Goal: Task Accomplishment & Management: Manage account settings

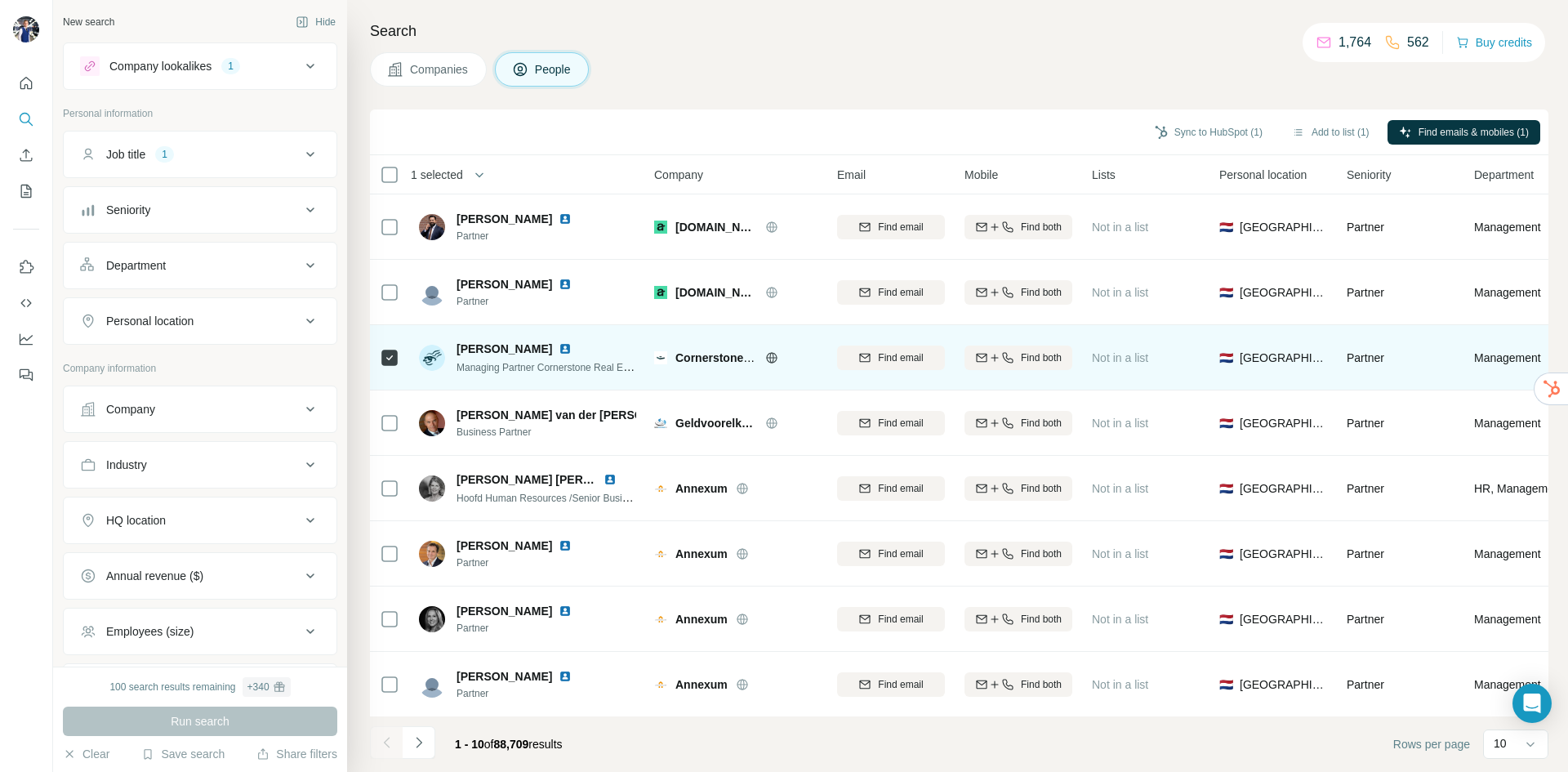
click at [710, 362] on span "Cornerstone Real Estate Group" at bounding box center [761, 357] width 171 height 13
click at [773, 360] on icon at bounding box center [771, 357] width 13 height 13
click at [774, 359] on icon at bounding box center [772, 357] width 4 height 11
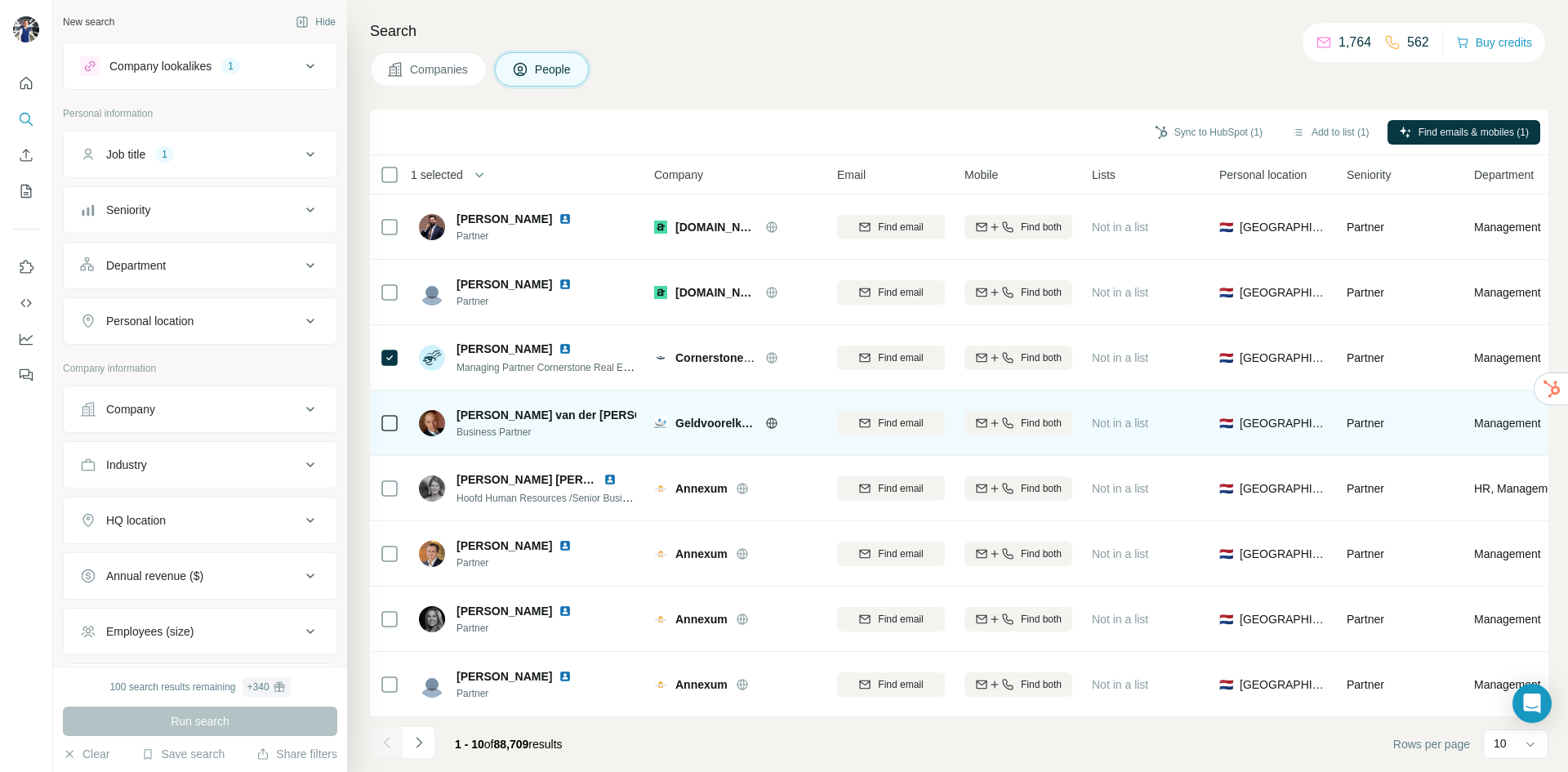
click at [777, 421] on icon at bounding box center [771, 423] width 11 height 11
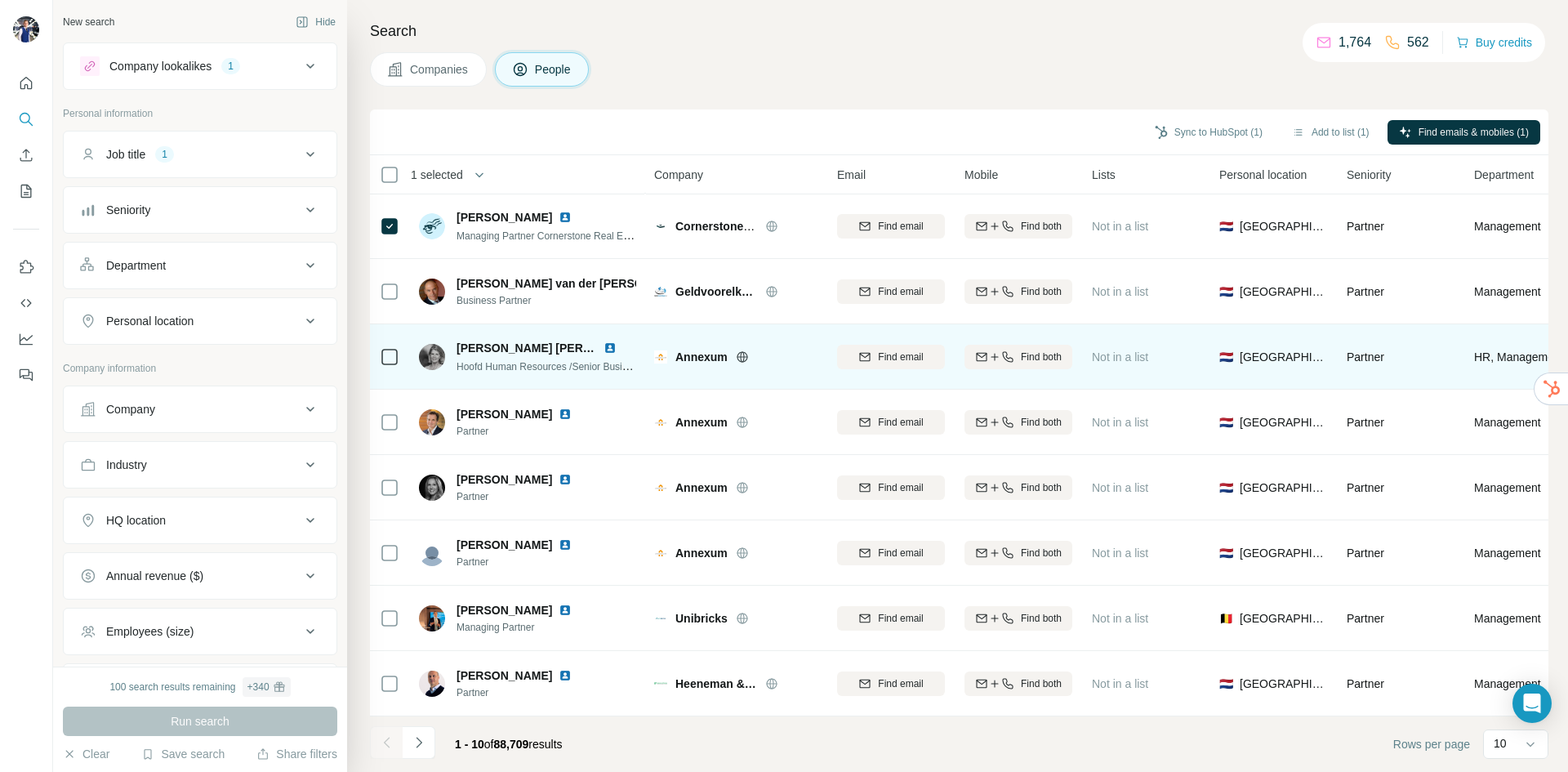
scroll to position [139, 0]
click at [742, 351] on icon at bounding box center [741, 356] width 13 height 13
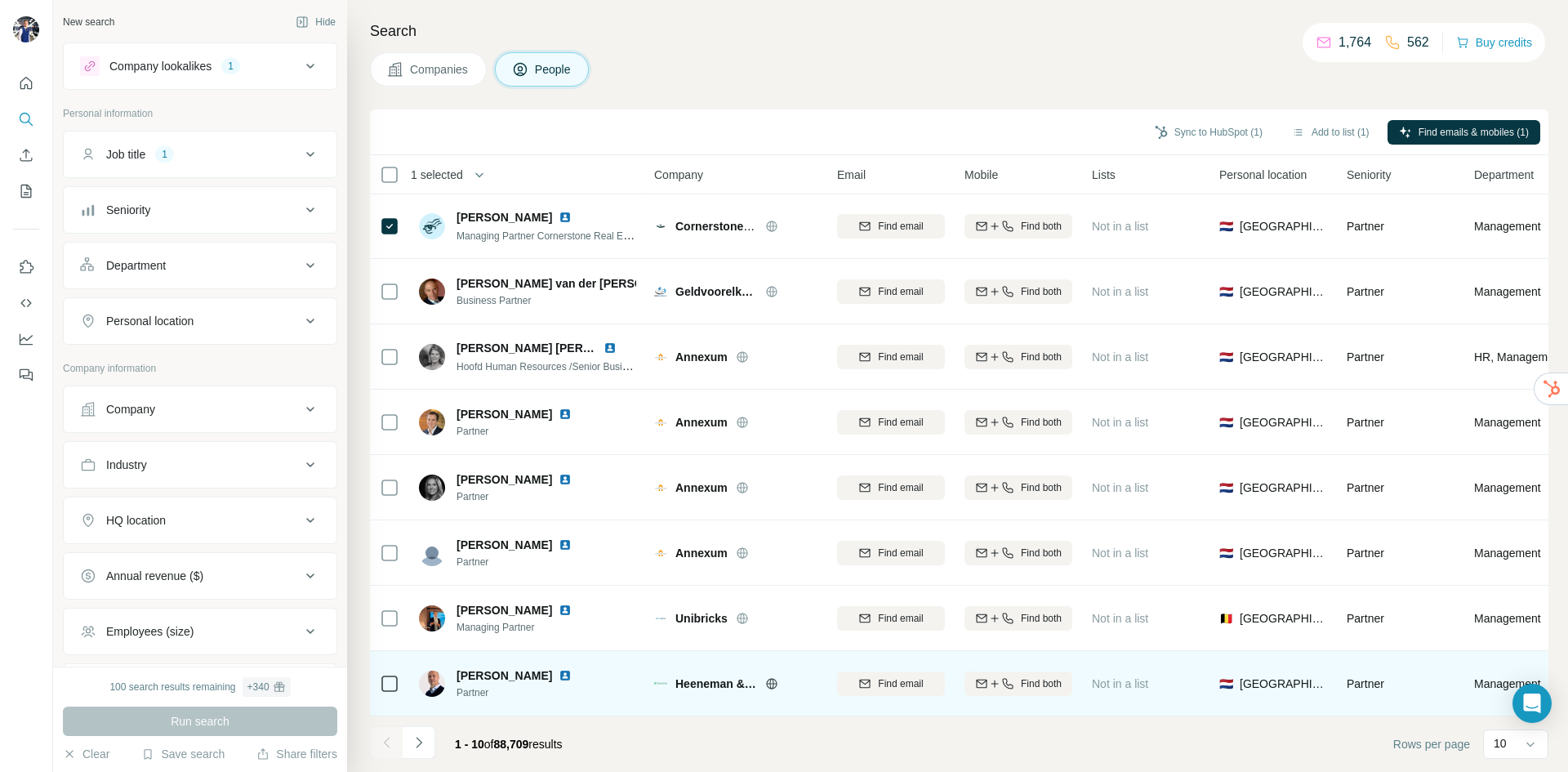
click at [772, 683] on icon at bounding box center [771, 683] width 11 height 1
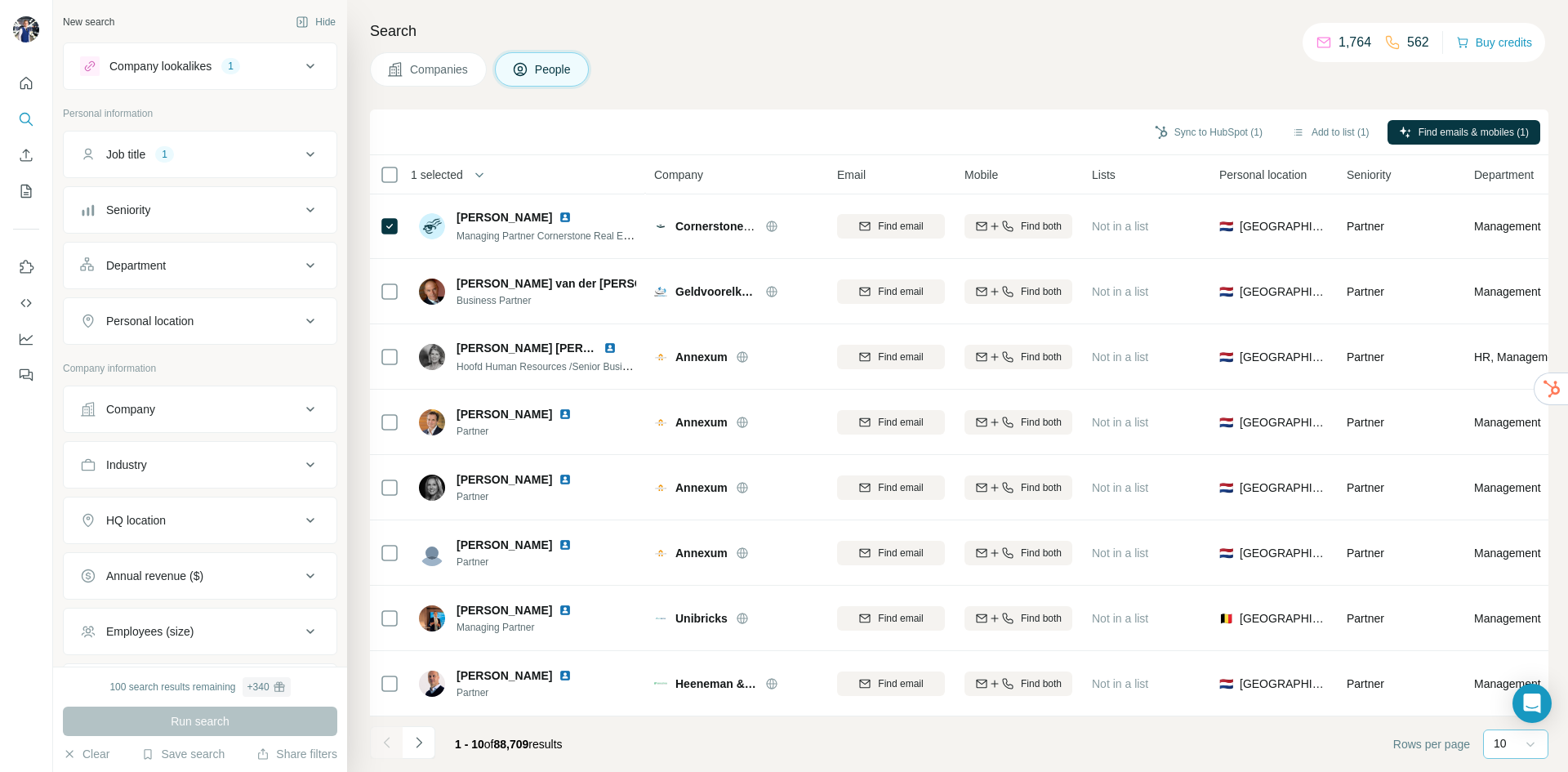
click at [1537, 747] on icon at bounding box center [1530, 744] width 17 height 17
click at [1512, 625] on div "60" at bounding box center [1516, 619] width 37 height 17
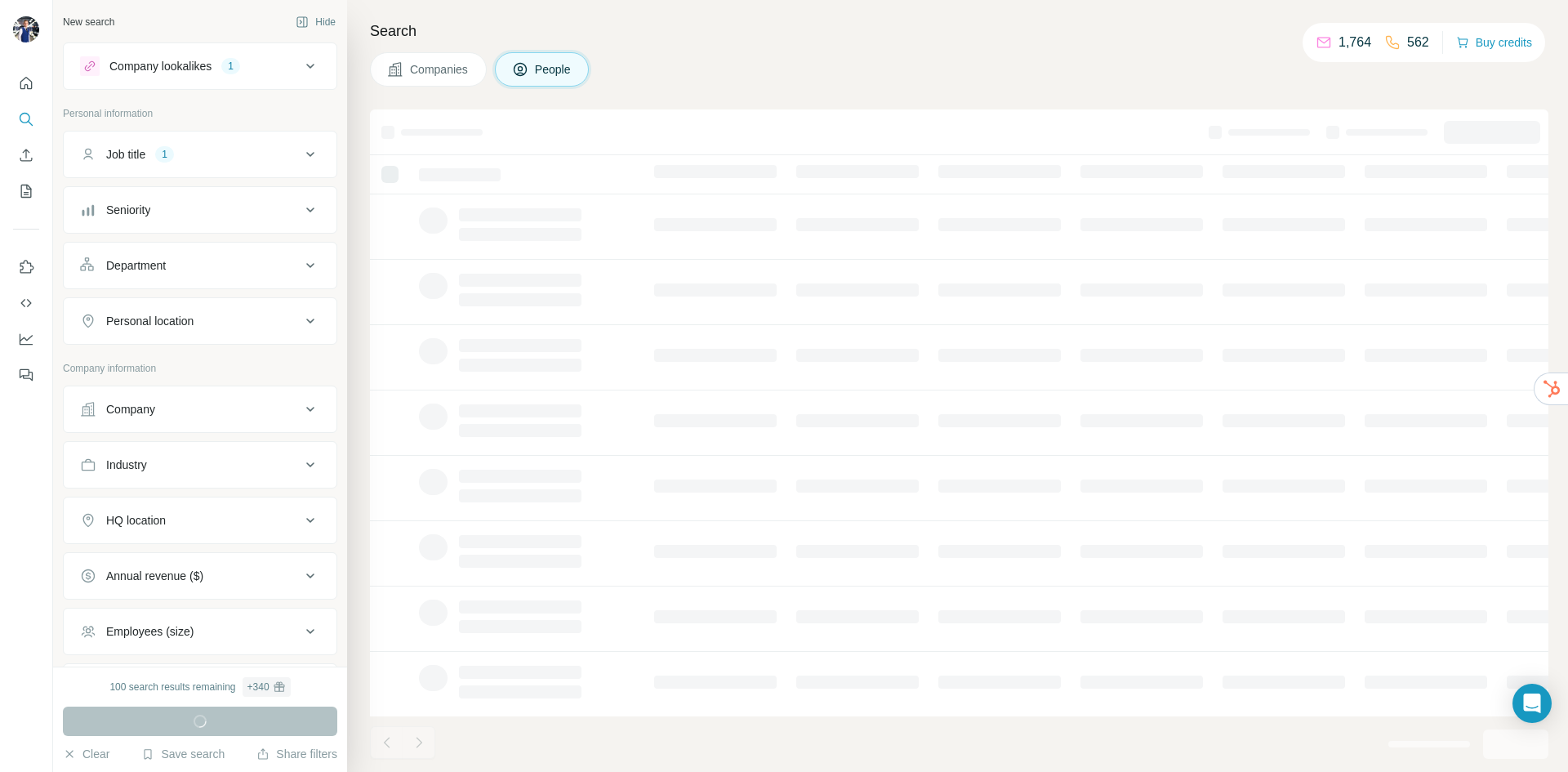
click at [300, 66] on icon at bounding box center [310, 66] width 20 height 20
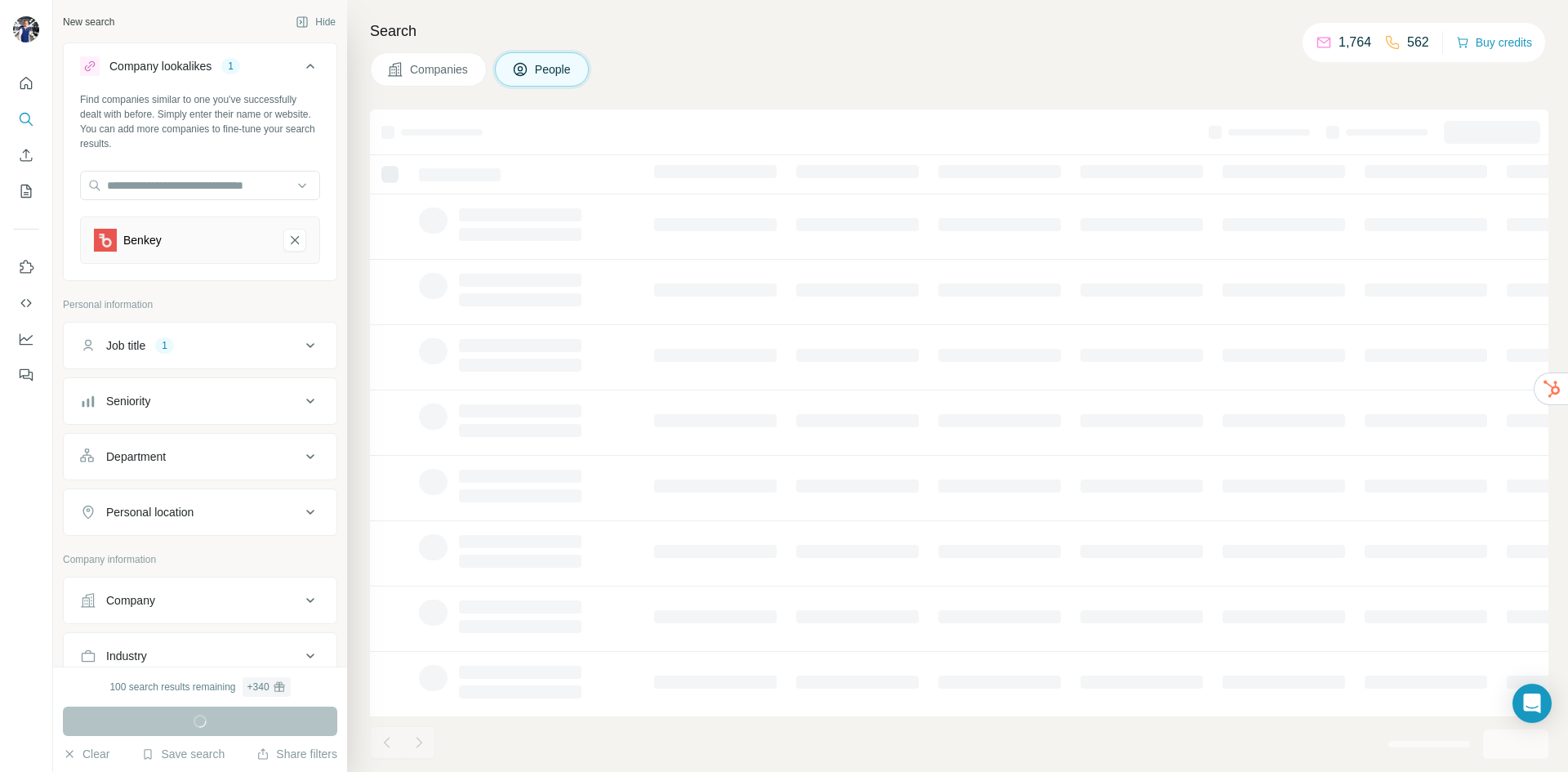
click at [300, 66] on icon at bounding box center [310, 66] width 20 height 20
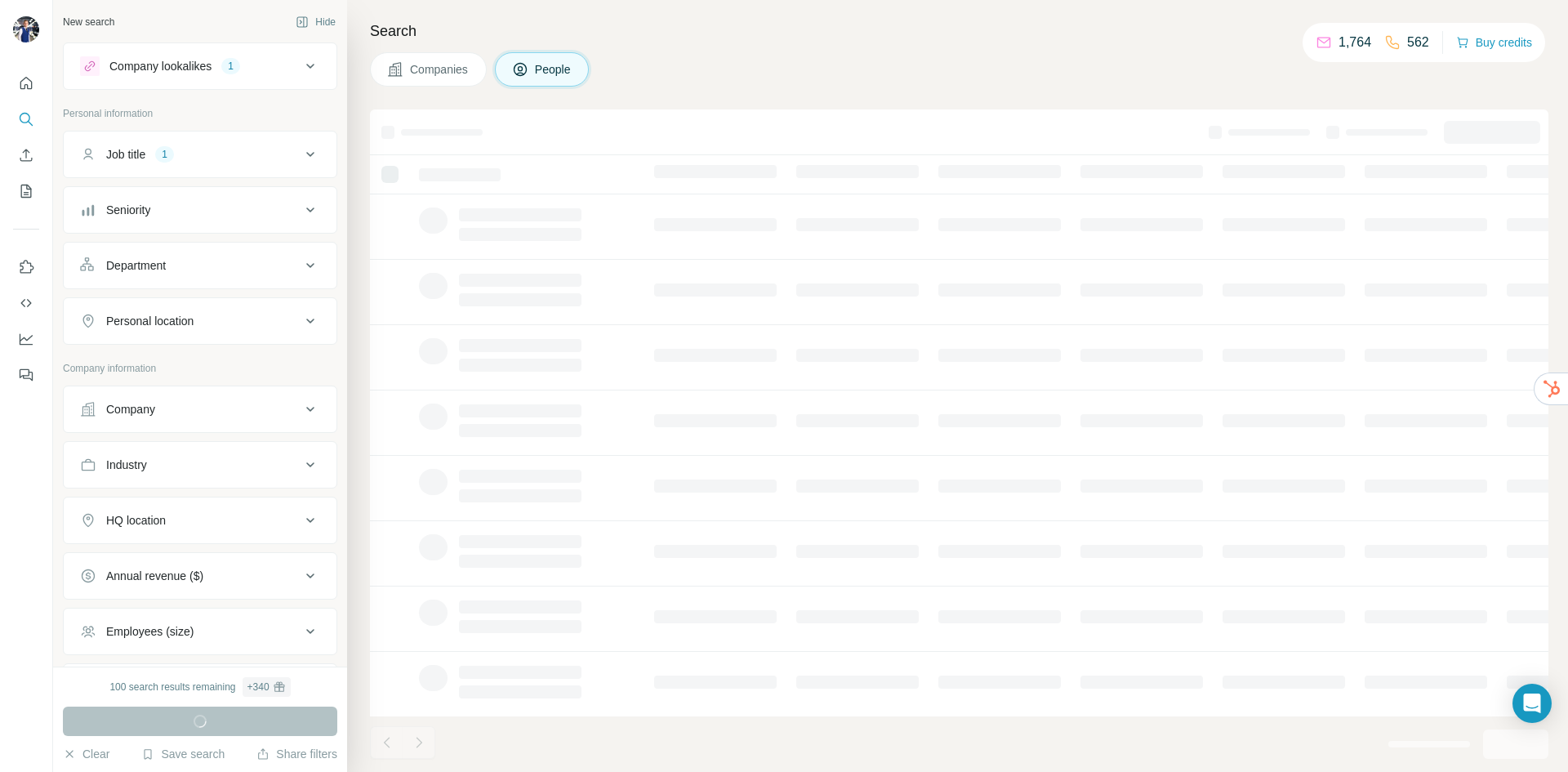
click at [306, 154] on icon at bounding box center [310, 154] width 8 height 5
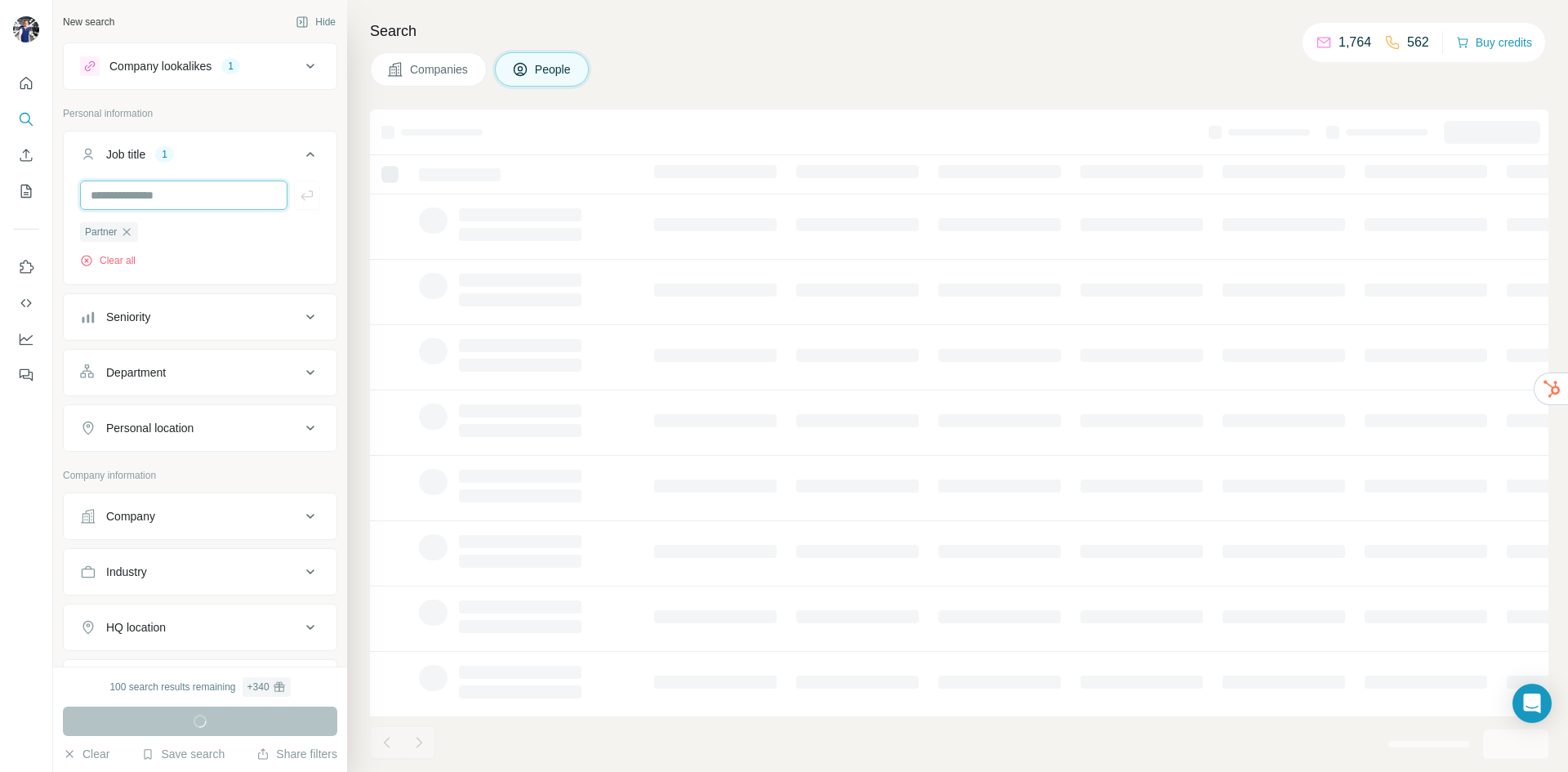
click at [172, 205] on input "text" at bounding box center [184, 195] width 208 height 29
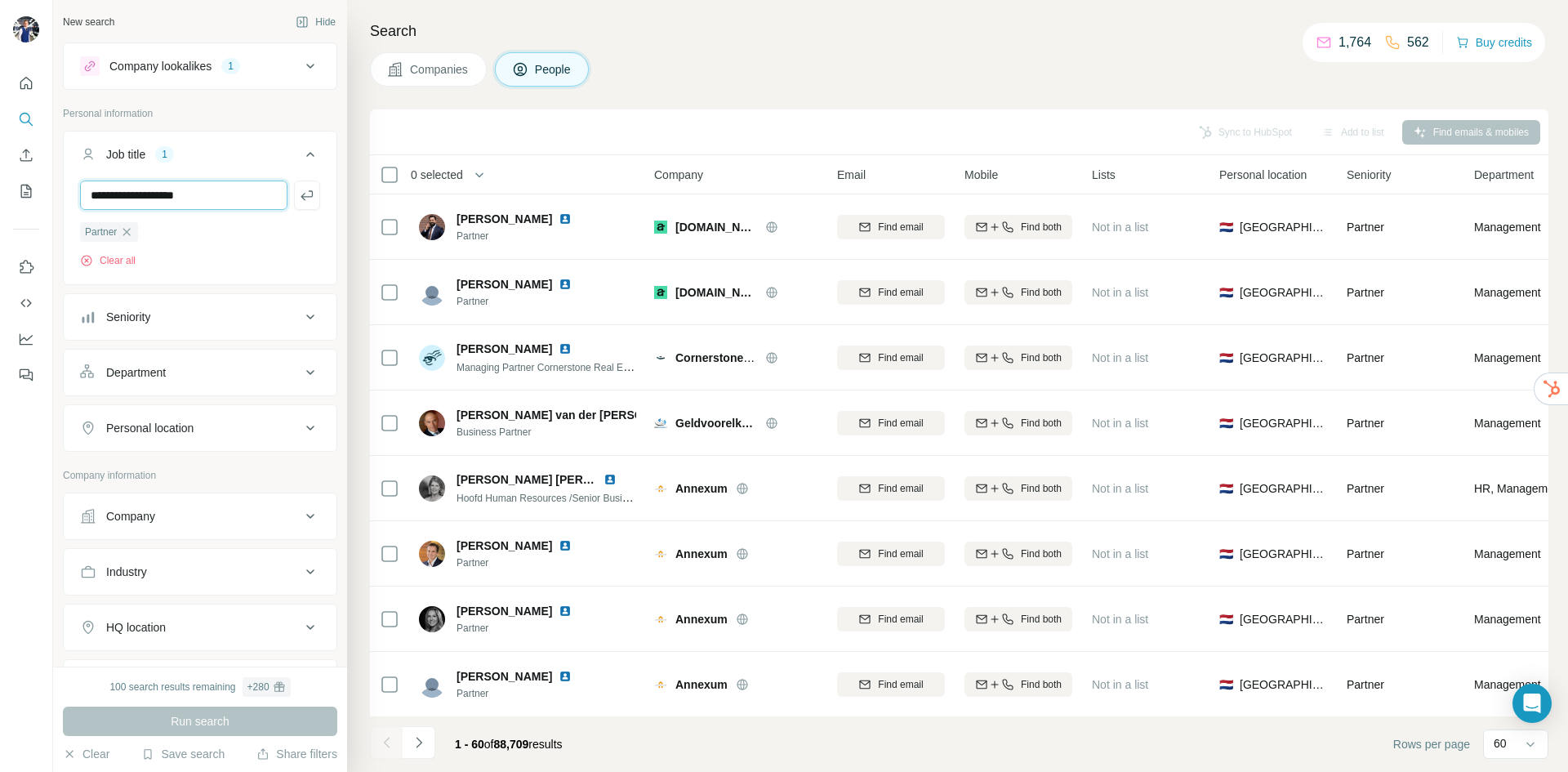
type input "**********"
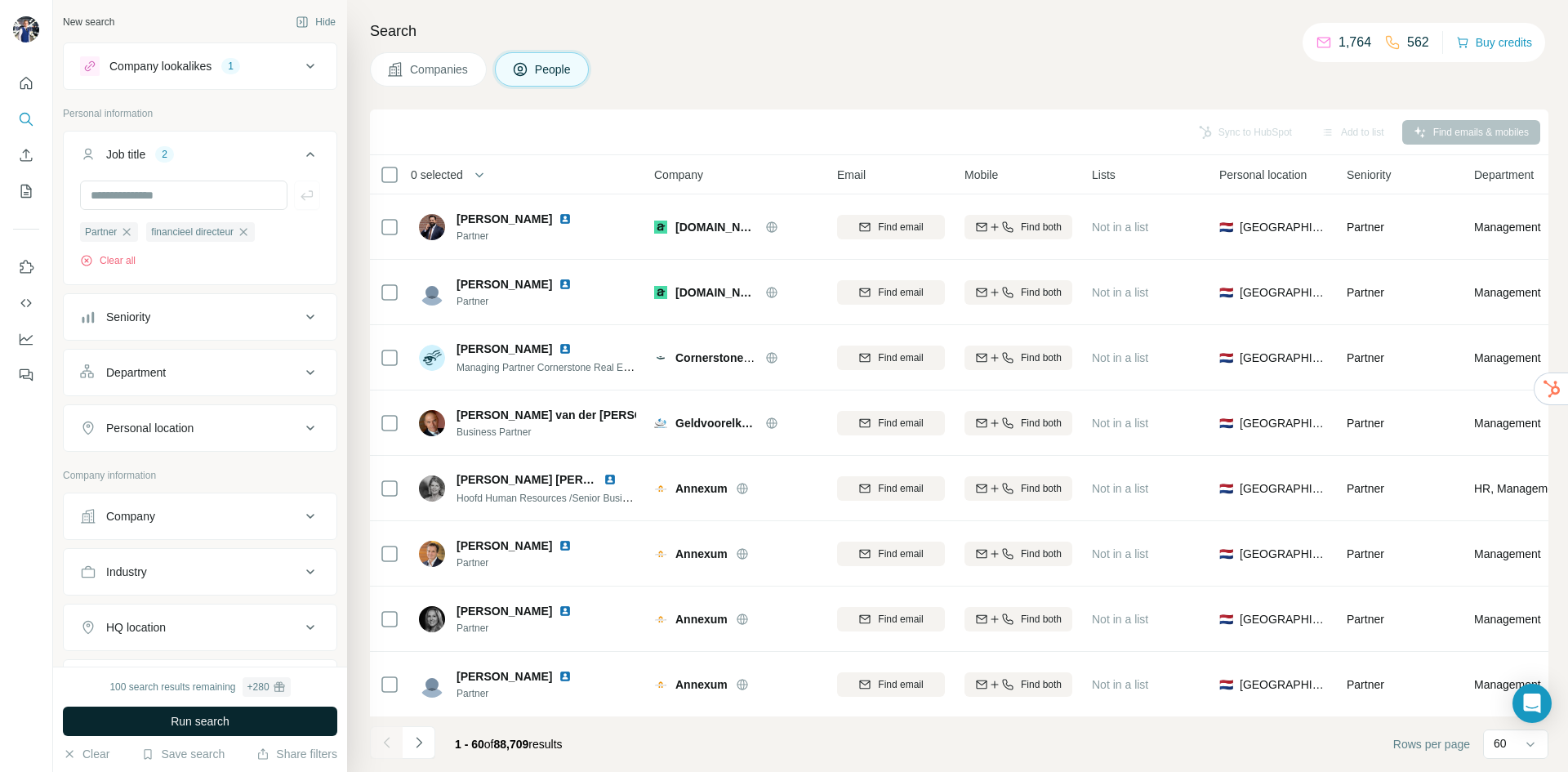
click at [226, 720] on span "Run search" at bounding box center [200, 721] width 59 height 17
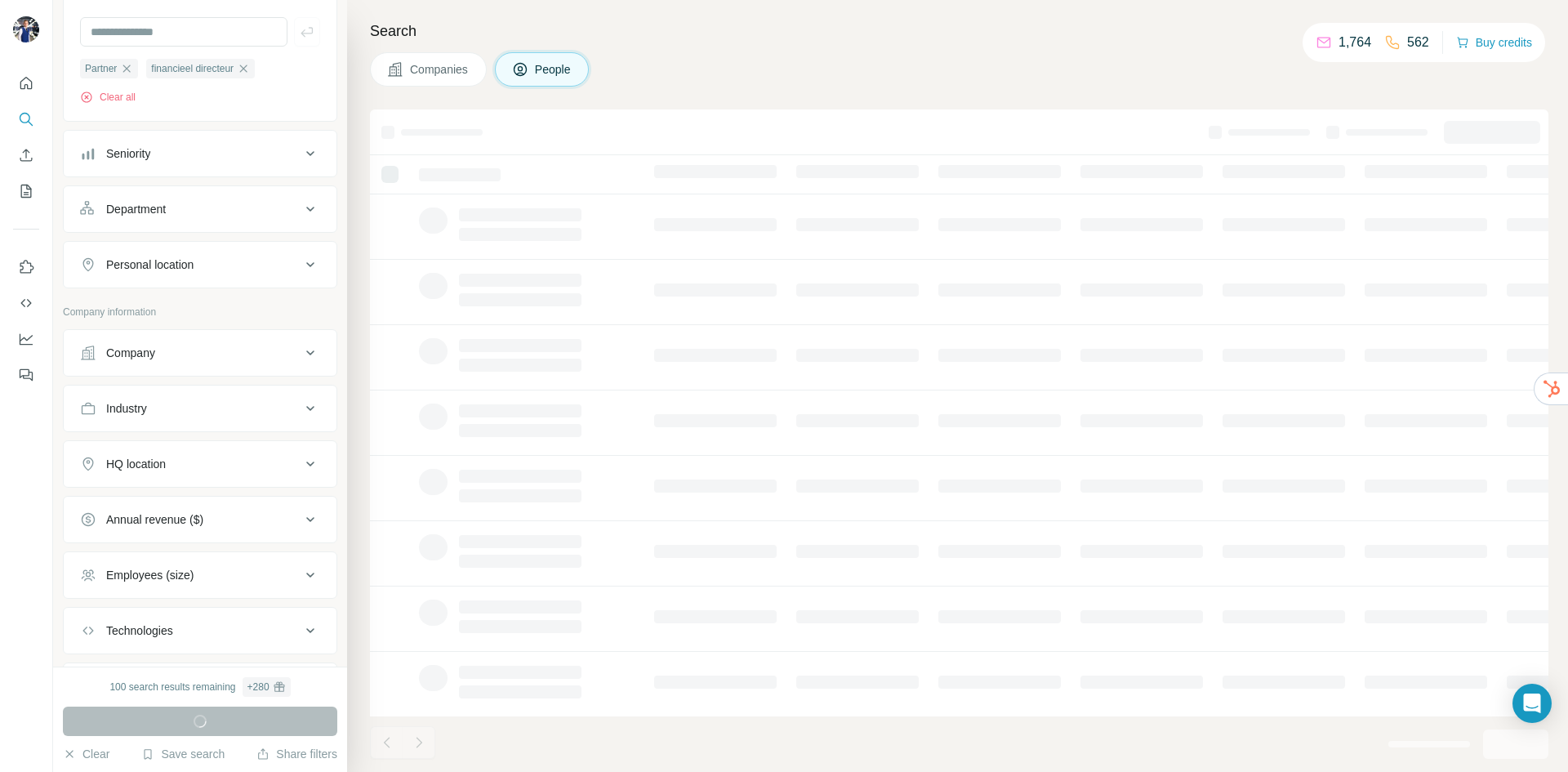
scroll to position [245, 0]
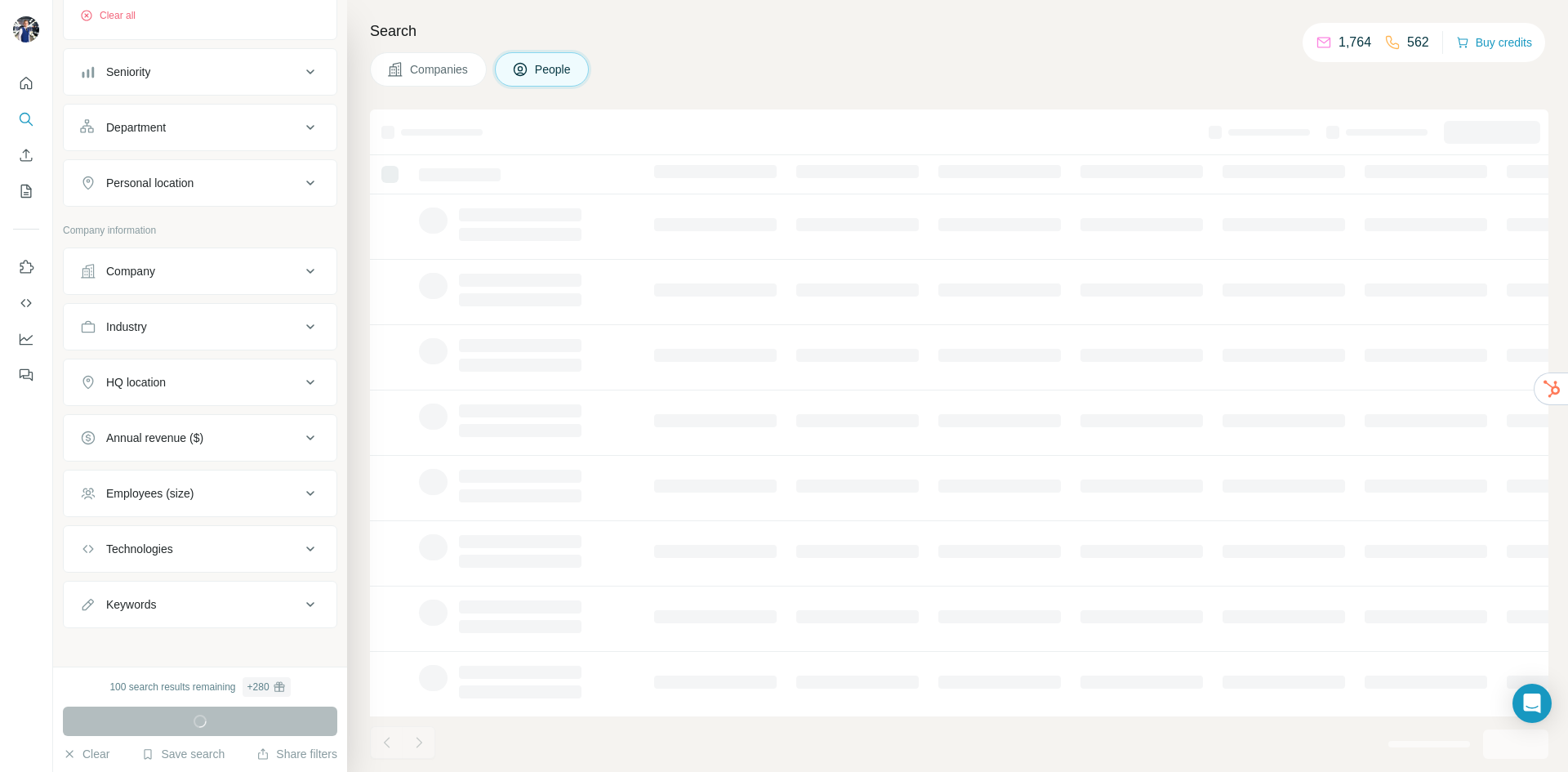
click at [218, 388] on div "HQ location" at bounding box center [190, 382] width 221 height 17
click at [221, 426] on input "text" at bounding box center [200, 423] width 240 height 29
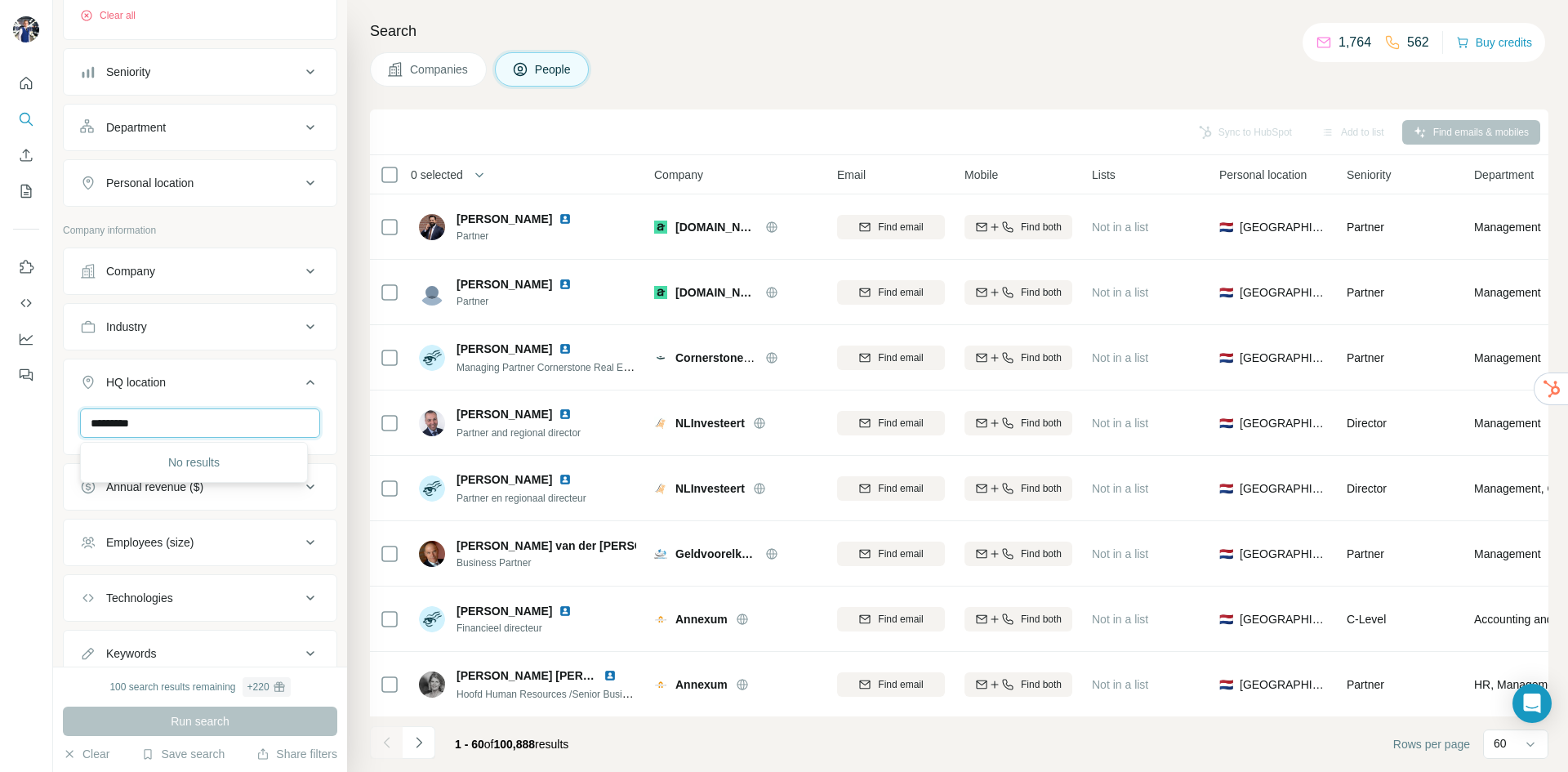
drag, startPoint x: 24, startPoint y: 432, endPoint x: -7, endPoint y: 429, distance: 31.1
click at [0, 429] on html "New search Hide Company lookalikes 1 Personal information Job title 2 Partner f…" at bounding box center [784, 386] width 1568 height 772
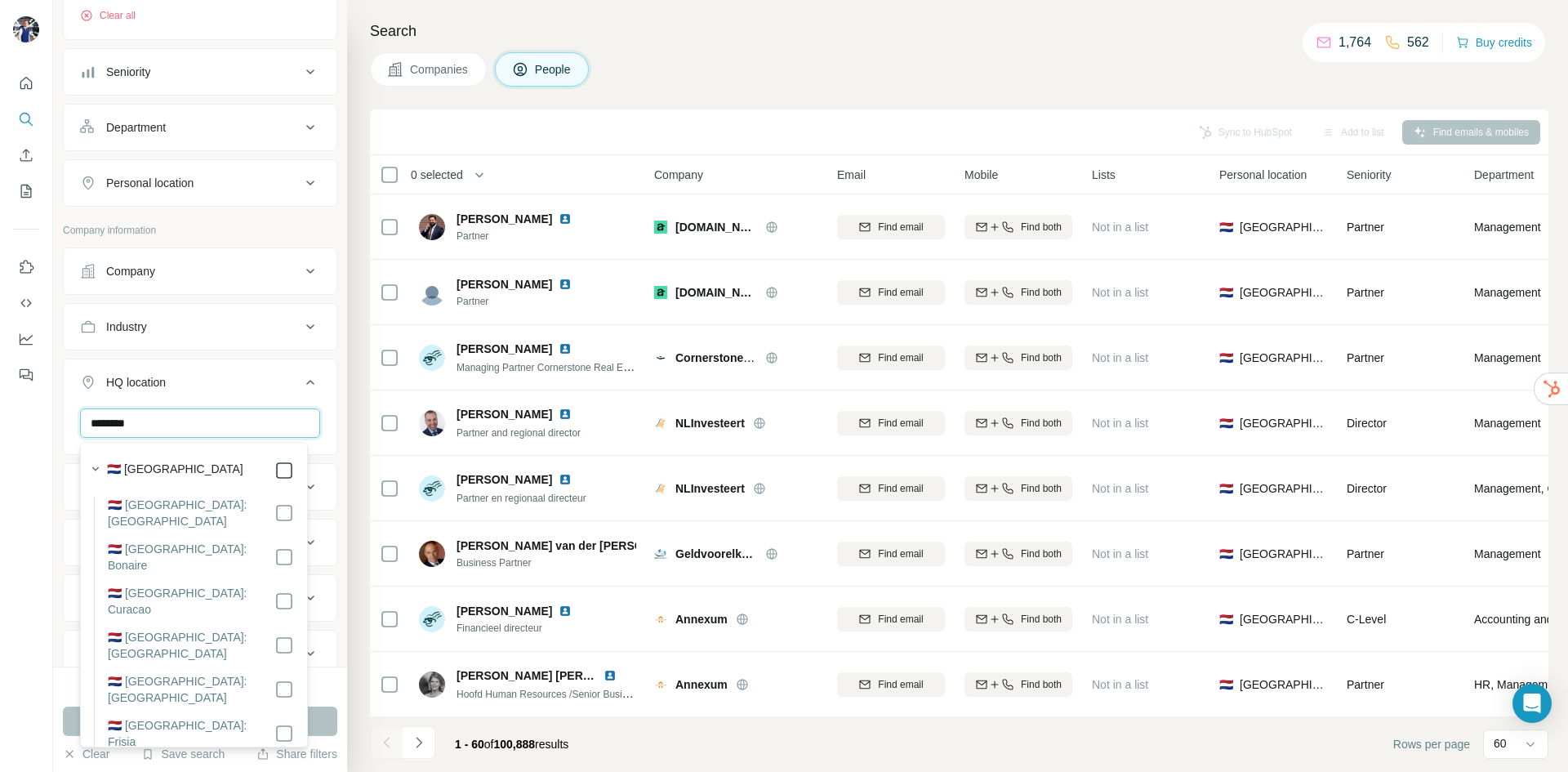
type input "********"
click at [300, 400] on button "HQ location 1" at bounding box center [200, 386] width 273 height 46
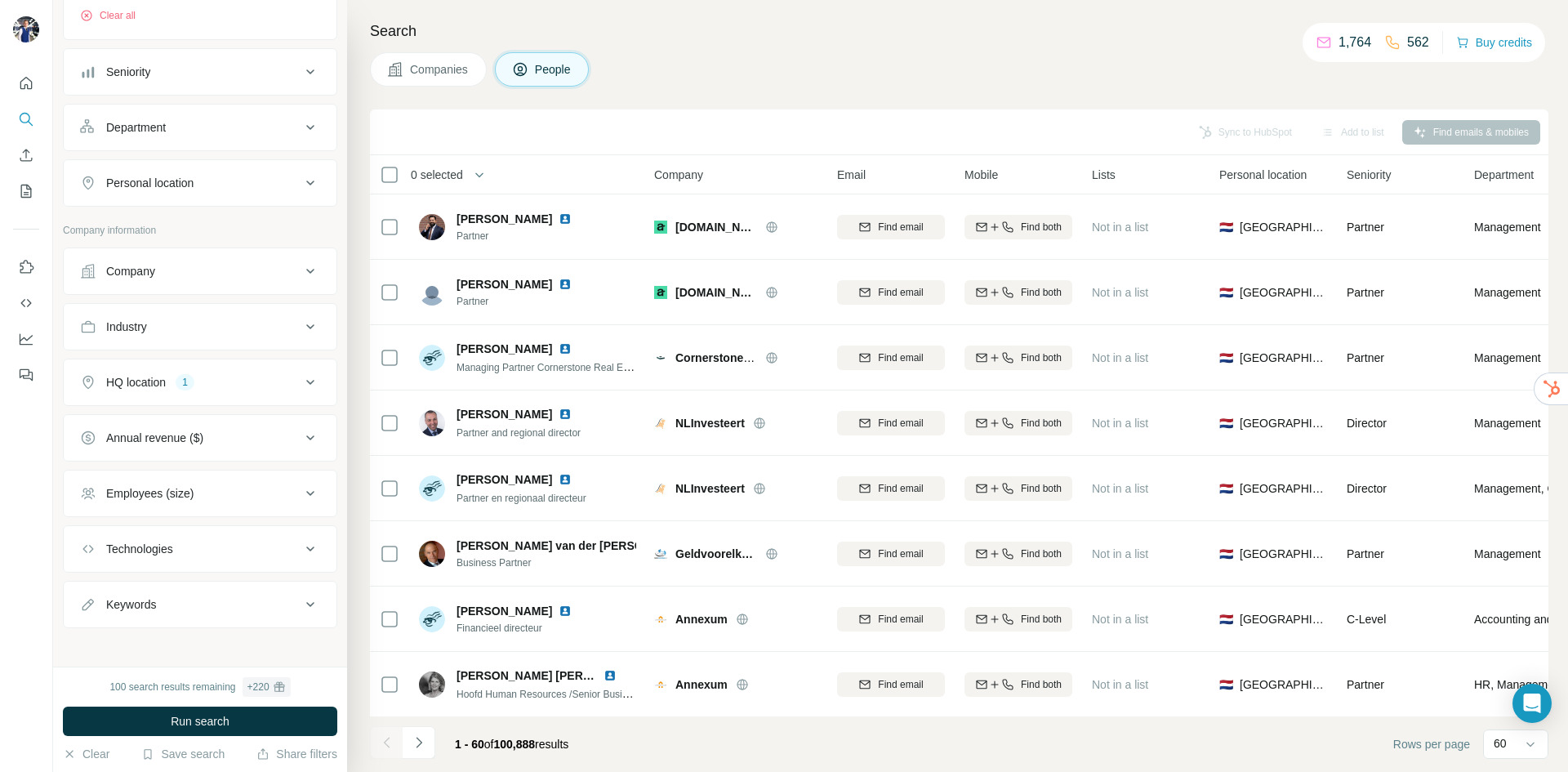
click at [305, 380] on icon at bounding box center [310, 383] width 20 height 20
click at [300, 385] on icon at bounding box center [310, 383] width 20 height 20
click at [300, 496] on icon at bounding box center [310, 493] width 20 height 20
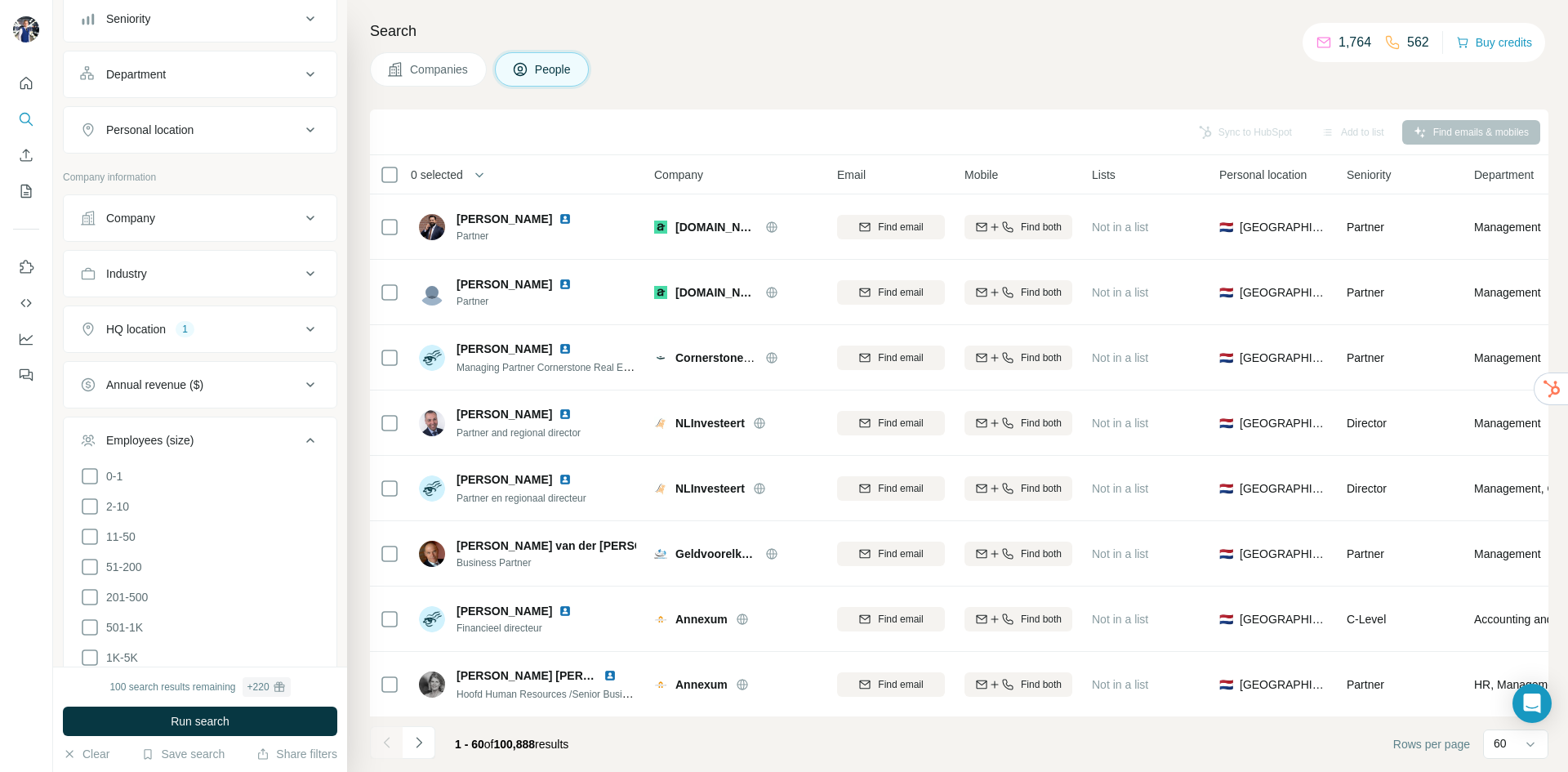
scroll to position [327, 0]
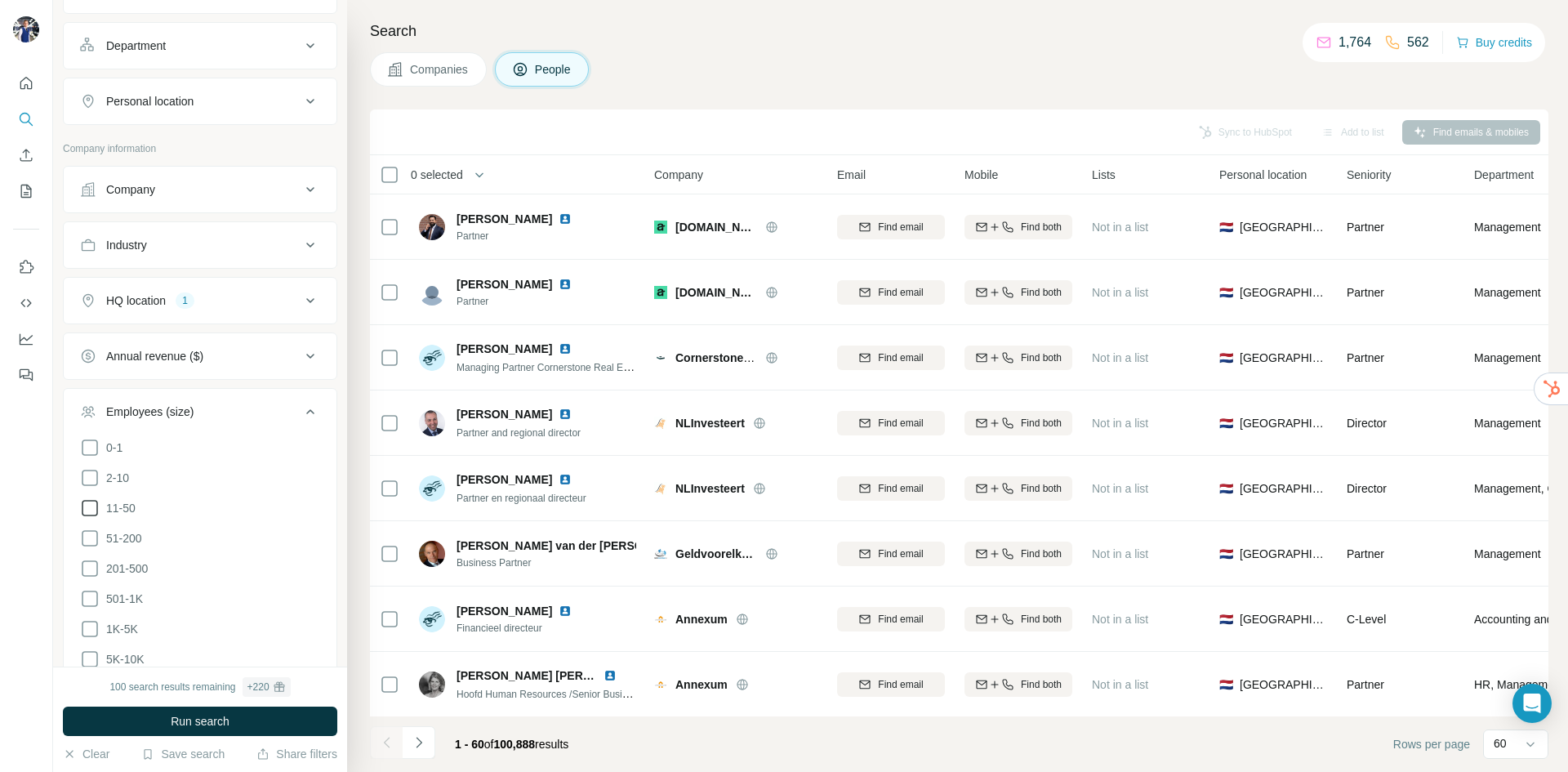
click at [84, 505] on icon at bounding box center [90, 508] width 20 height 20
click at [93, 536] on icon at bounding box center [90, 539] width 20 height 20
click at [90, 559] on icon at bounding box center [90, 569] width 20 height 20
click at [90, 591] on icon at bounding box center [90, 598] width 20 height 20
click at [90, 622] on icon at bounding box center [90, 629] width 20 height 20
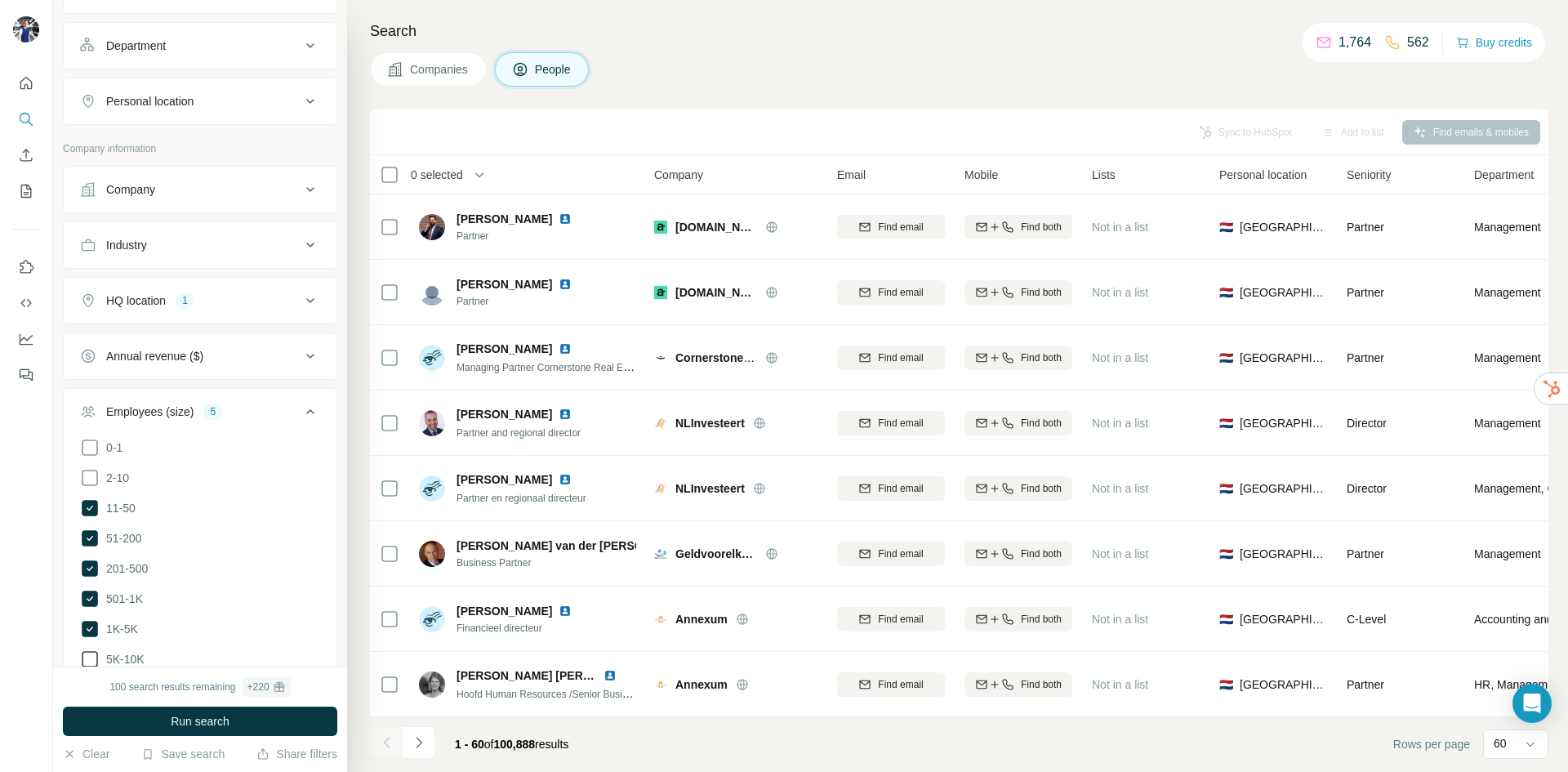
click at [87, 651] on icon at bounding box center [90, 659] width 20 height 20
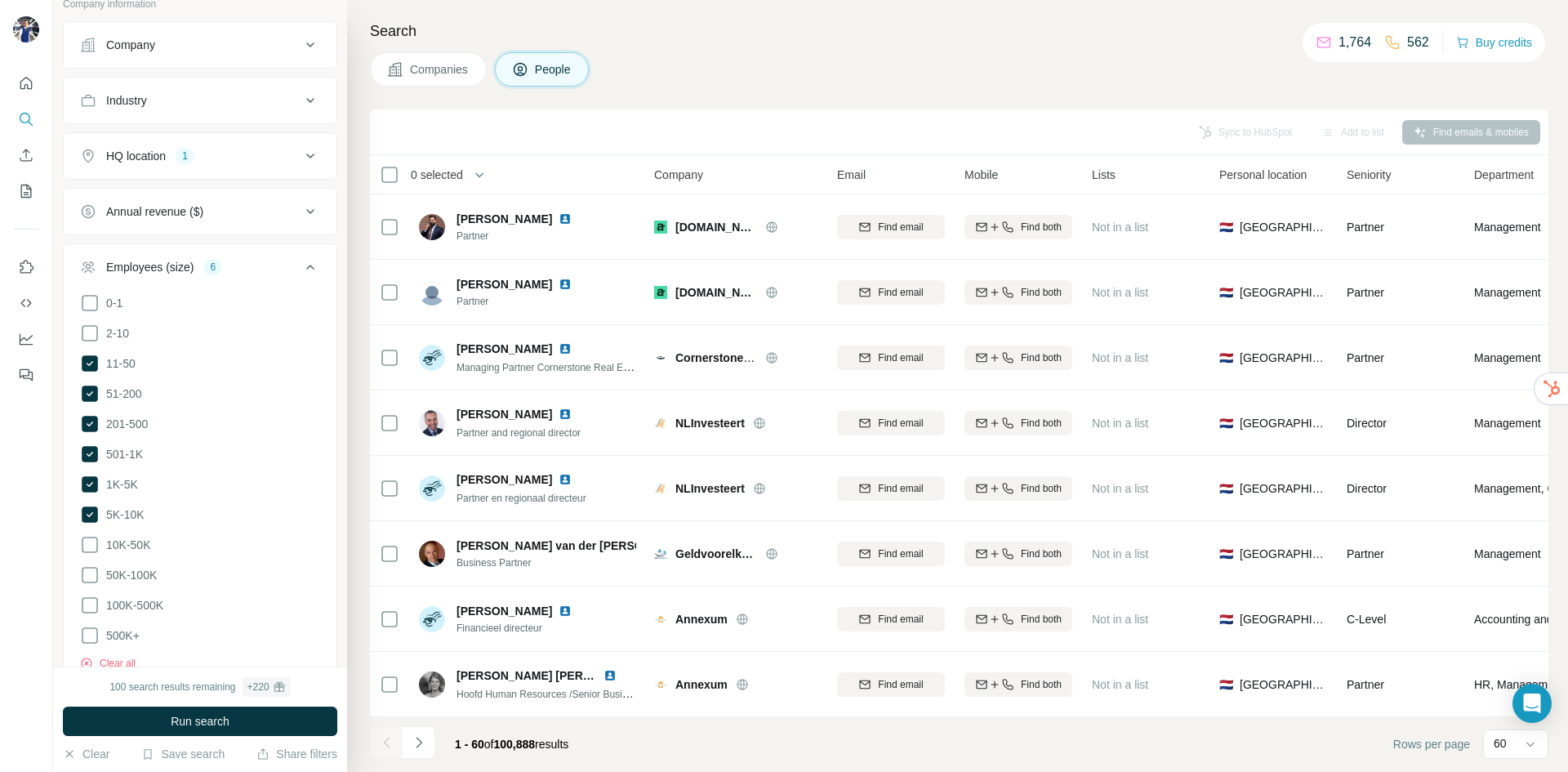
scroll to position [490, 0]
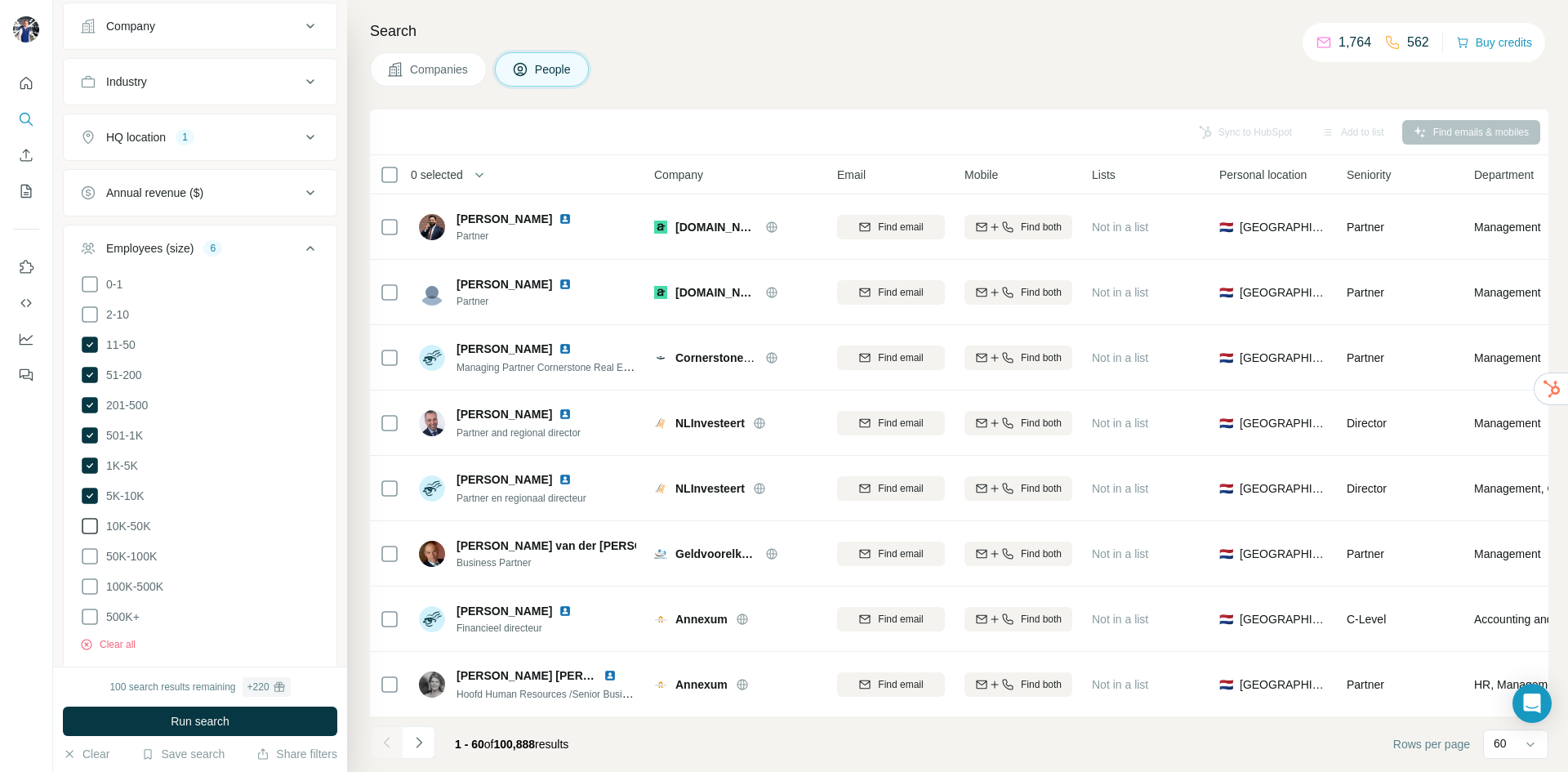
click at [90, 523] on icon at bounding box center [90, 526] width 20 height 20
click at [88, 549] on icon at bounding box center [90, 556] width 20 height 20
click at [87, 577] on icon at bounding box center [90, 587] width 20 height 20
click at [87, 607] on icon at bounding box center [90, 617] width 20 height 20
click at [261, 248] on div "Employees (size) 10" at bounding box center [190, 248] width 221 height 17
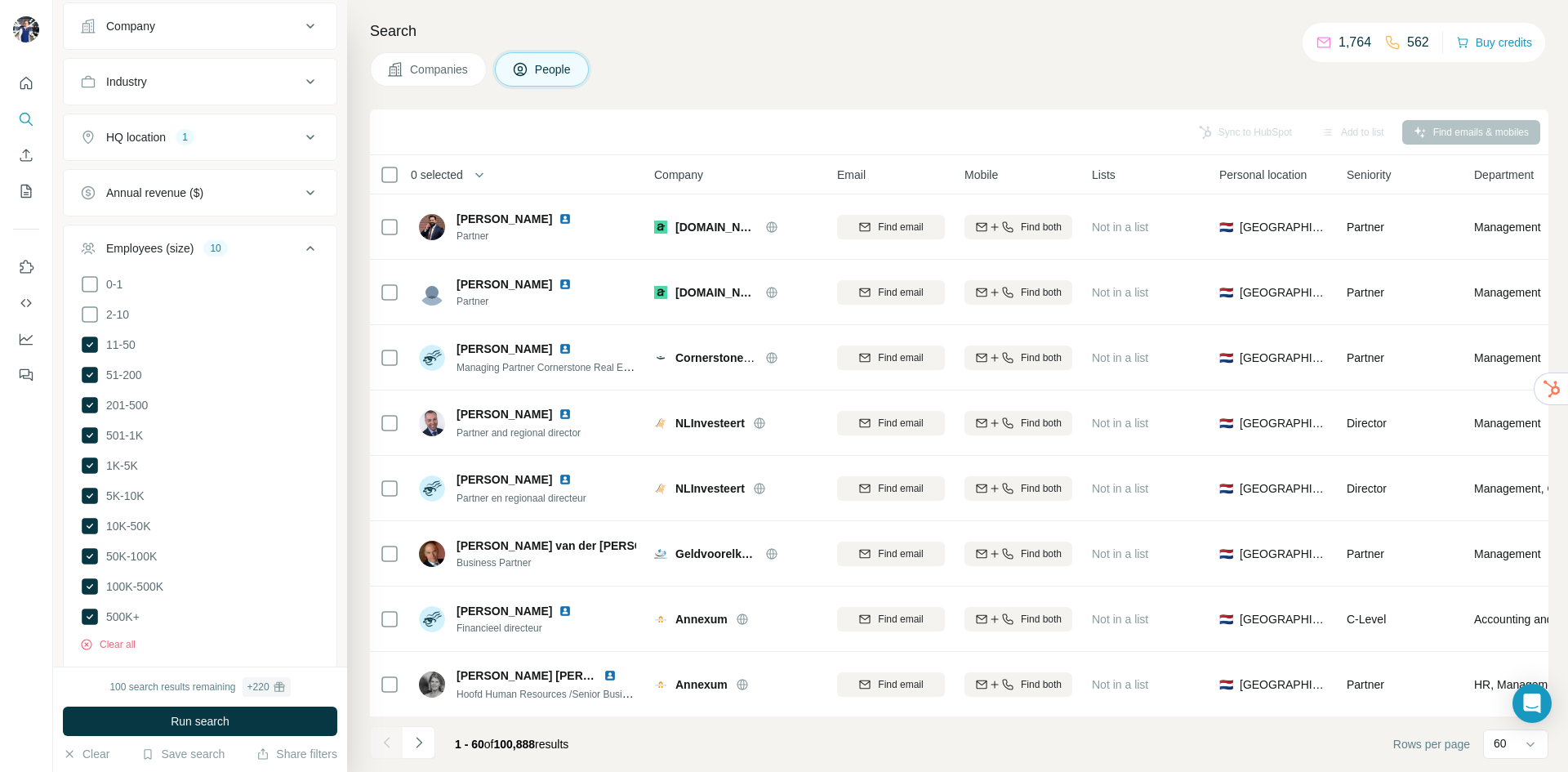
scroll to position [253, 0]
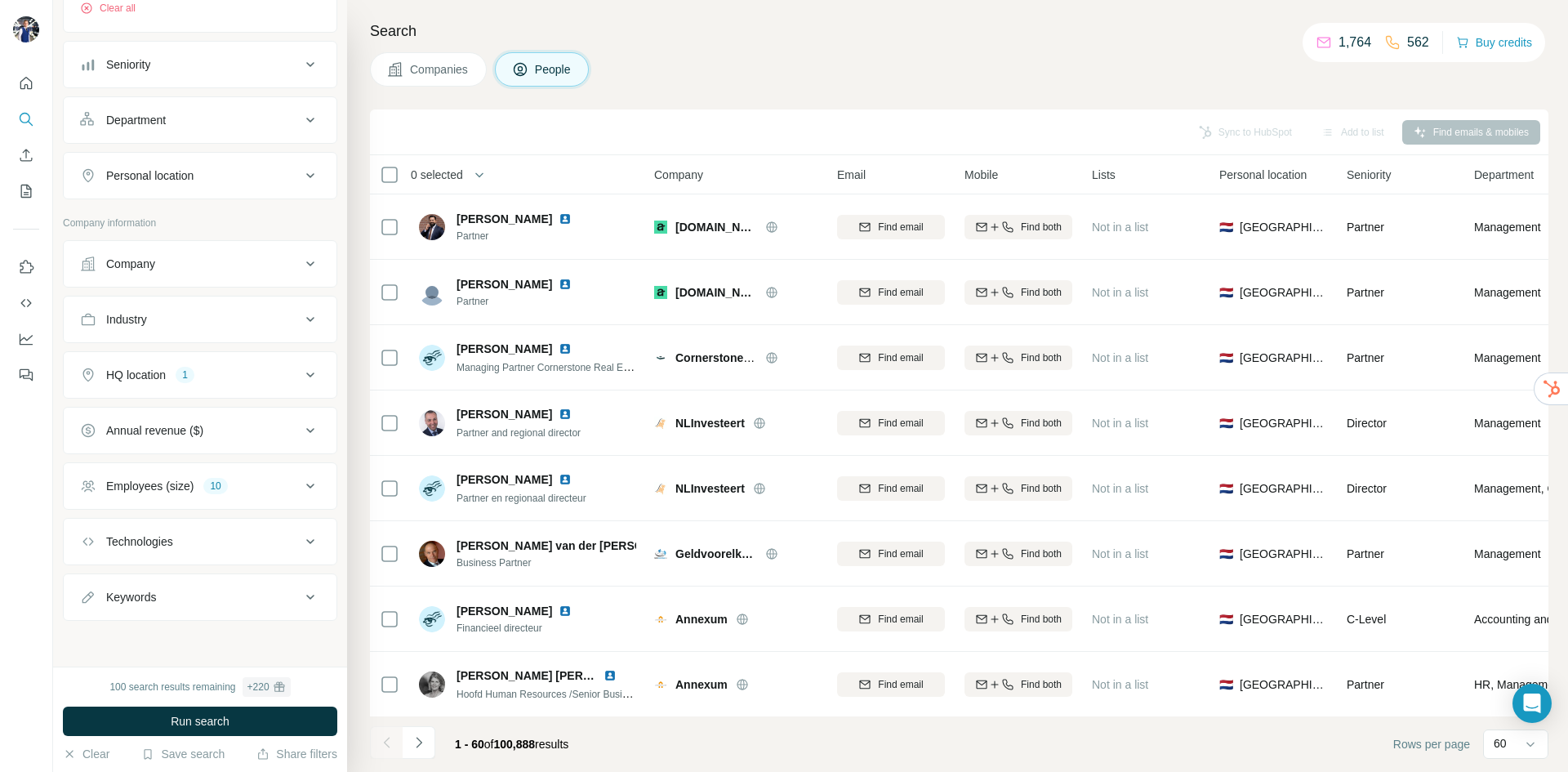
click at [300, 591] on icon at bounding box center [310, 597] width 20 height 20
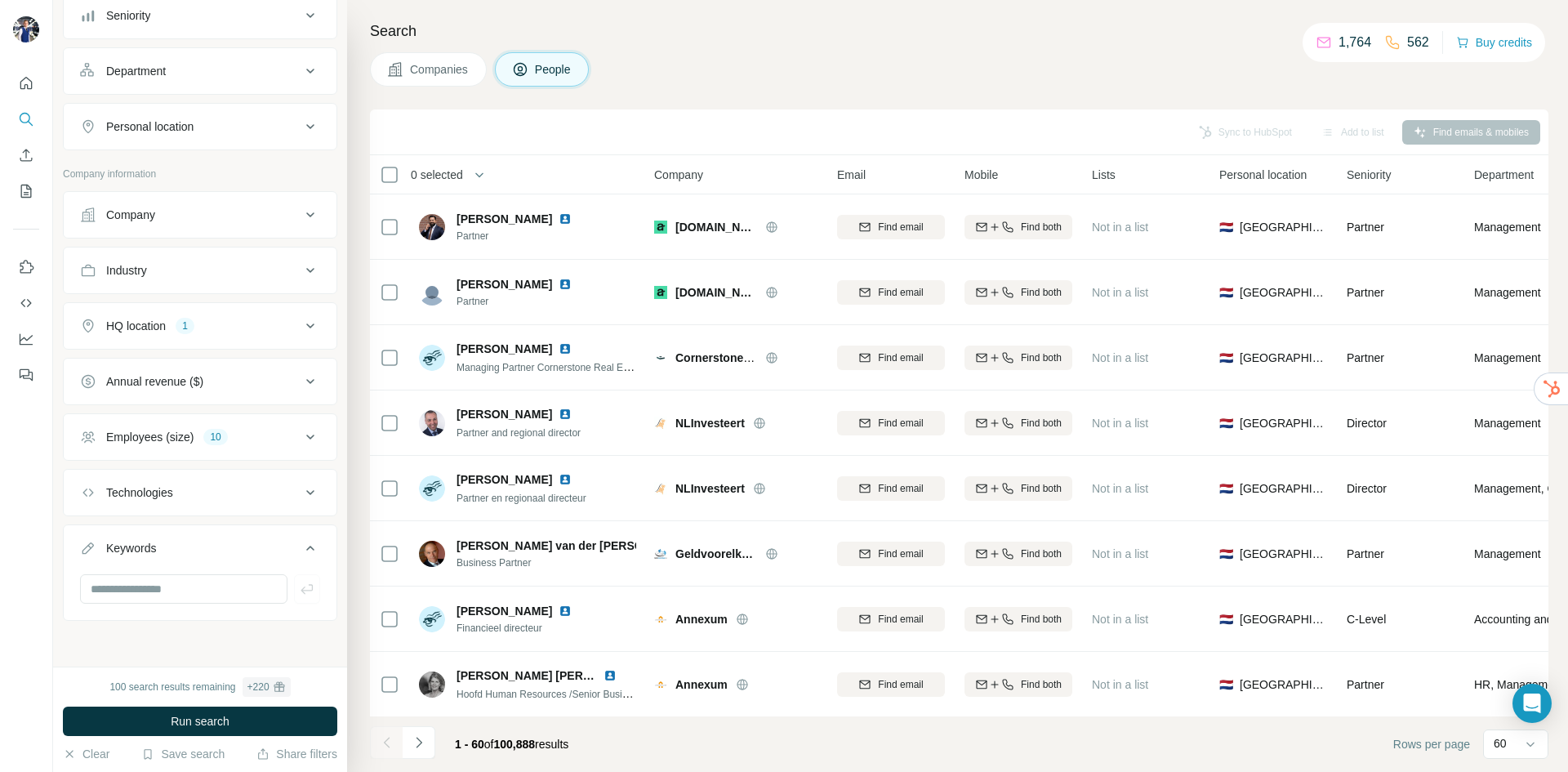
scroll to position [302, 0]
click at [163, 725] on button "Run search" at bounding box center [200, 721] width 275 height 29
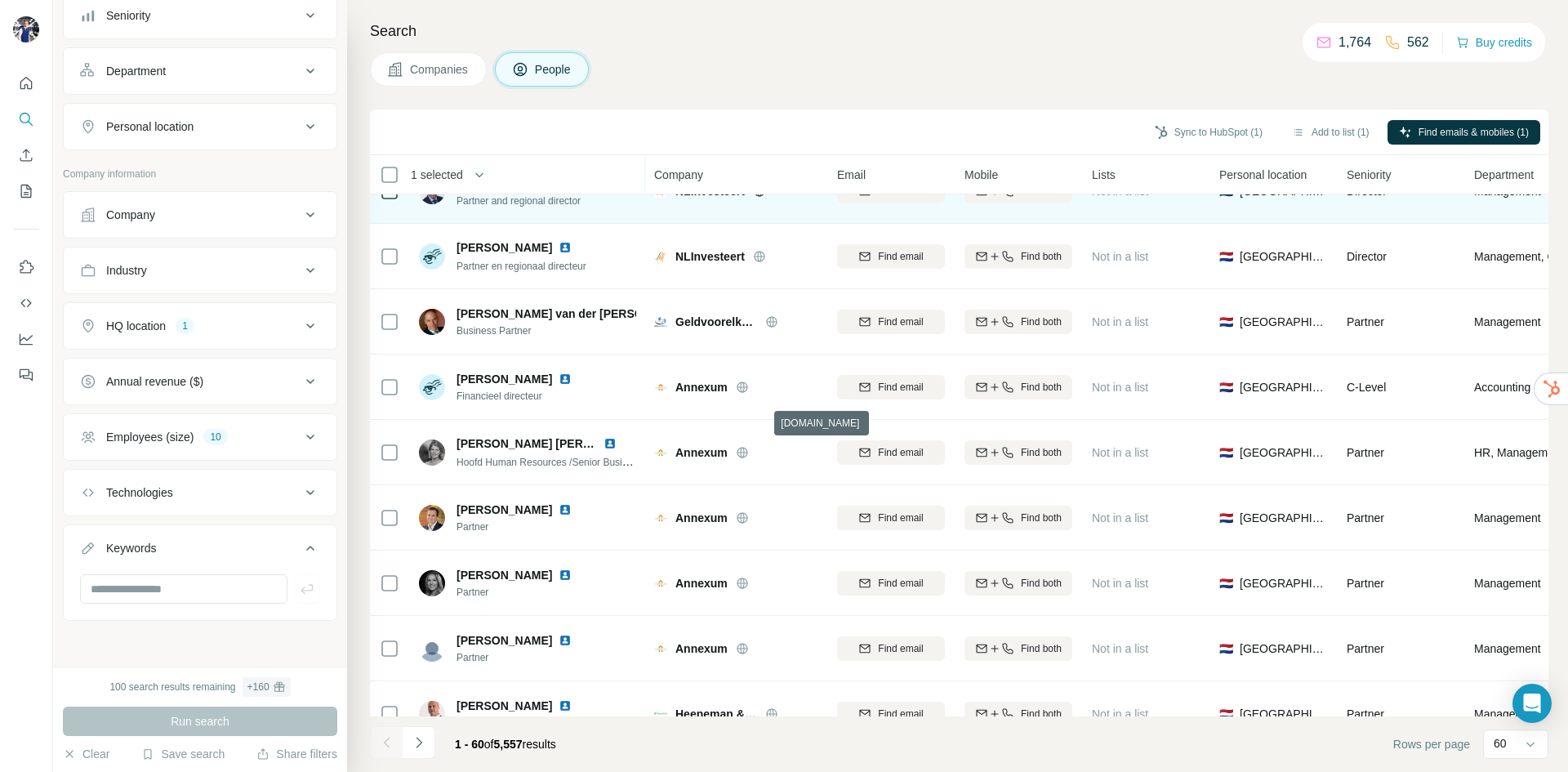
scroll to position [245, 0]
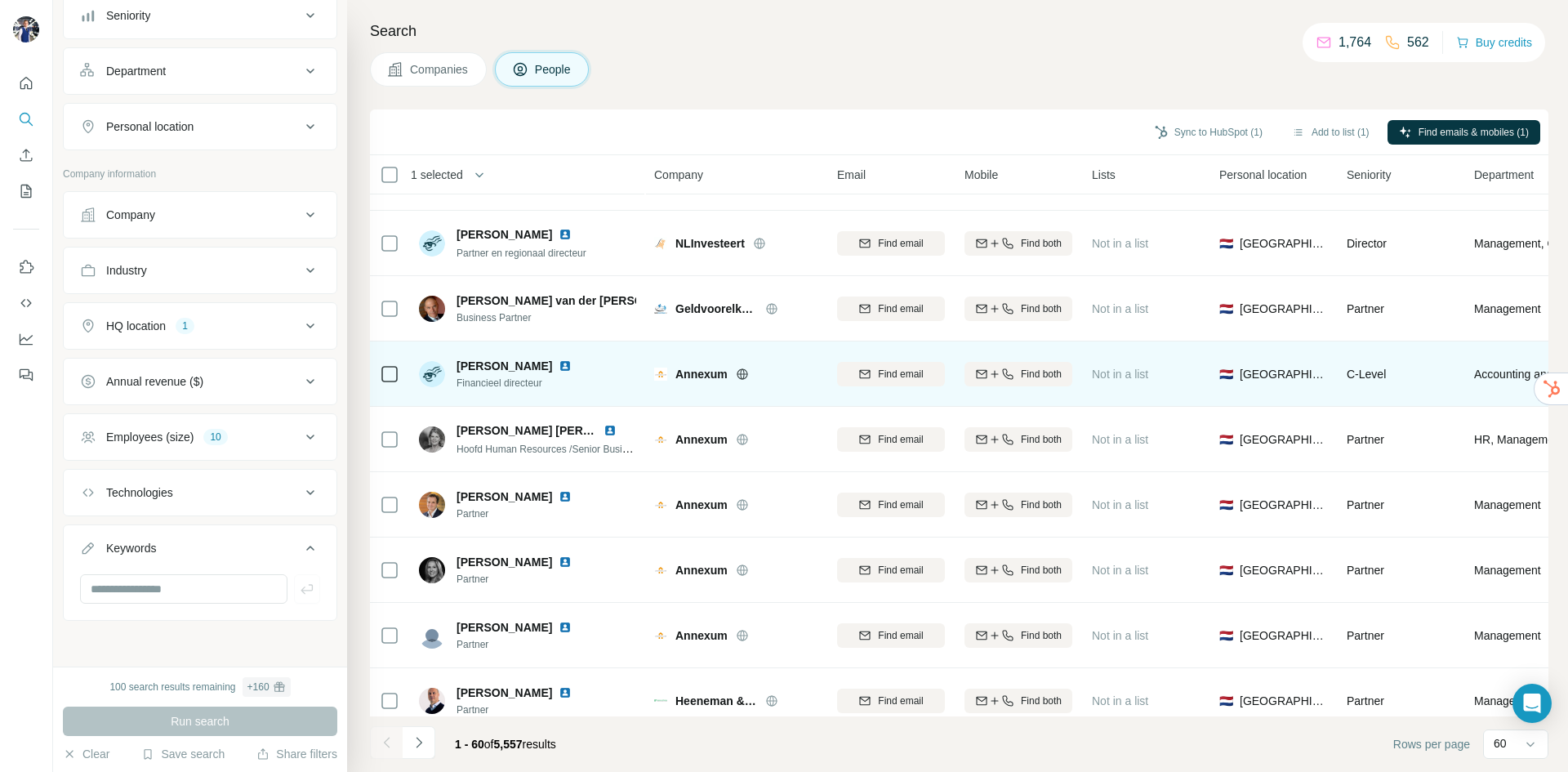
click at [741, 375] on icon at bounding box center [741, 374] width 13 height 13
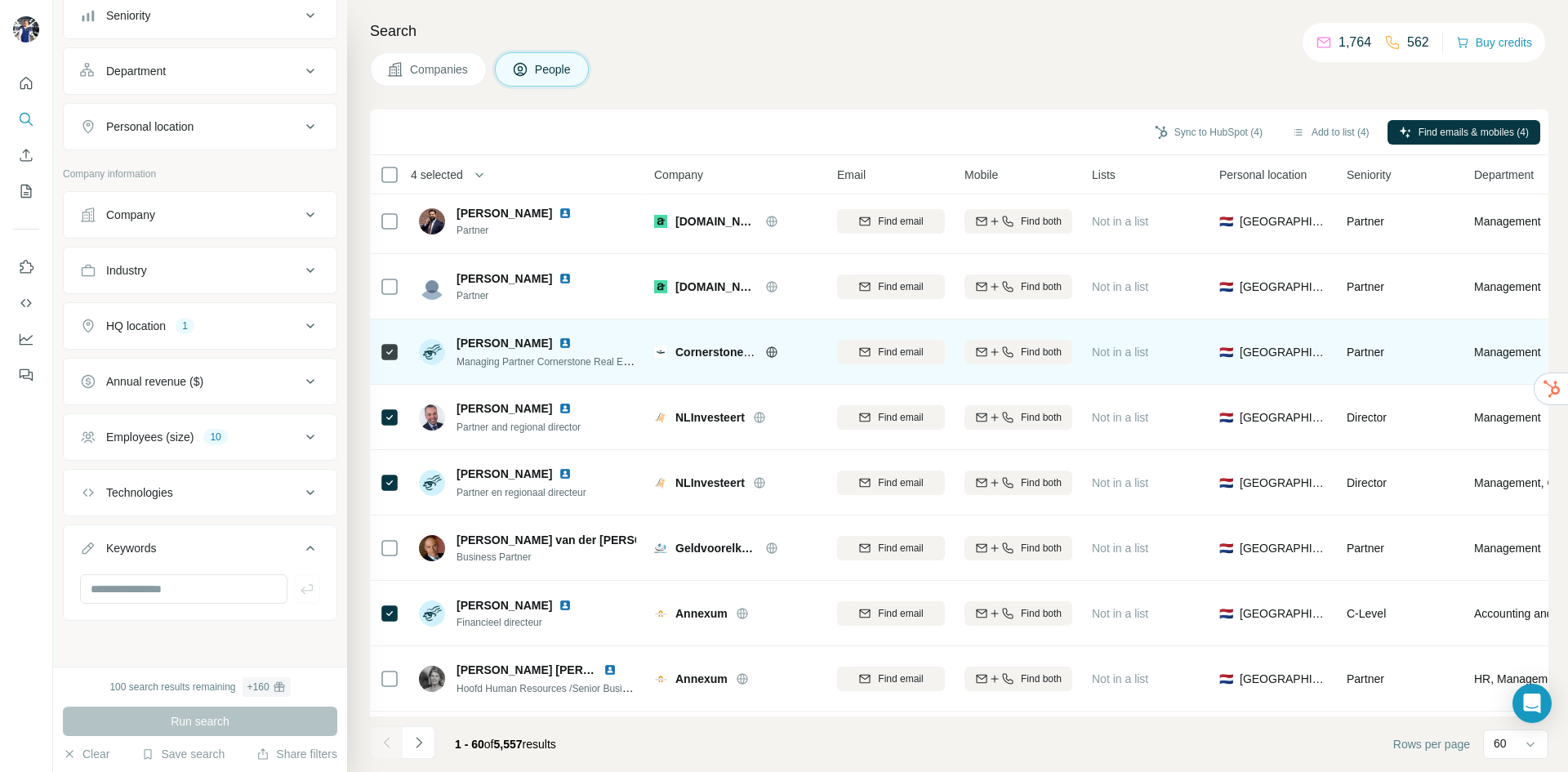
scroll to position [0, 0]
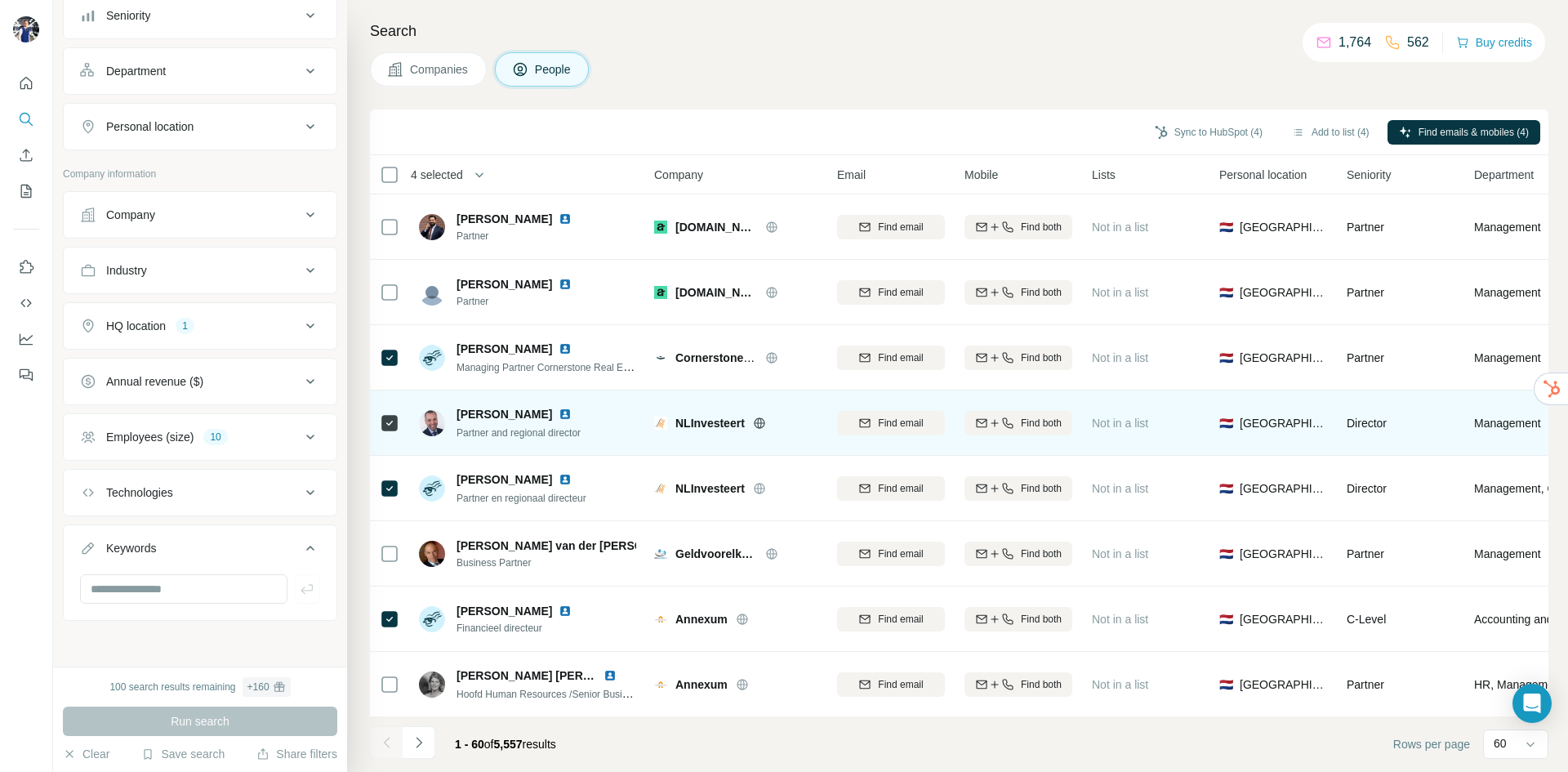
click at [755, 420] on icon at bounding box center [759, 423] width 13 height 13
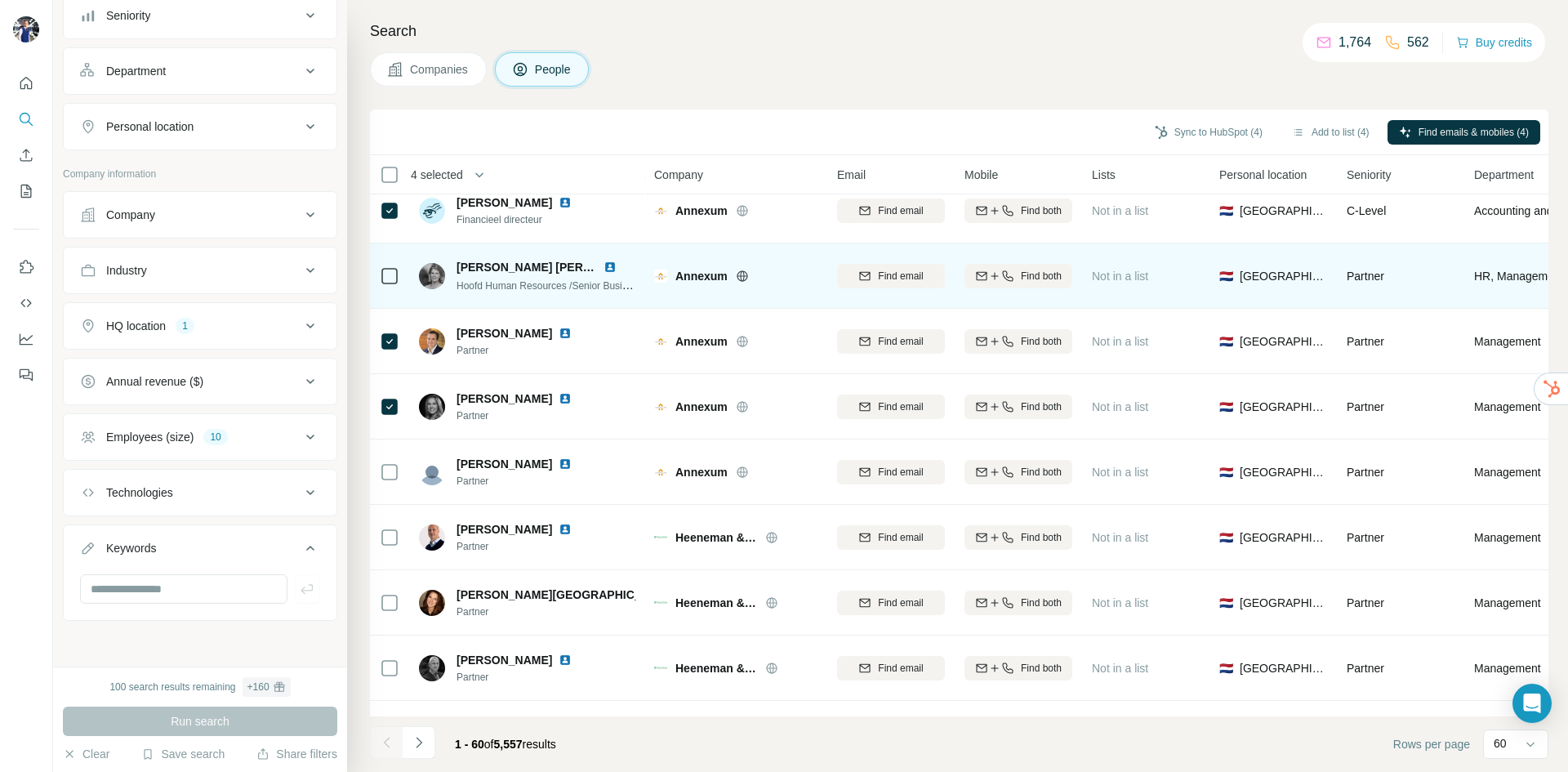
scroll to position [490, 0]
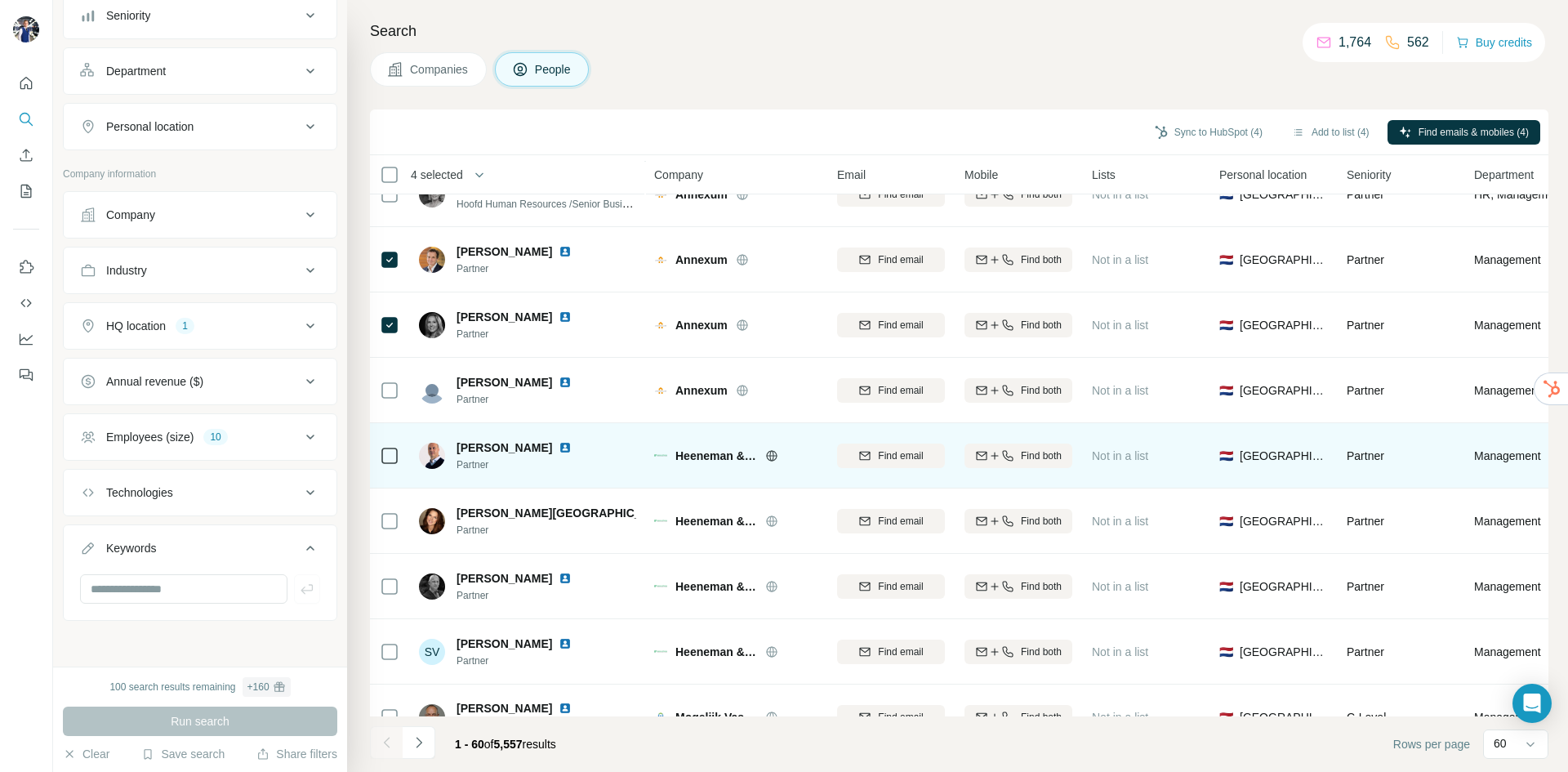
click at [770, 455] on icon at bounding box center [772, 455] width 4 height 11
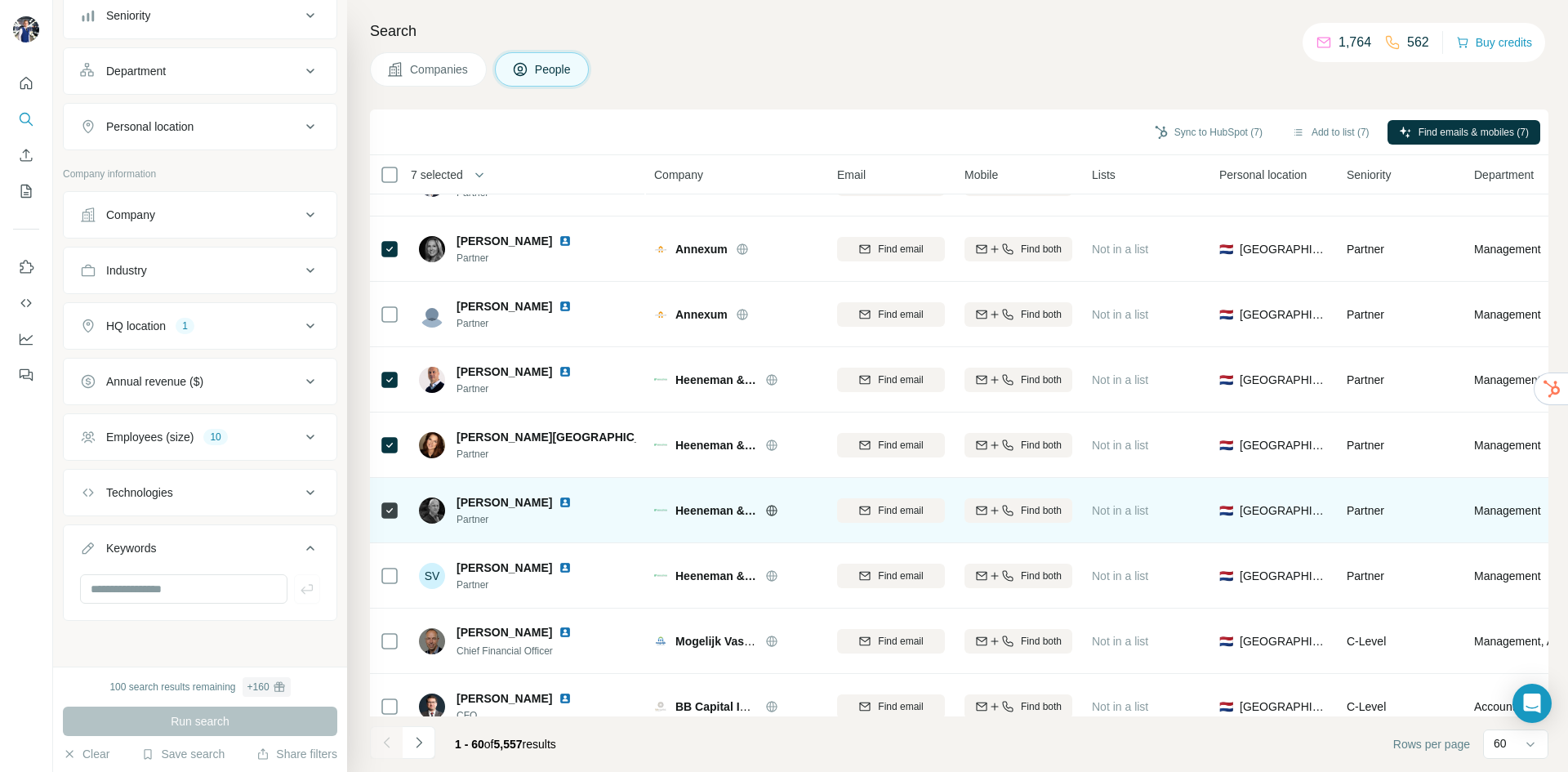
scroll to position [653, 0]
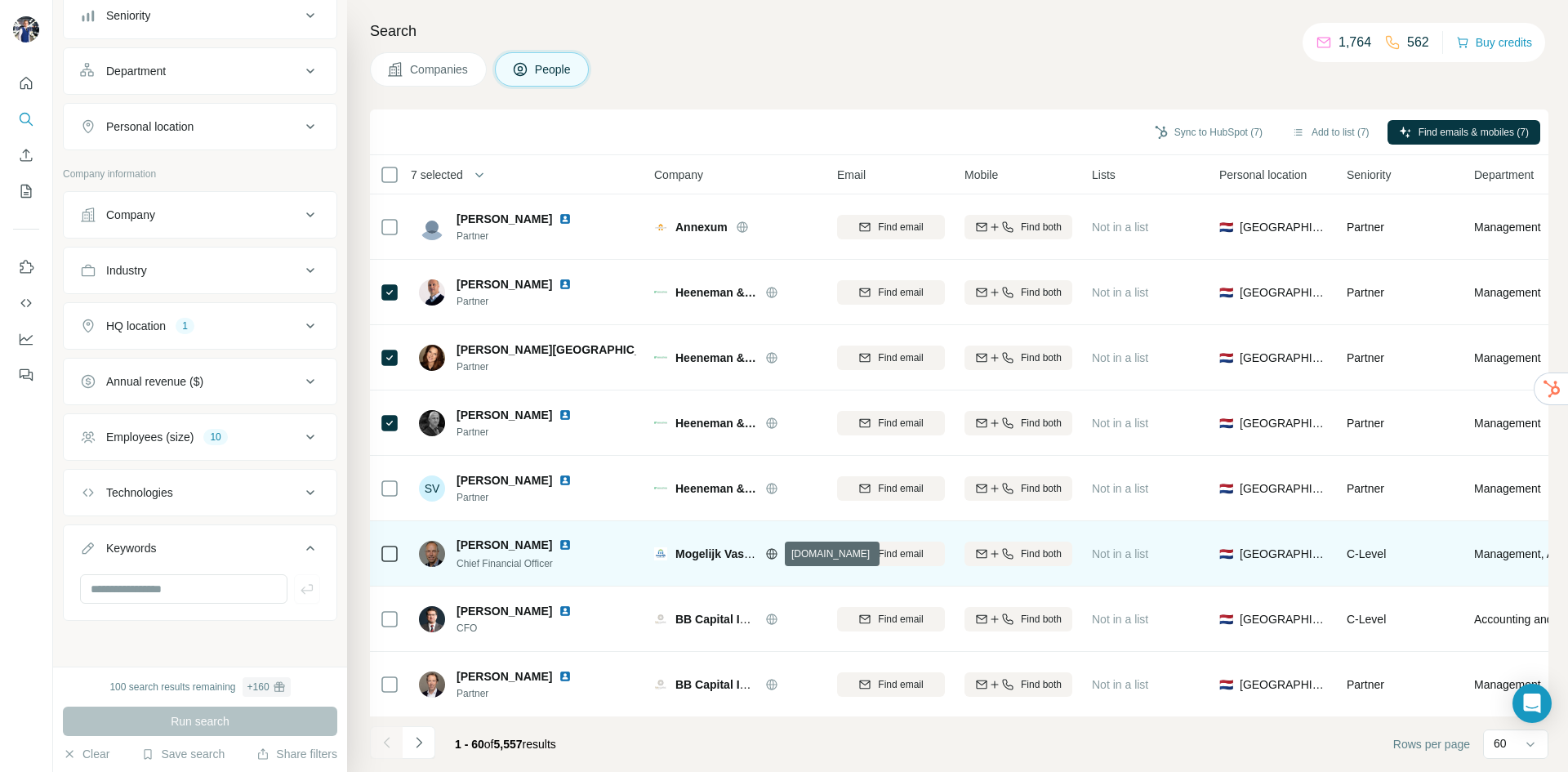
click at [767, 554] on icon at bounding box center [771, 553] width 11 height 1
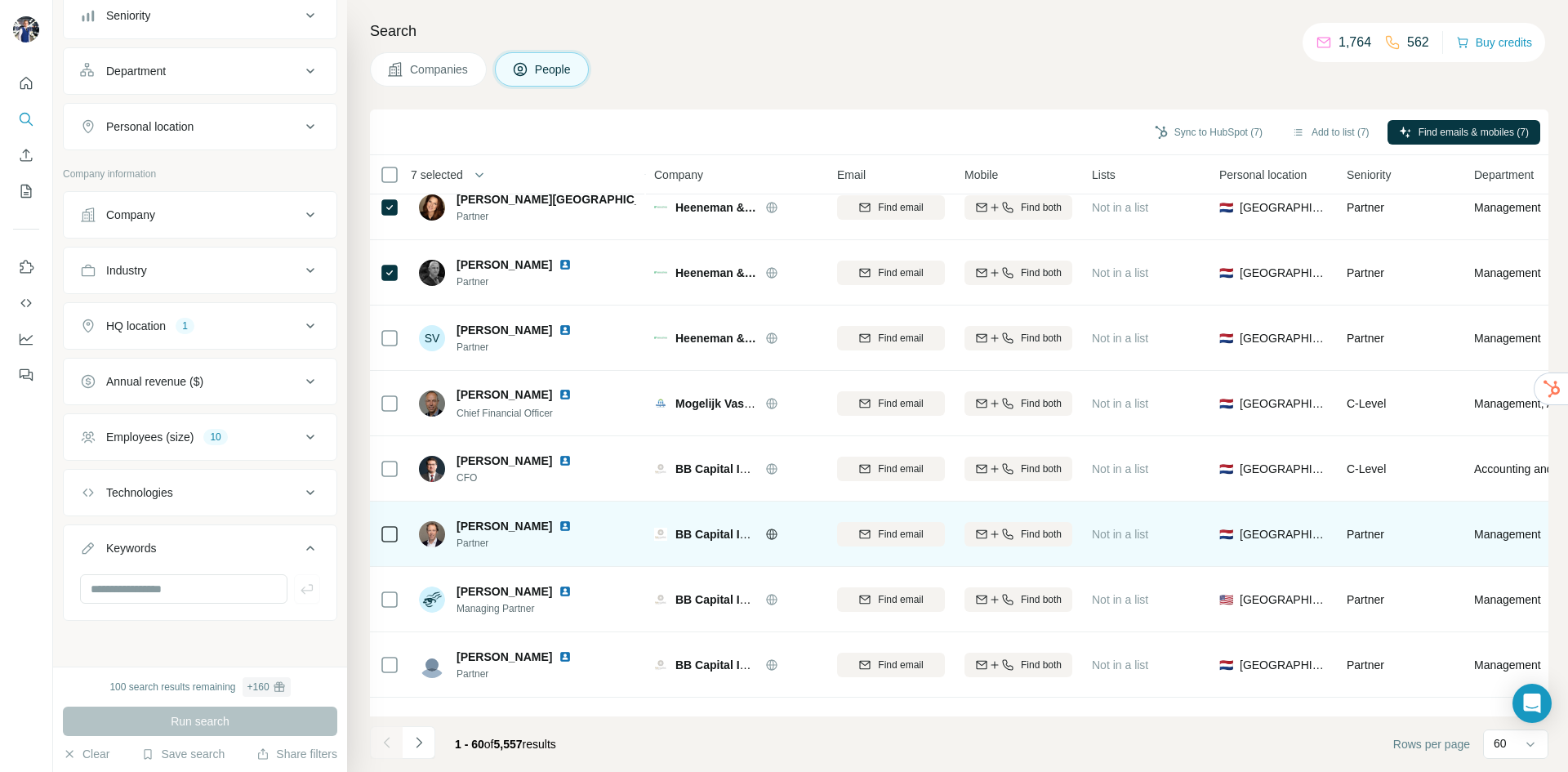
scroll to position [817, 0]
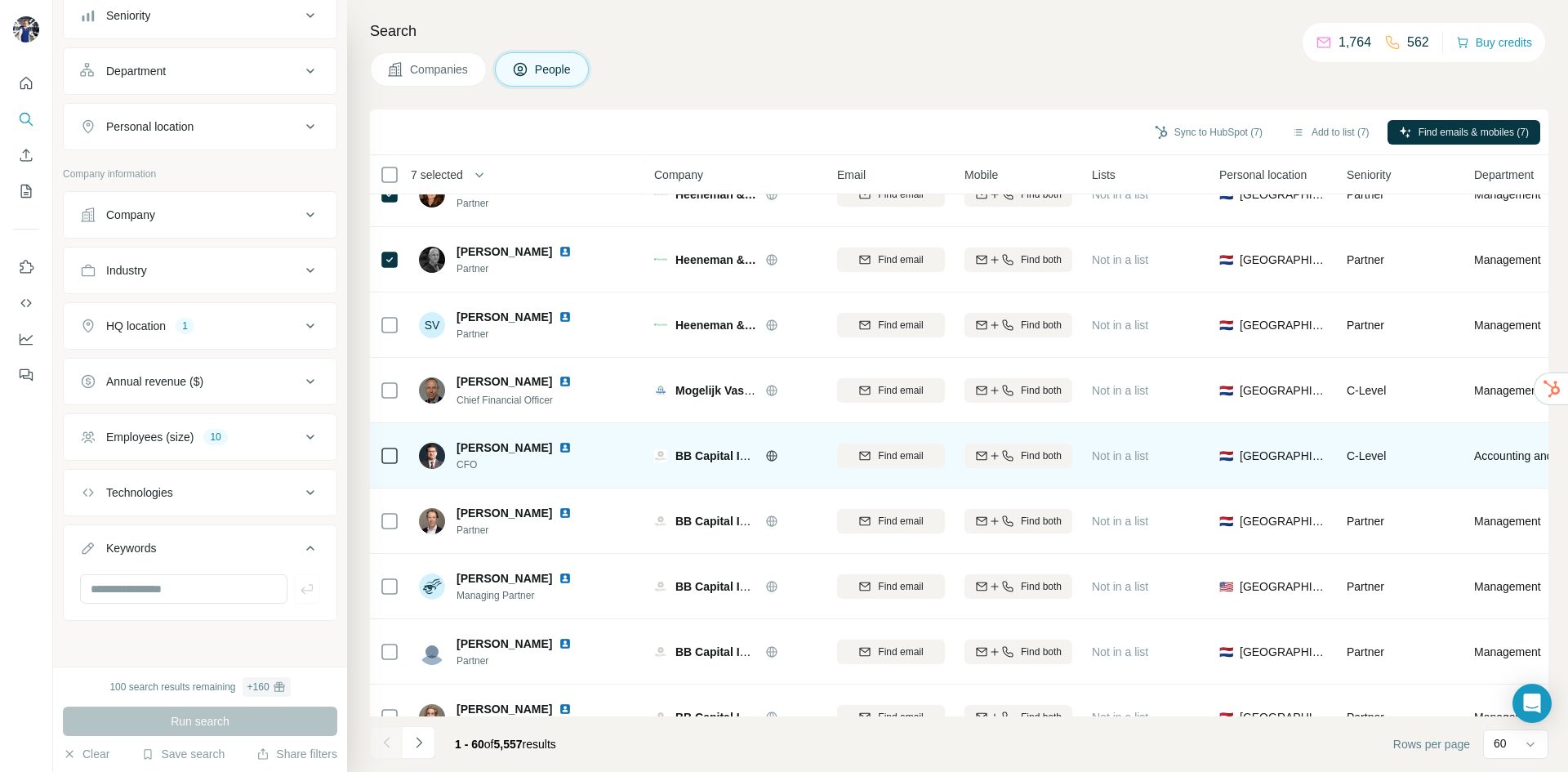
click at [774, 457] on icon at bounding box center [772, 455] width 4 height 11
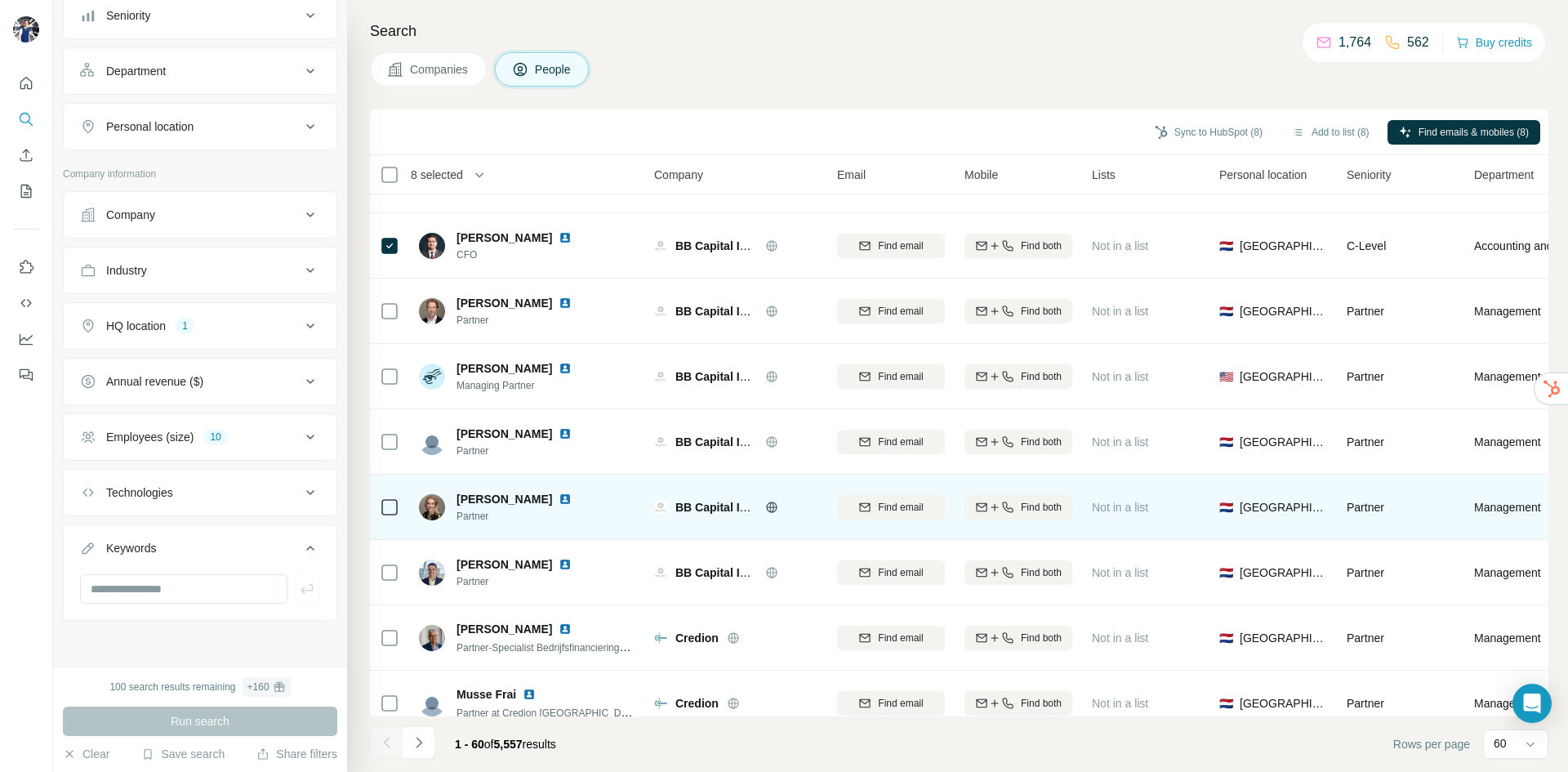
scroll to position [1062, 0]
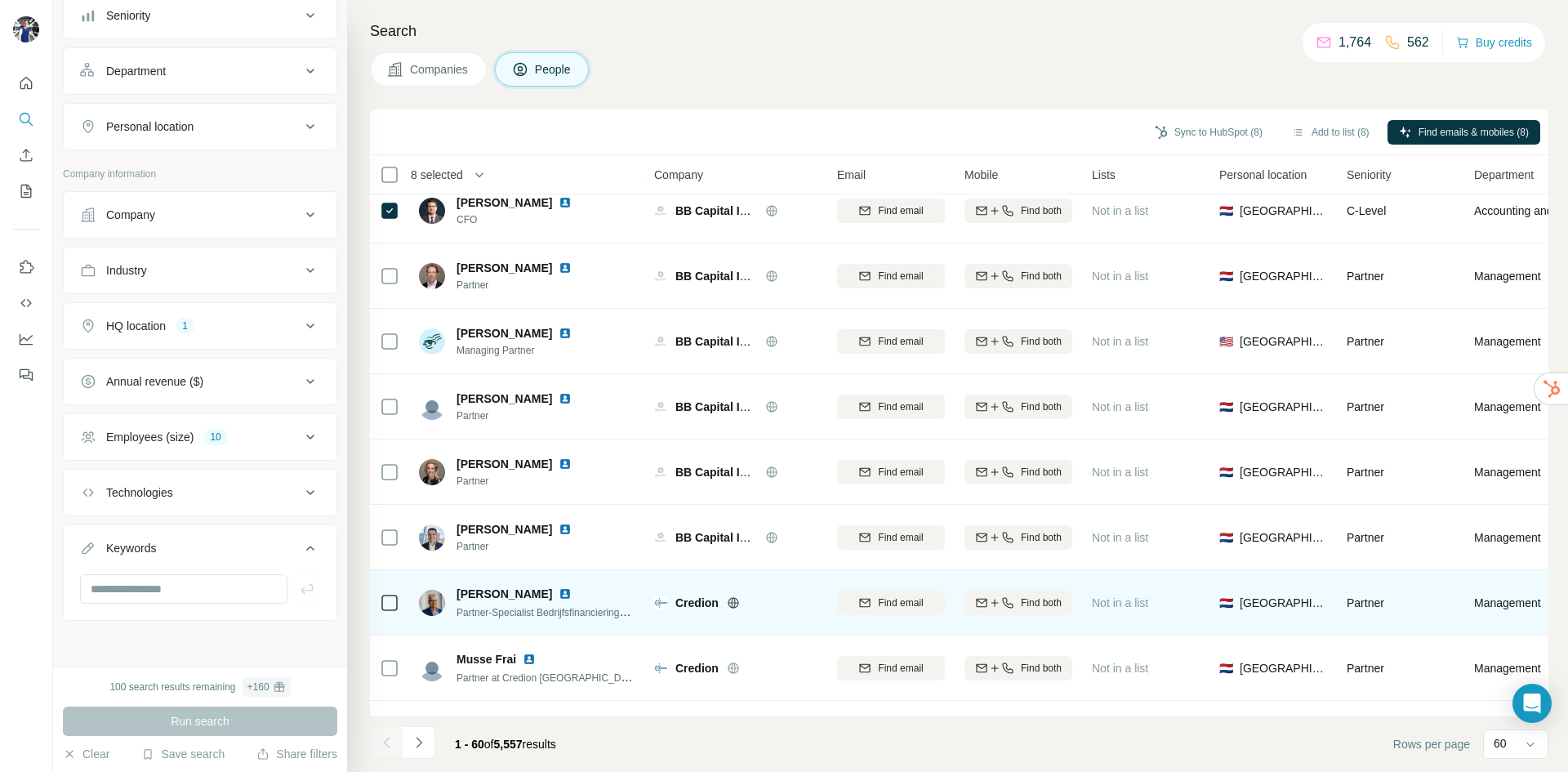
click at [730, 603] on icon at bounding box center [733, 602] width 11 height 11
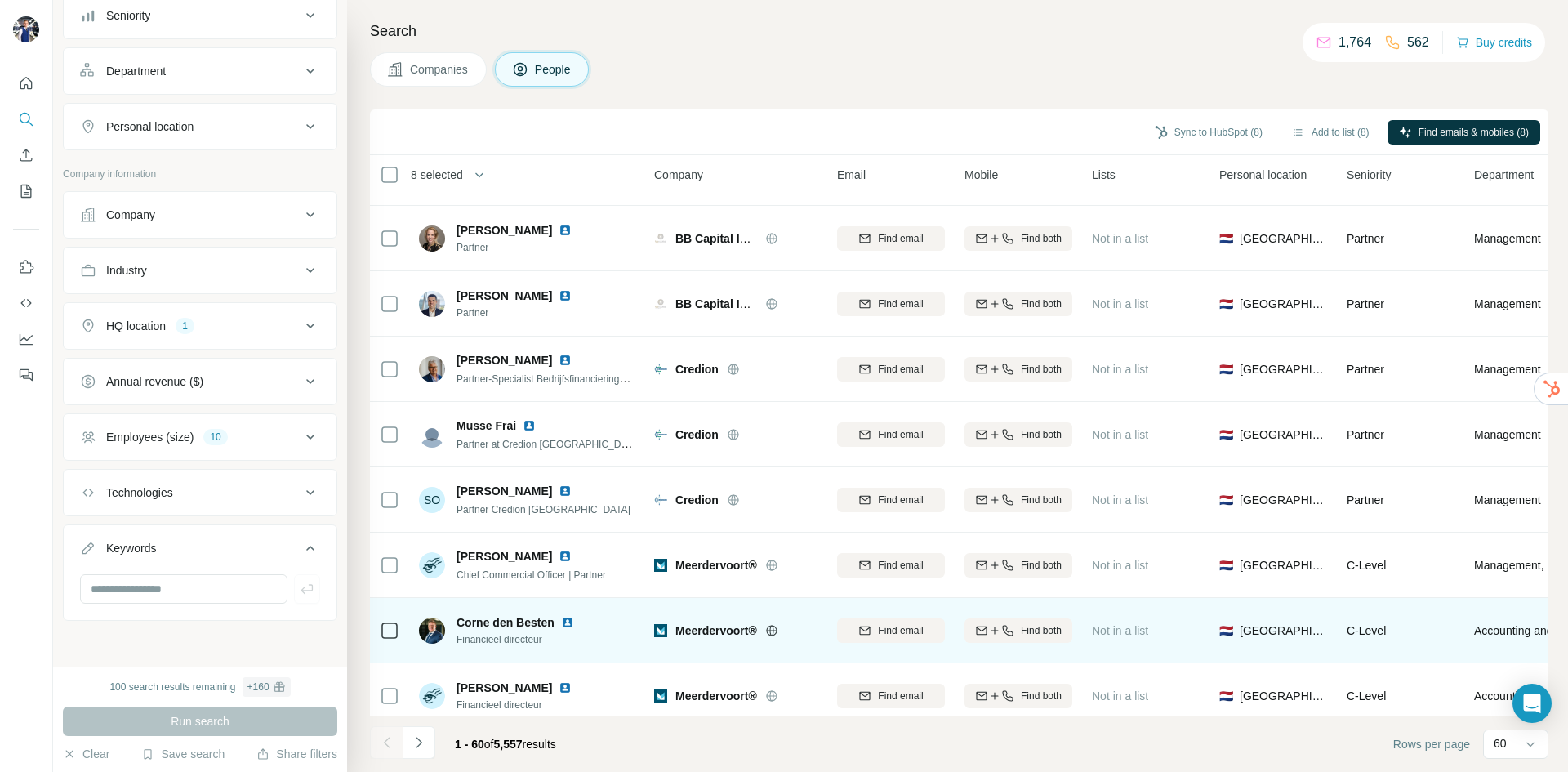
scroll to position [1389, 0]
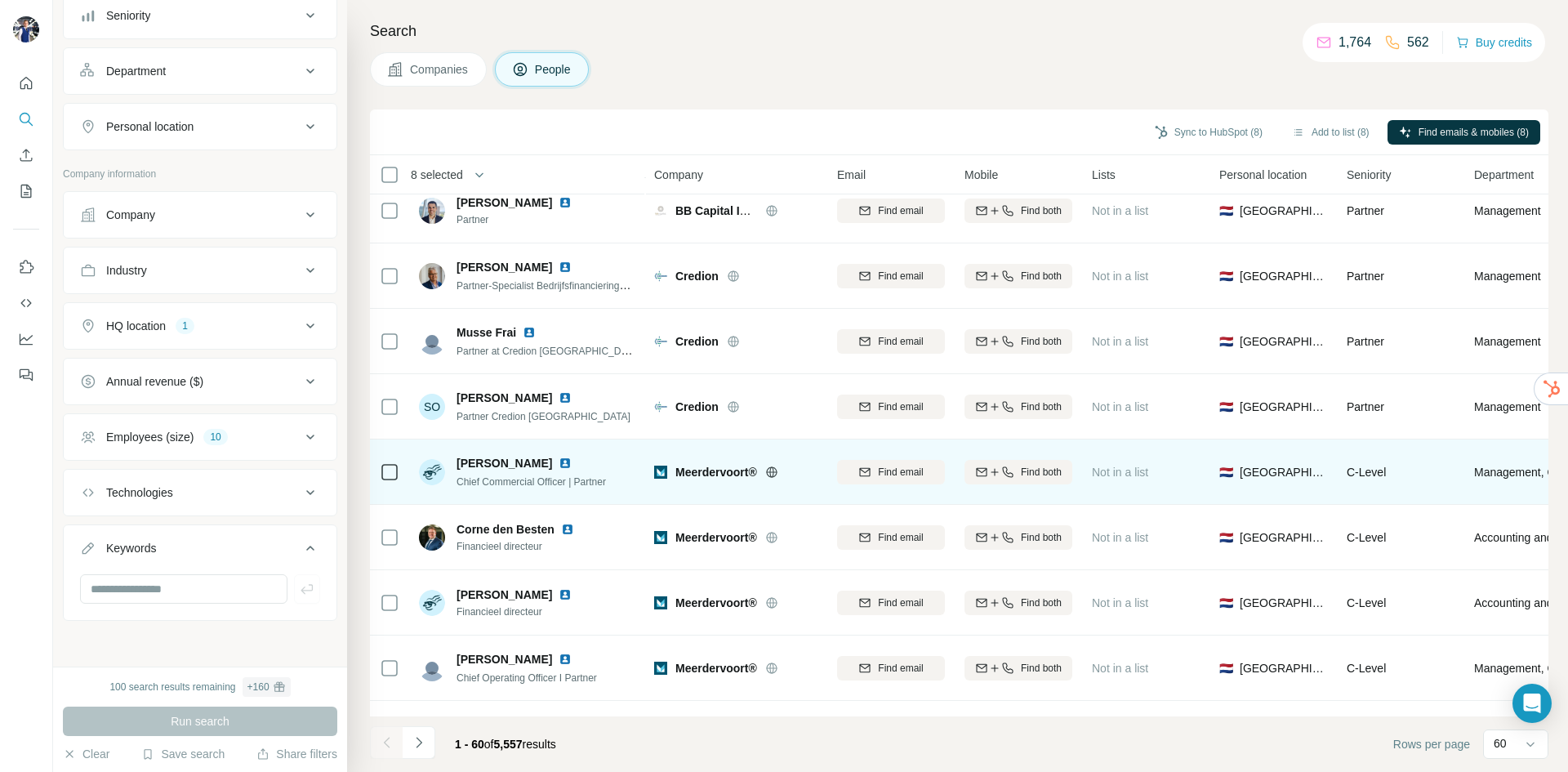
click at [771, 474] on icon at bounding box center [771, 472] width 13 height 13
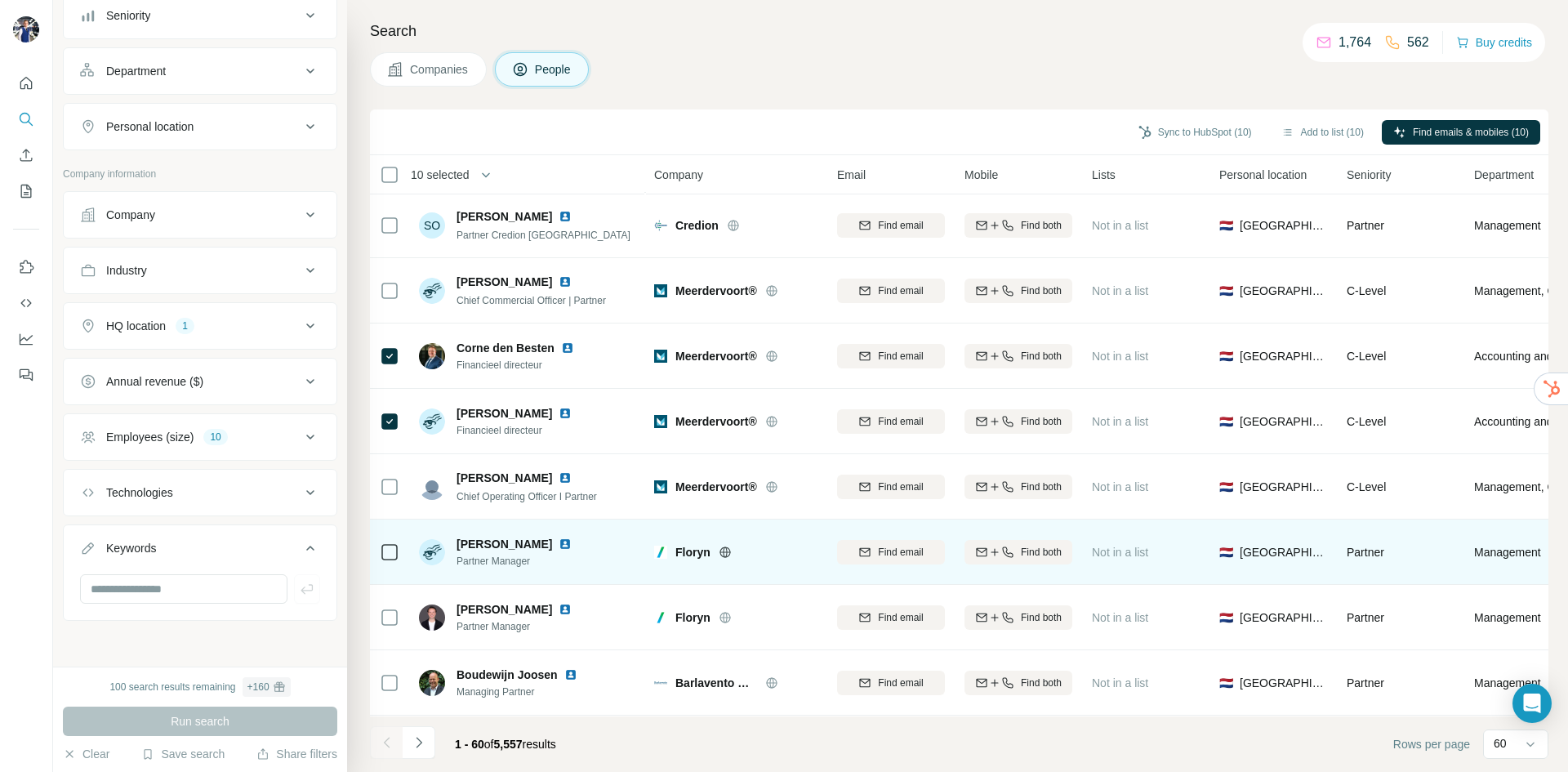
scroll to position [1634, 0]
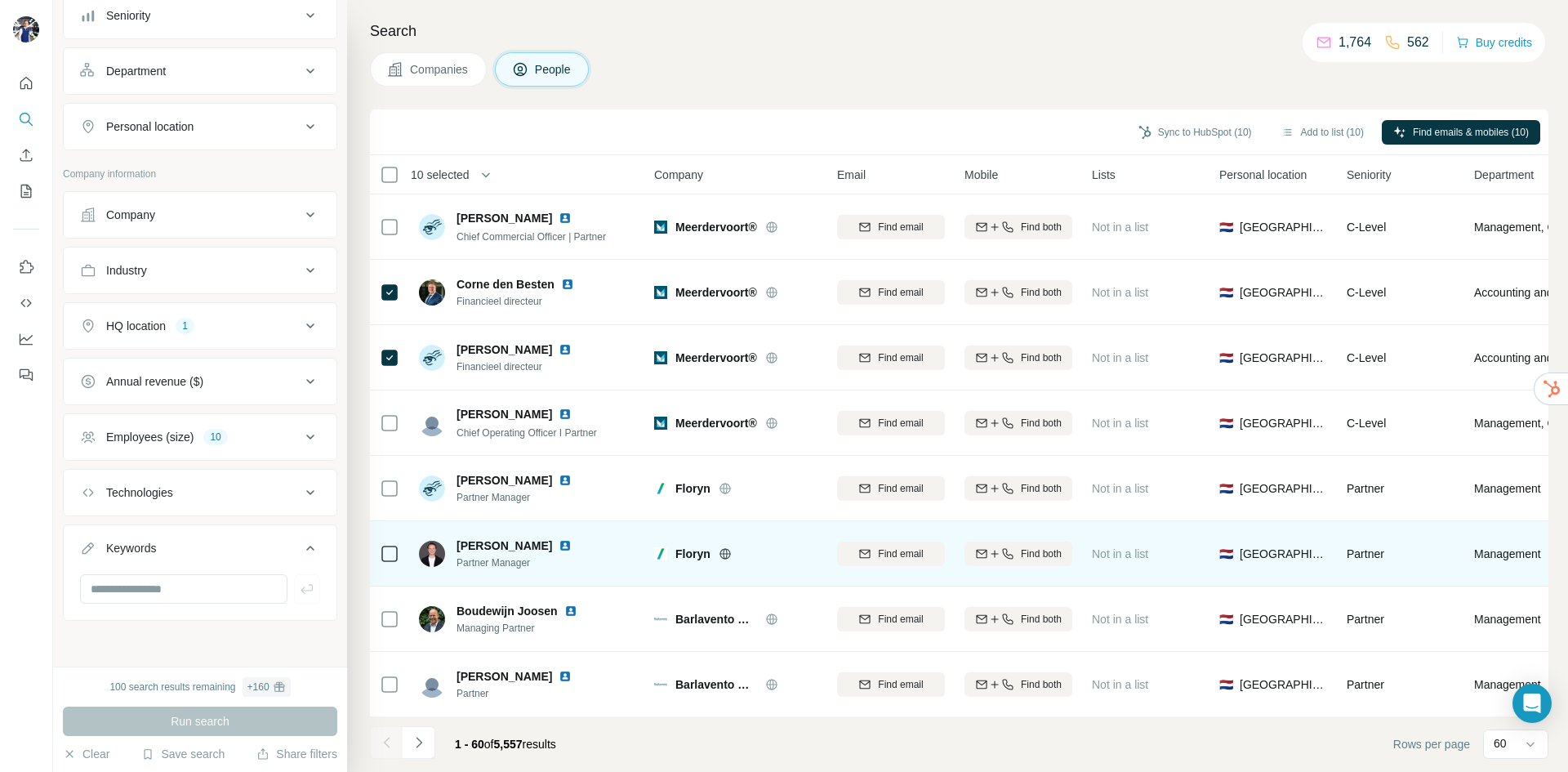
click at [731, 550] on icon at bounding box center [725, 553] width 13 height 13
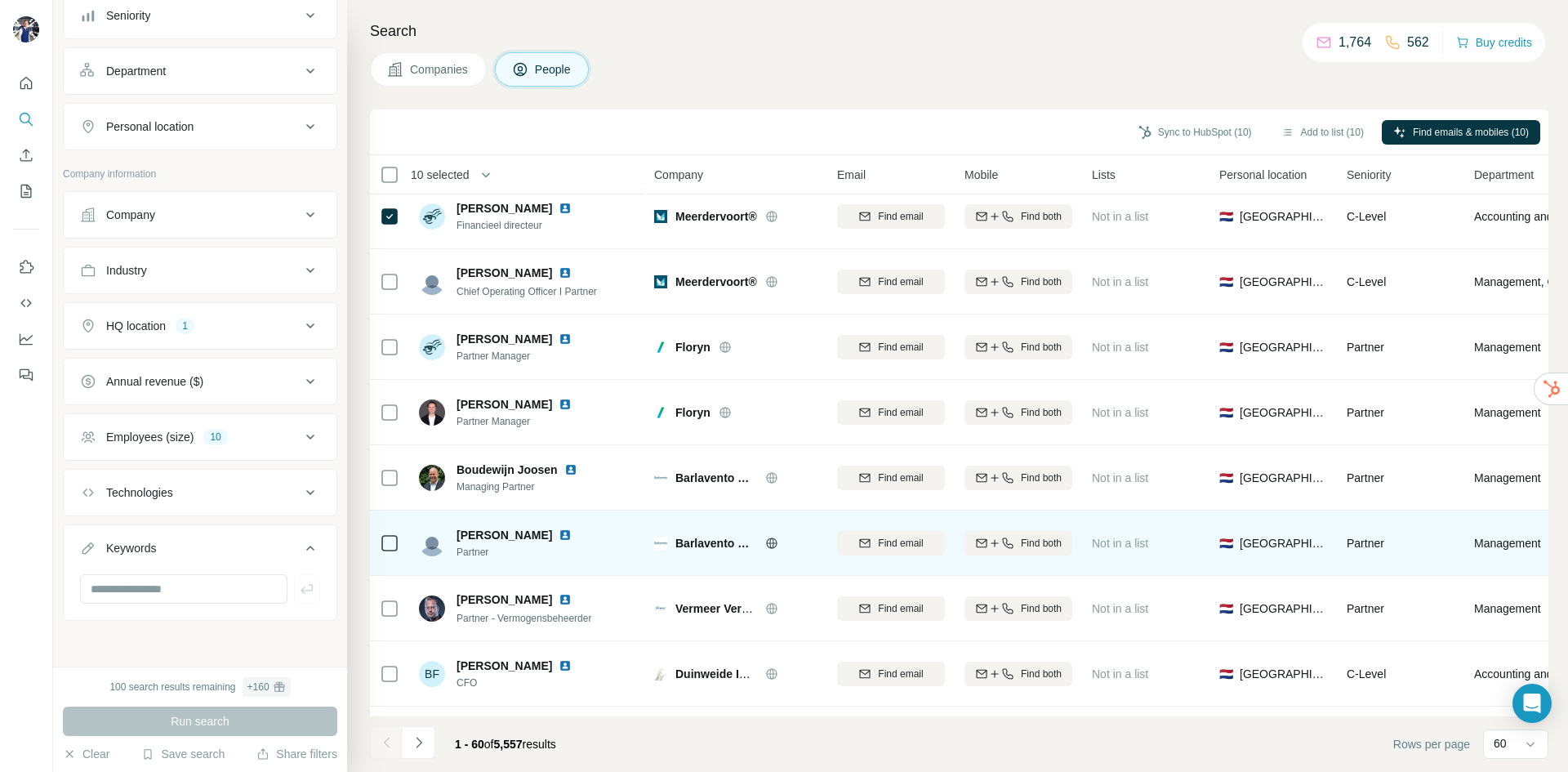
scroll to position [1797, 0]
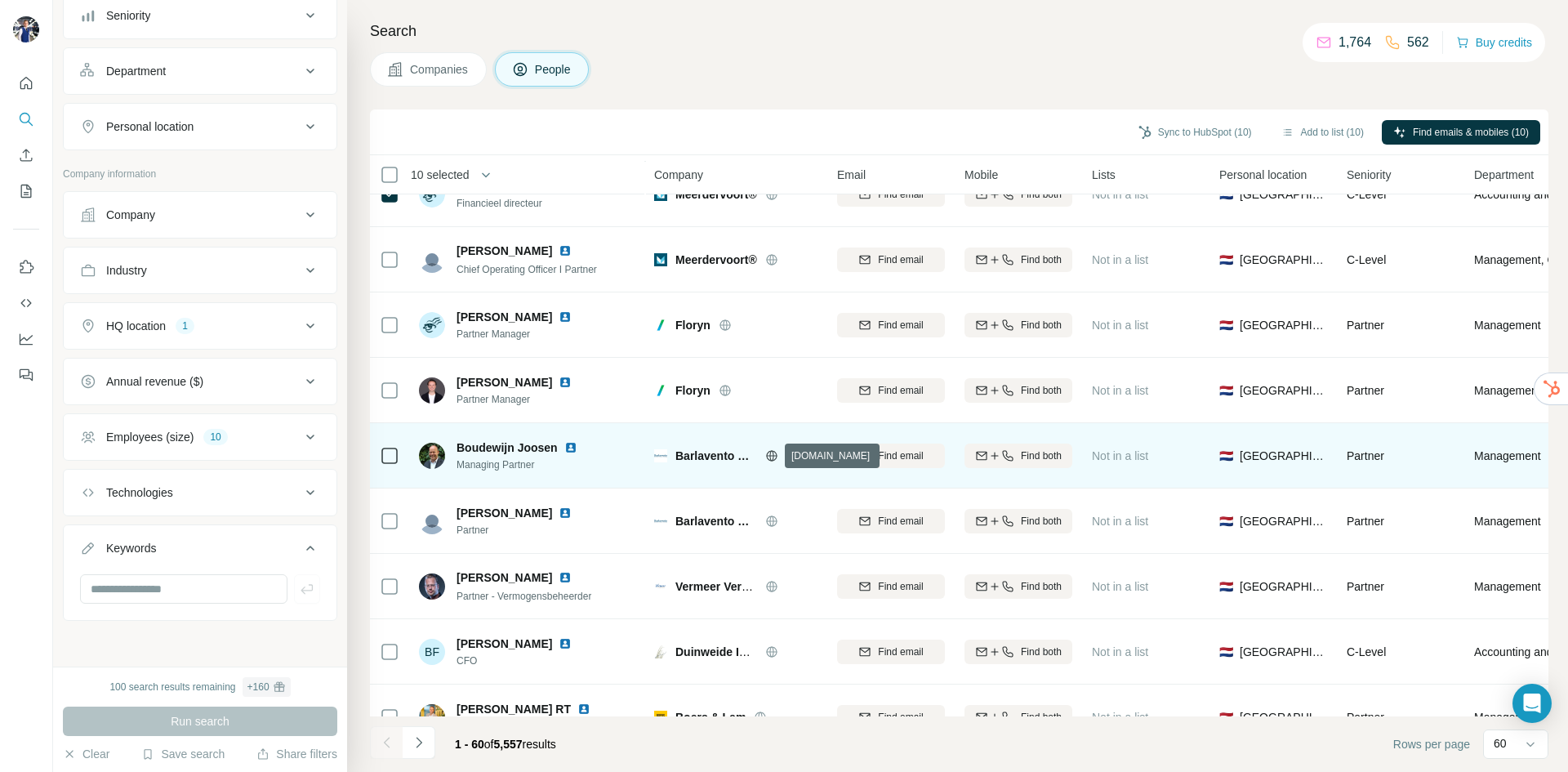
click at [770, 462] on icon at bounding box center [771, 455] width 13 height 13
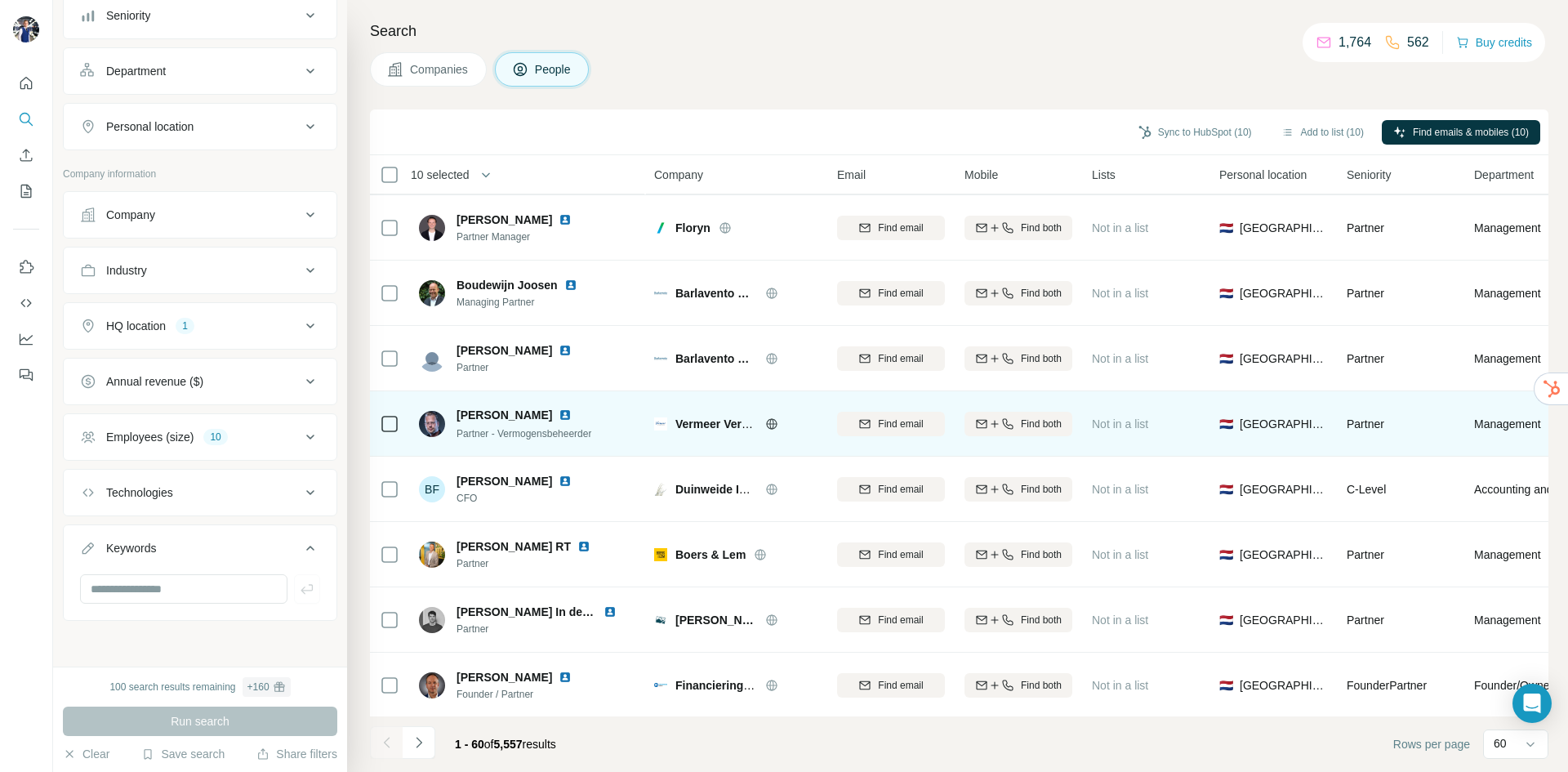
scroll to position [1961, 0]
click at [774, 423] on icon at bounding box center [772, 423] width 4 height 11
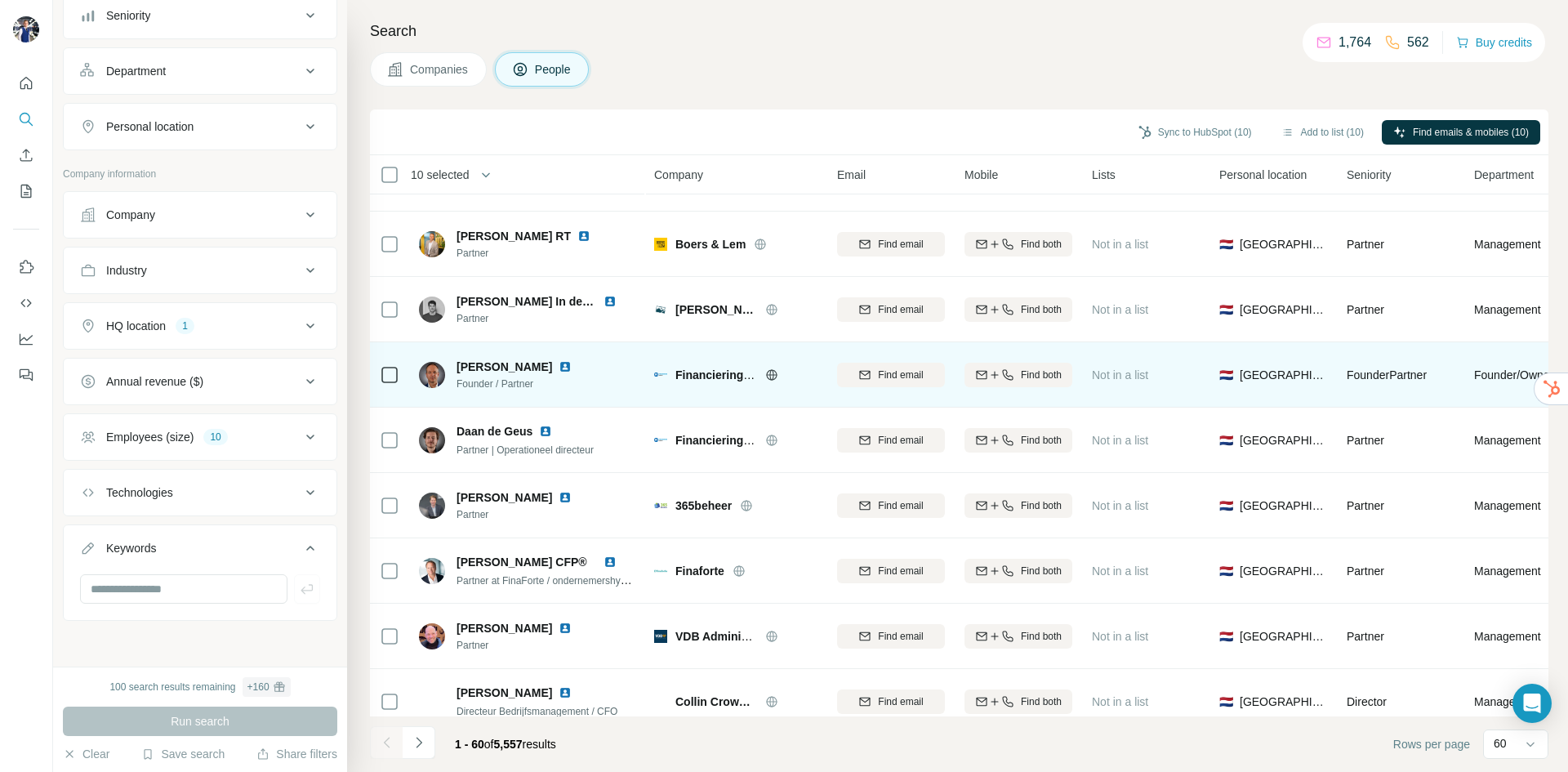
scroll to position [2288, 0]
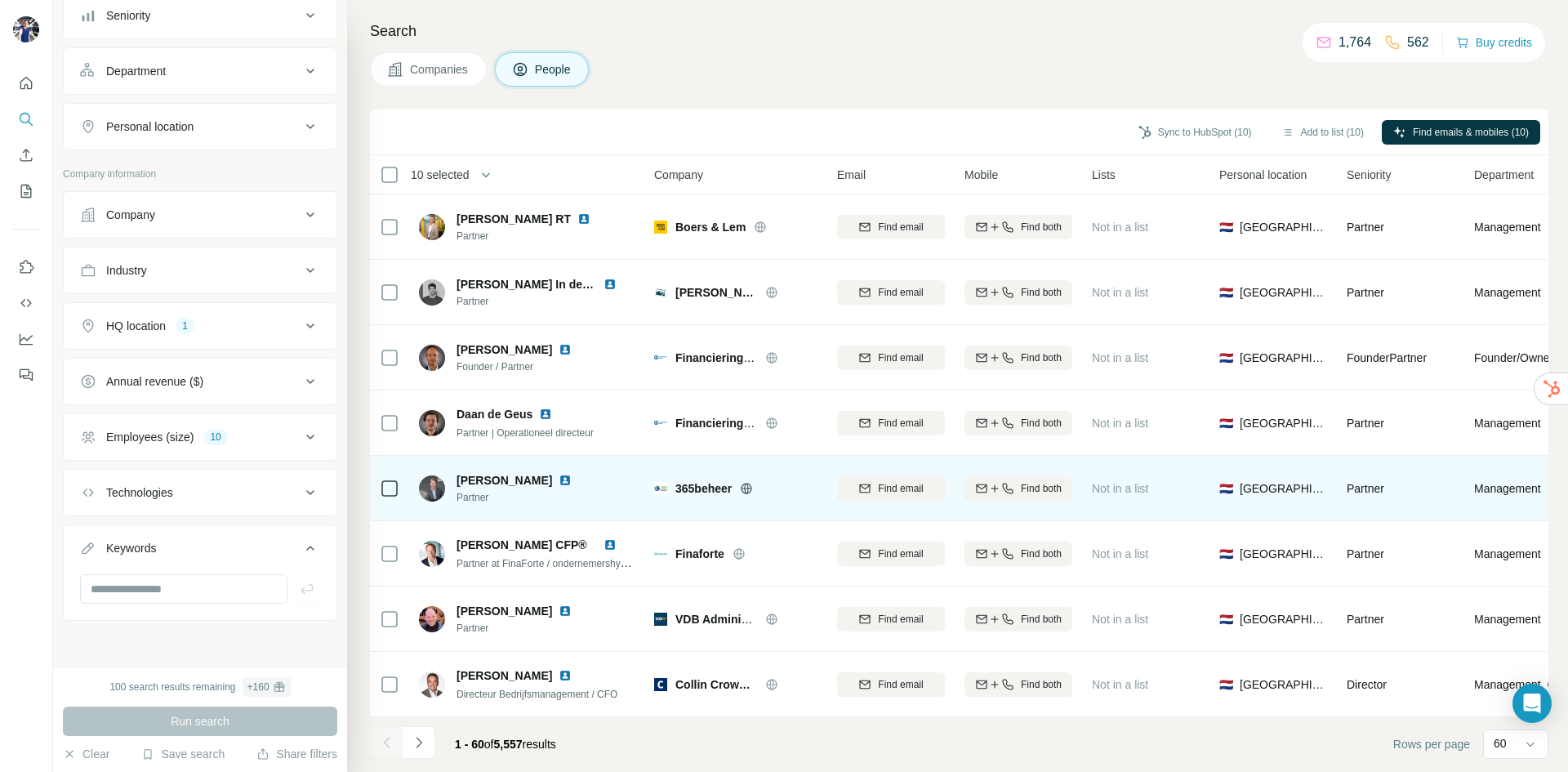
click at [749, 485] on icon at bounding box center [747, 488] width 4 height 11
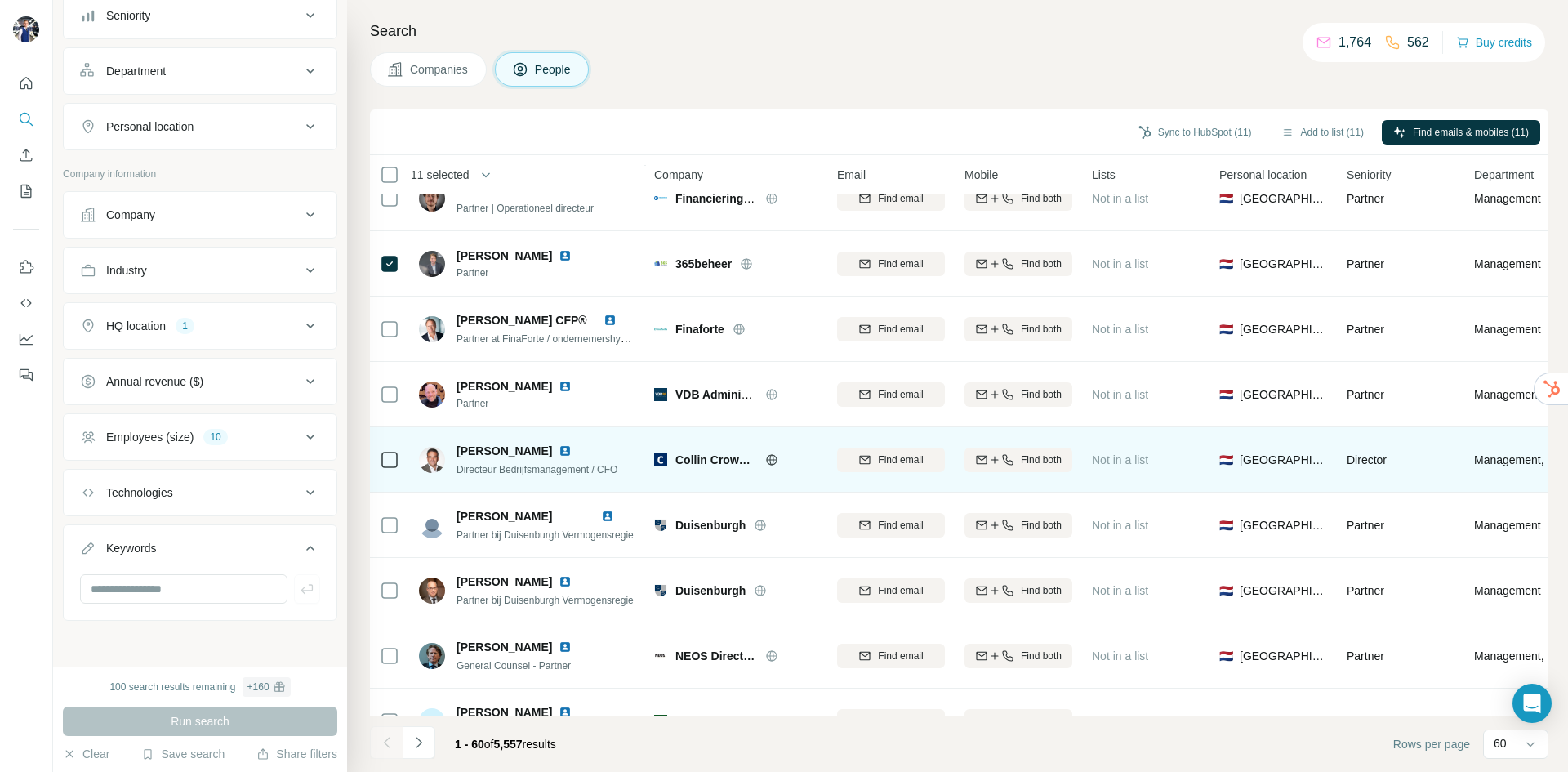
scroll to position [2533, 0]
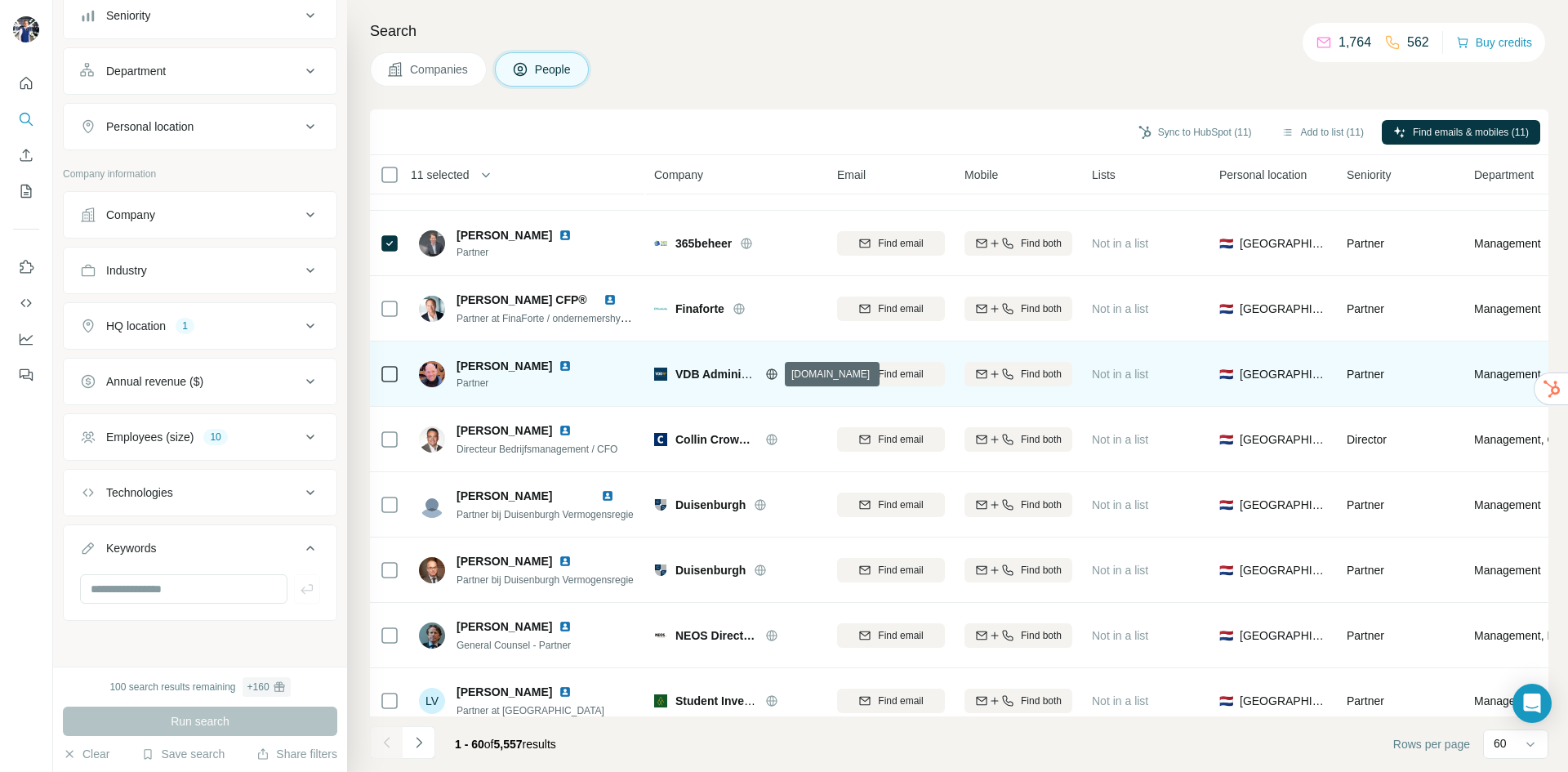
click at [772, 375] on icon at bounding box center [771, 374] width 13 height 13
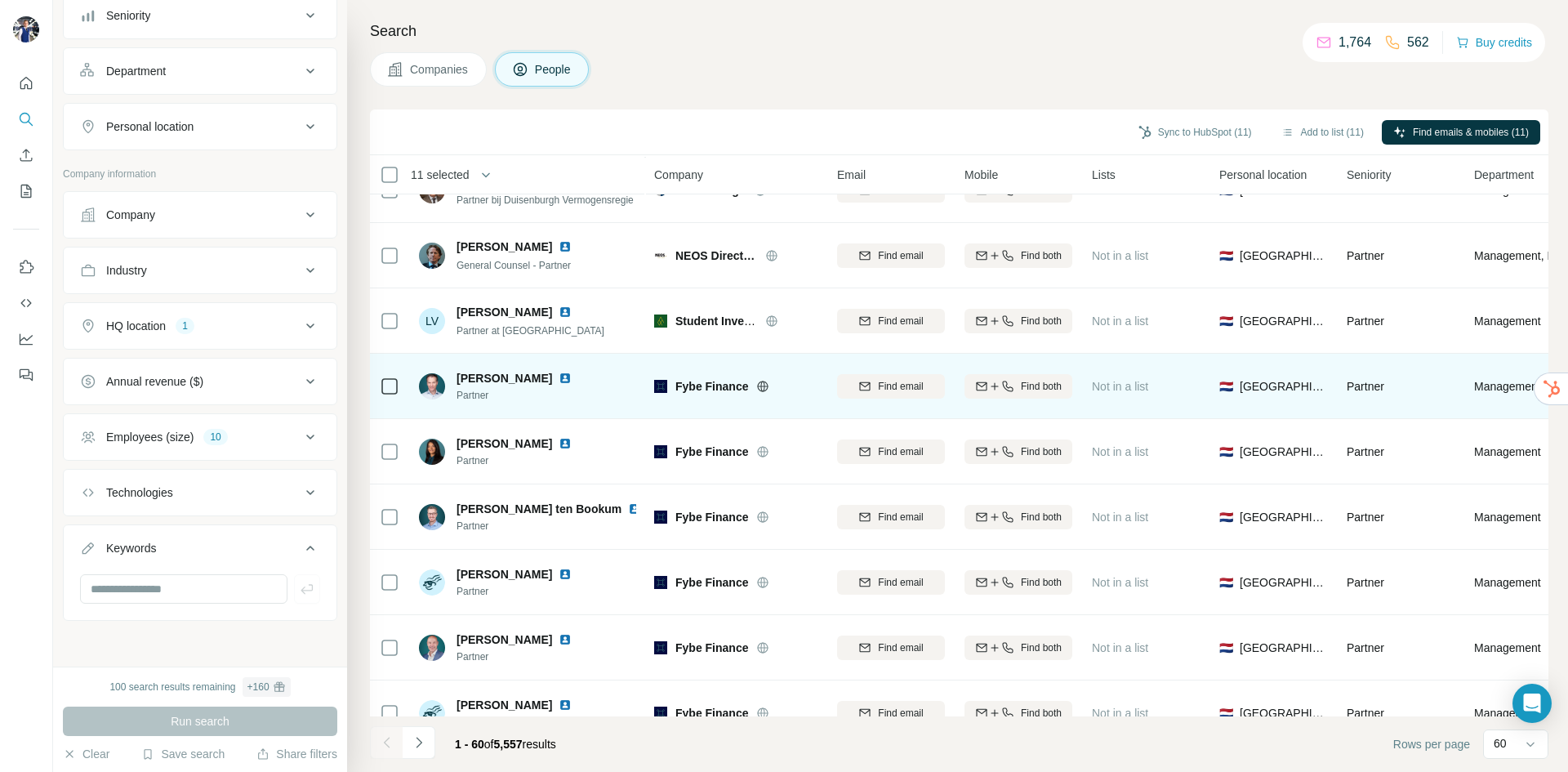
scroll to position [3023, 0]
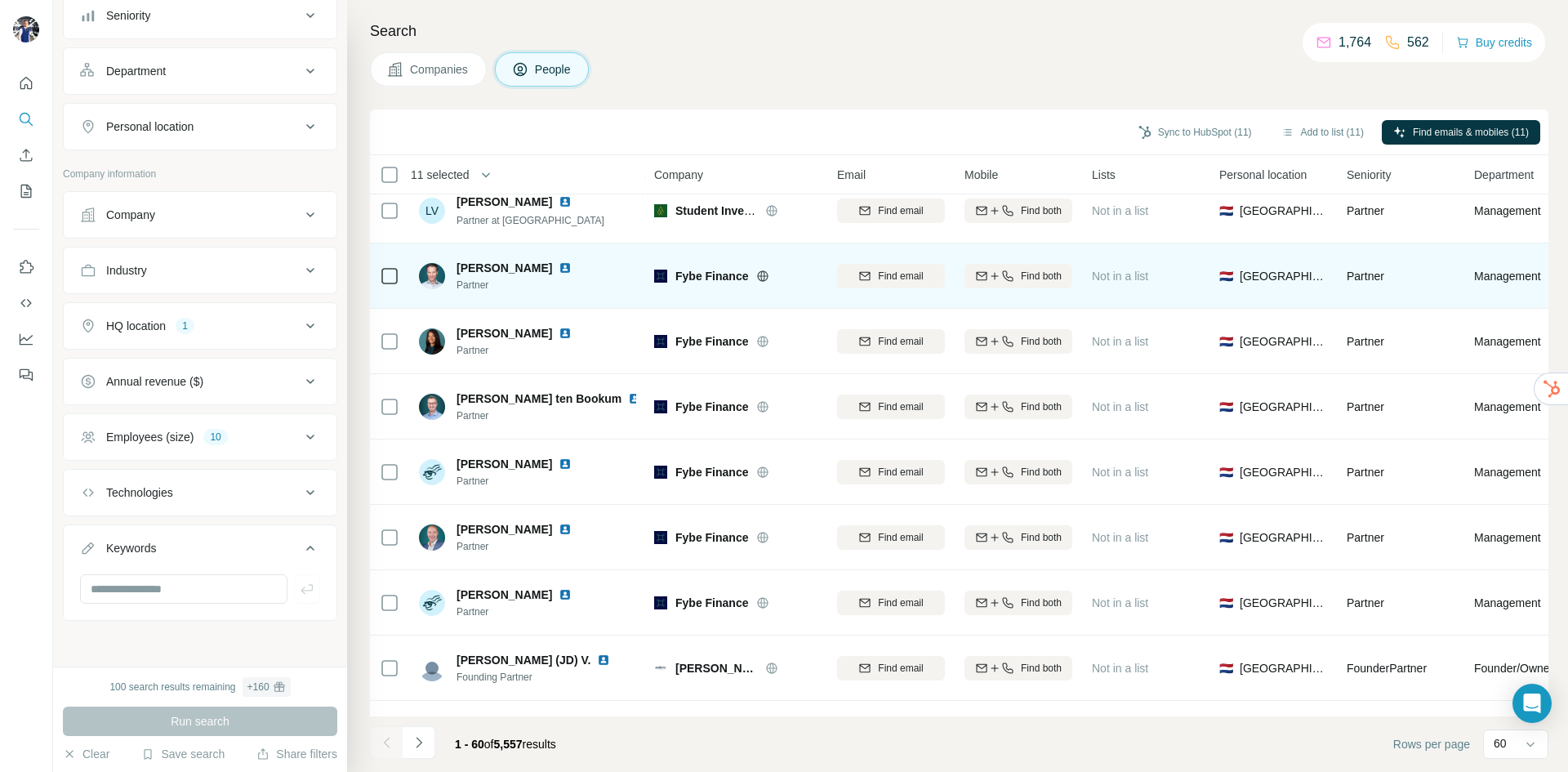
click at [760, 281] on icon at bounding box center [762, 276] width 13 height 13
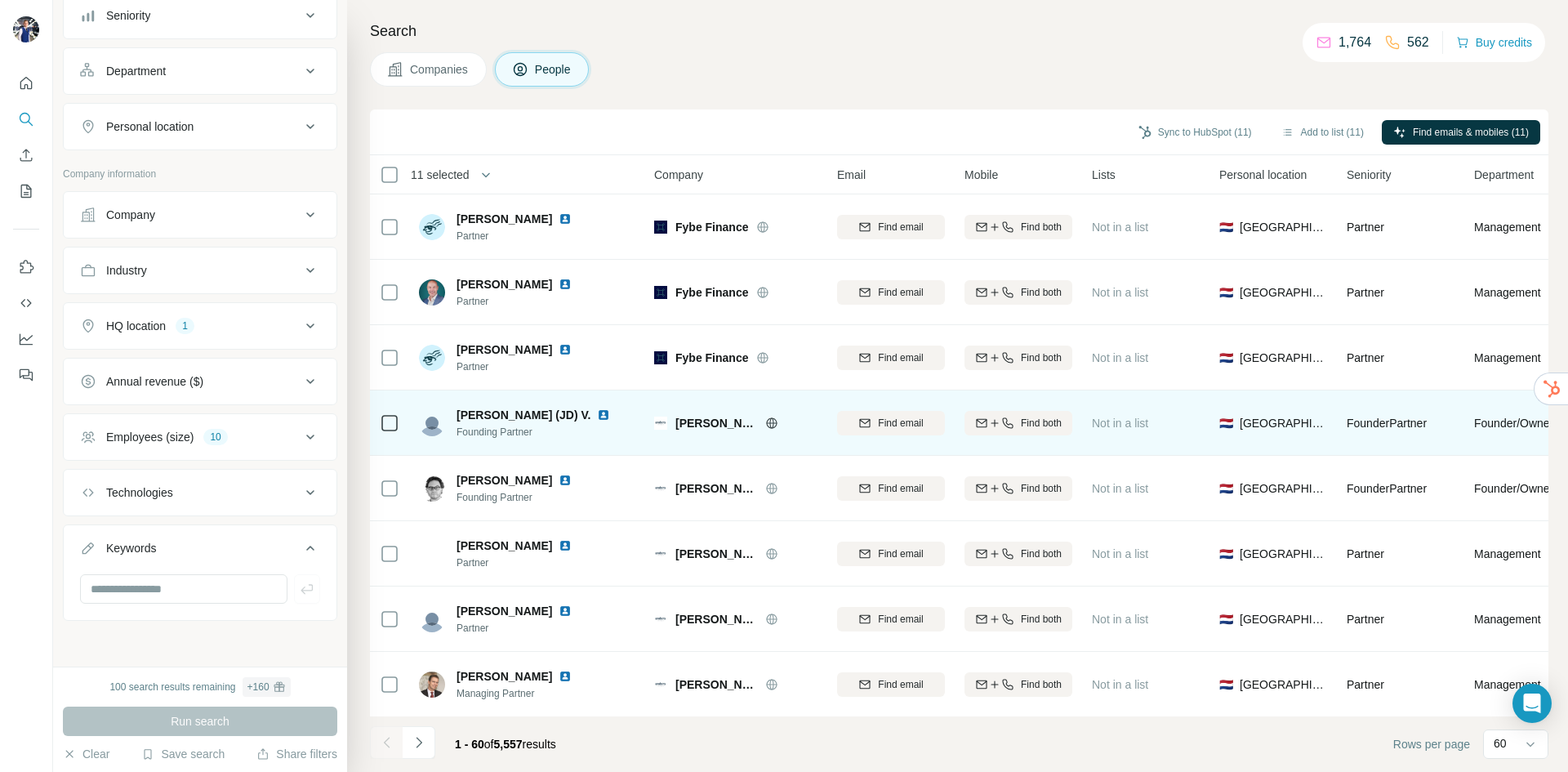
scroll to position [3350, 0]
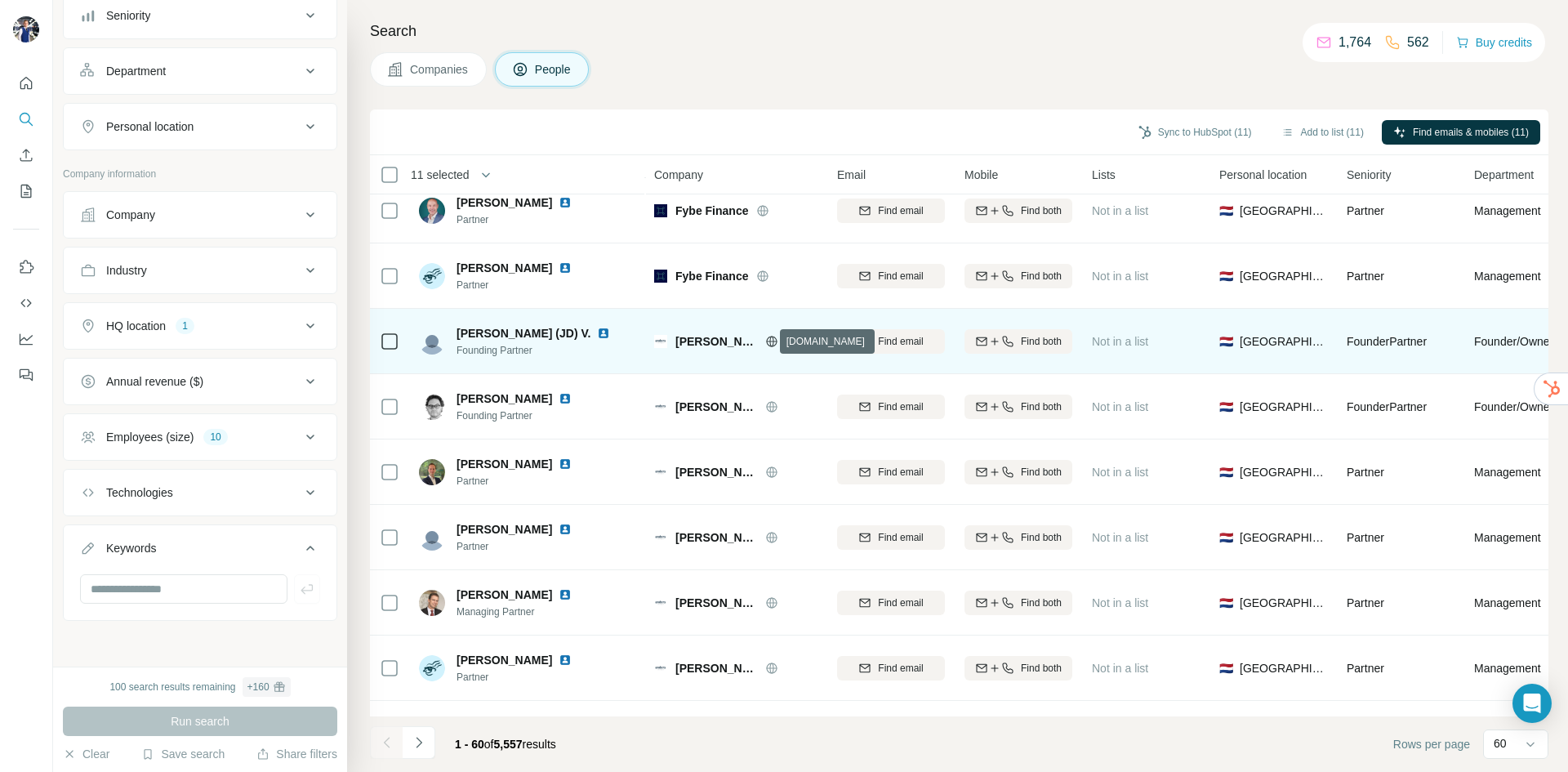
click at [770, 339] on icon at bounding box center [771, 340] width 13 height 13
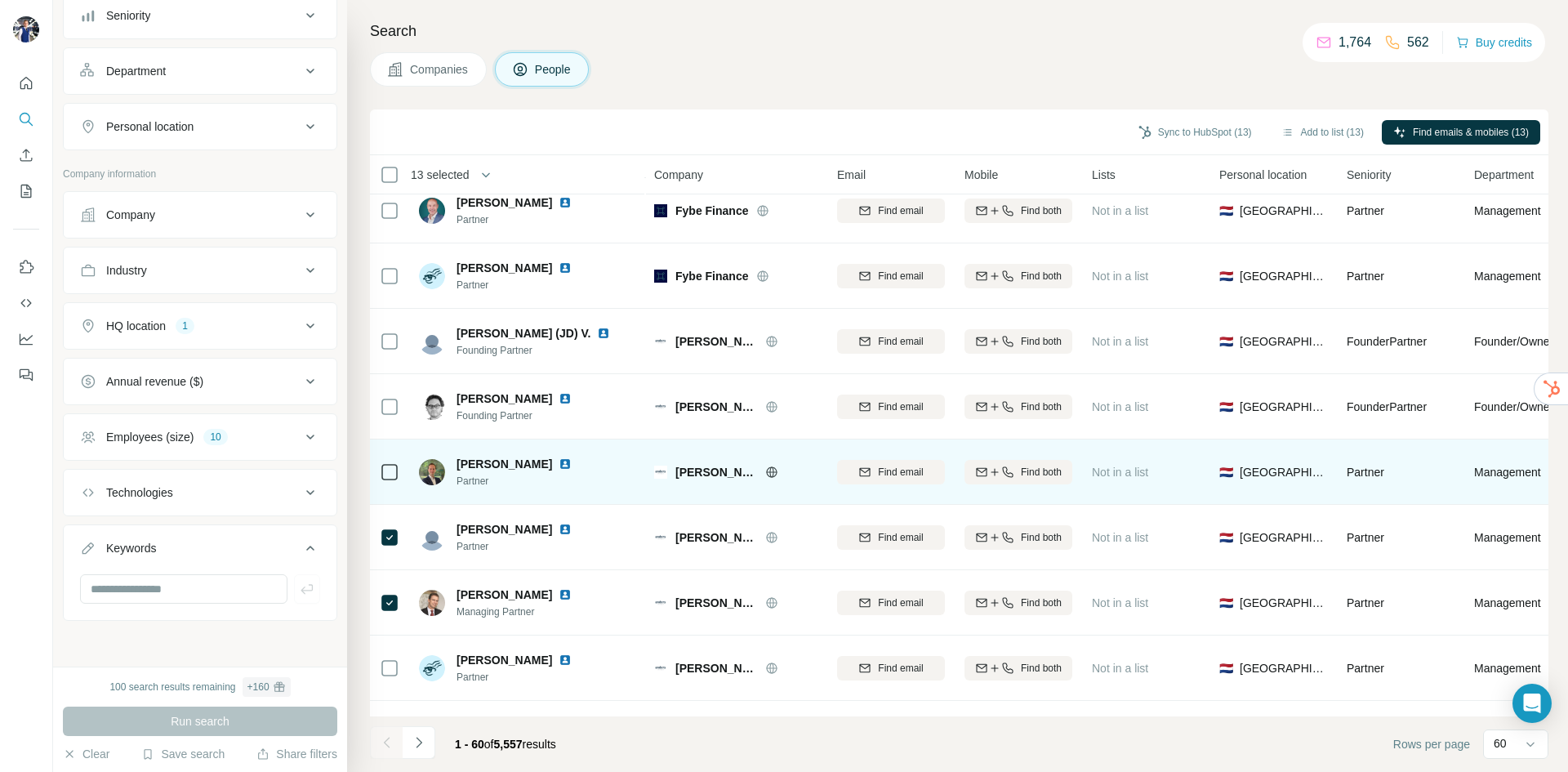
click at [393, 460] on div at bounding box center [389, 472] width 20 height 45
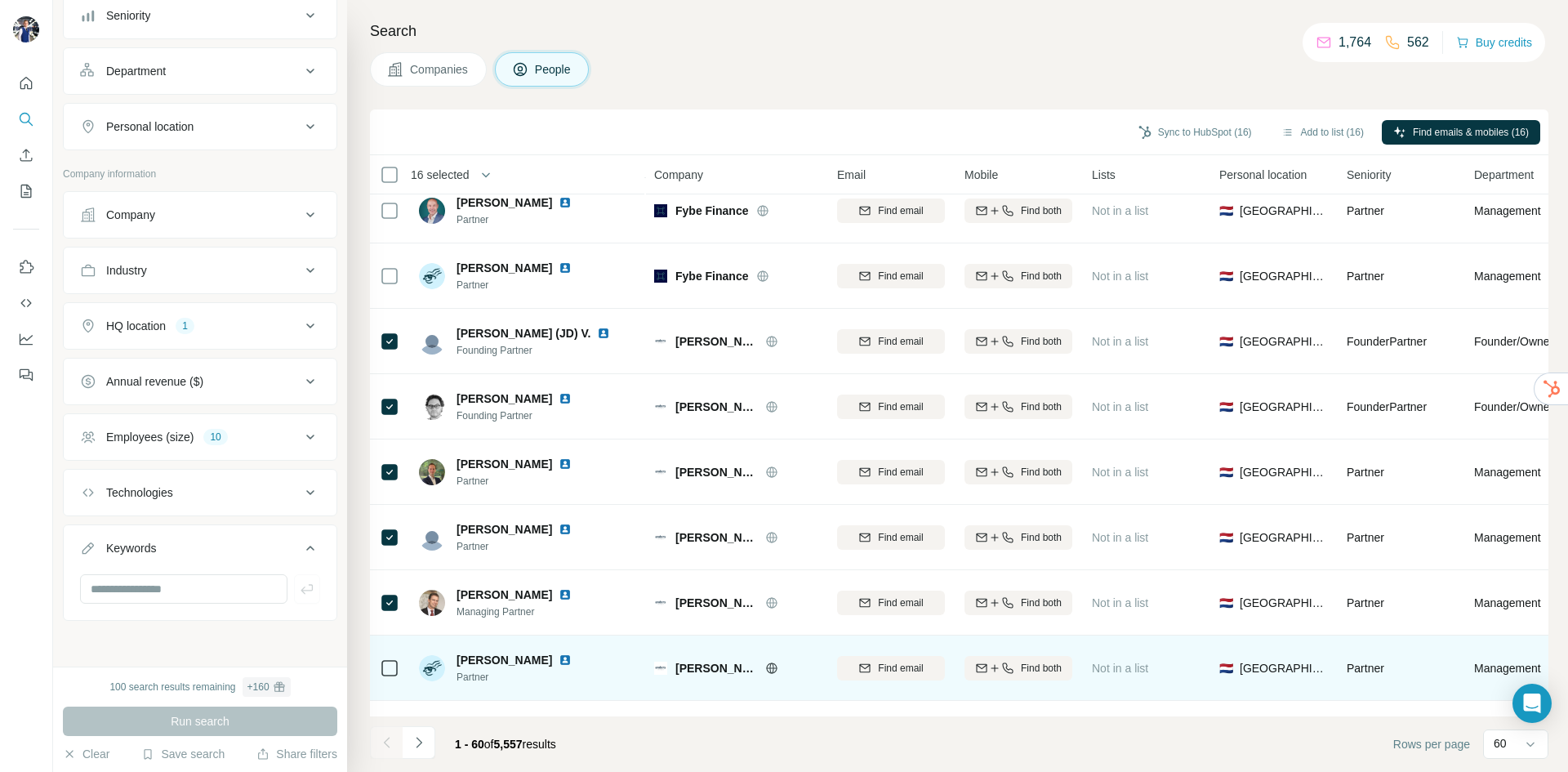
click at [383, 677] on icon at bounding box center [389, 668] width 20 height 20
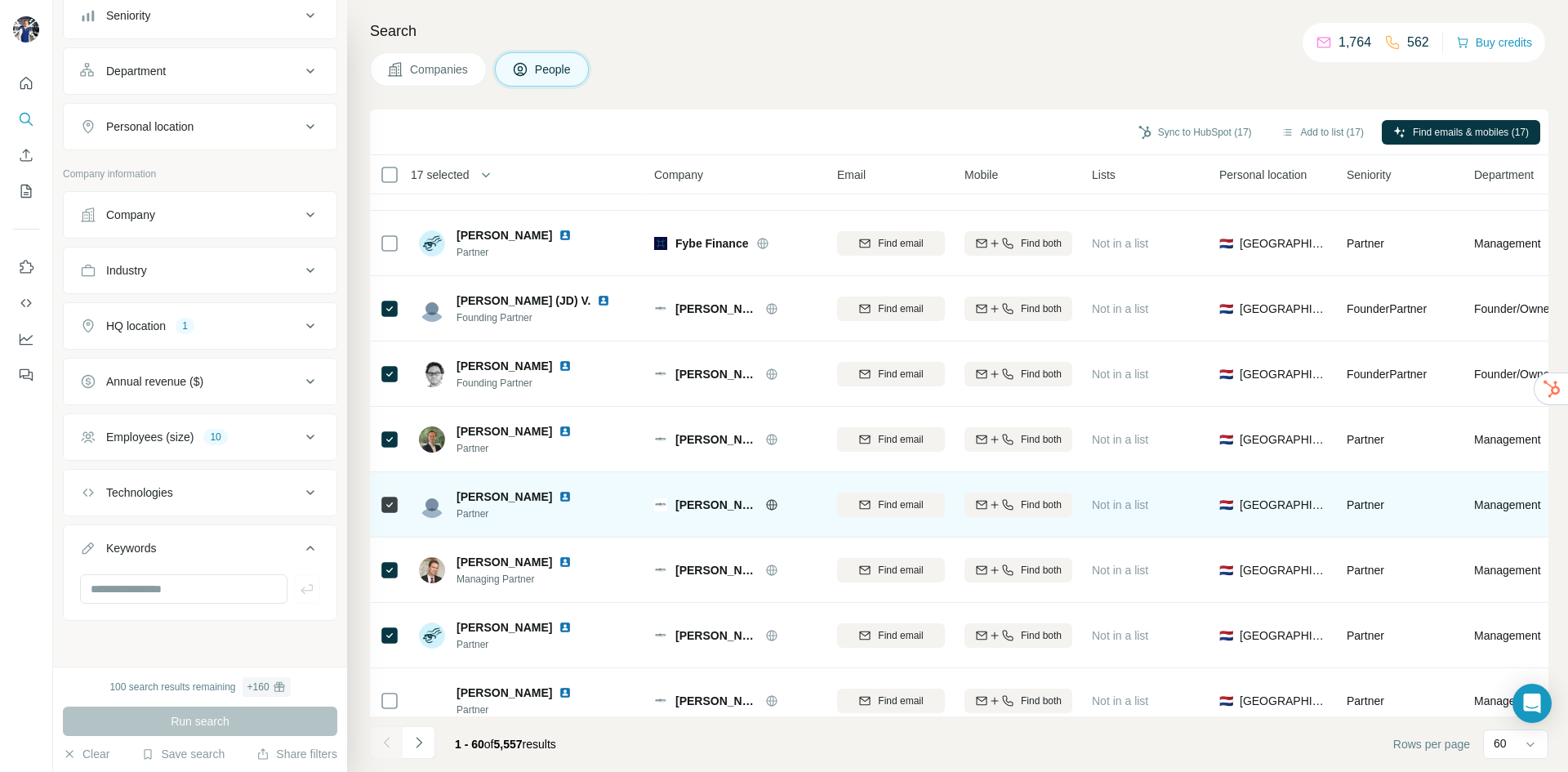
scroll to position [3408, 0]
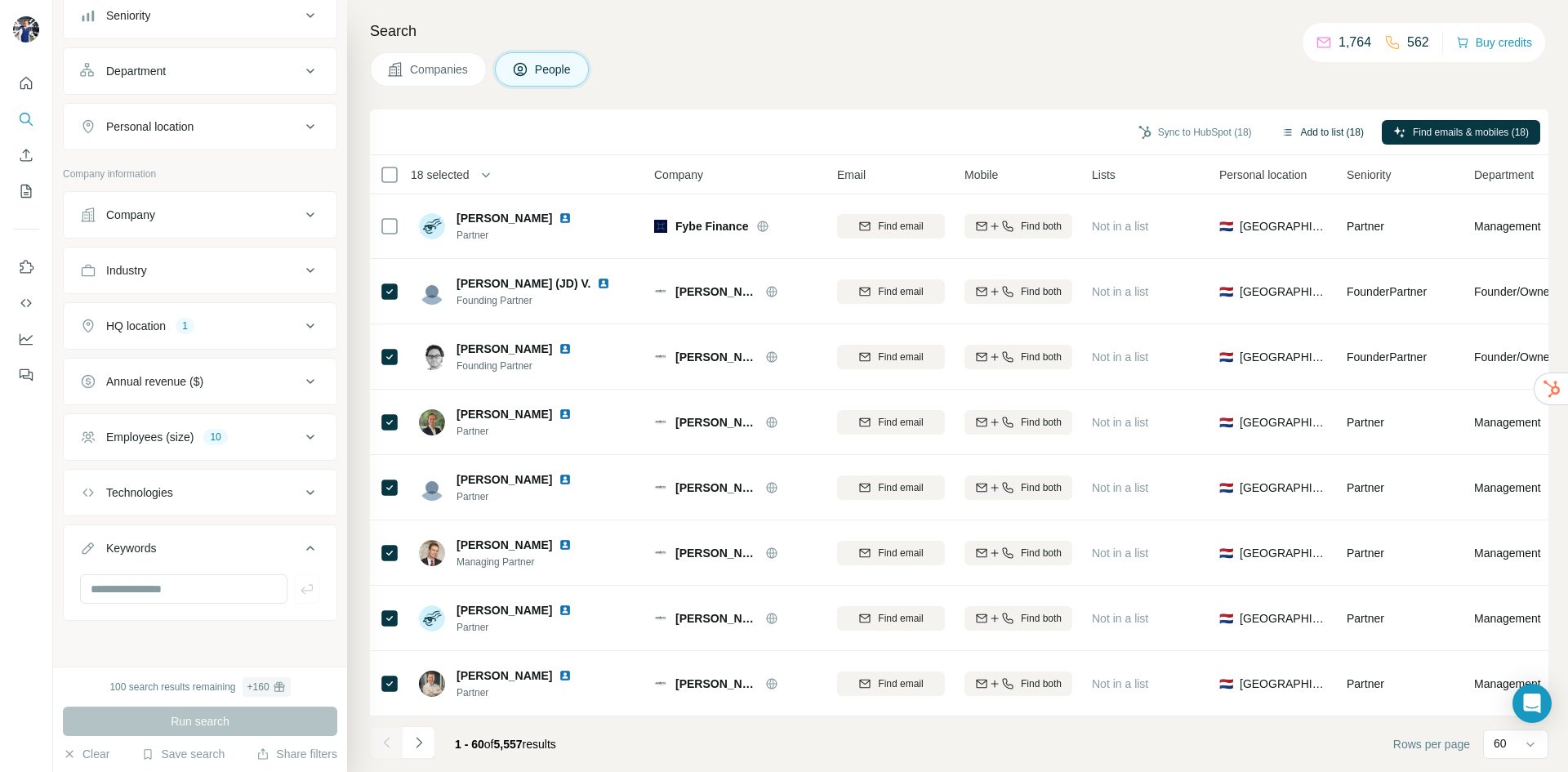
click at [1312, 134] on button "Add to list (18)" at bounding box center [1322, 131] width 105 height 25
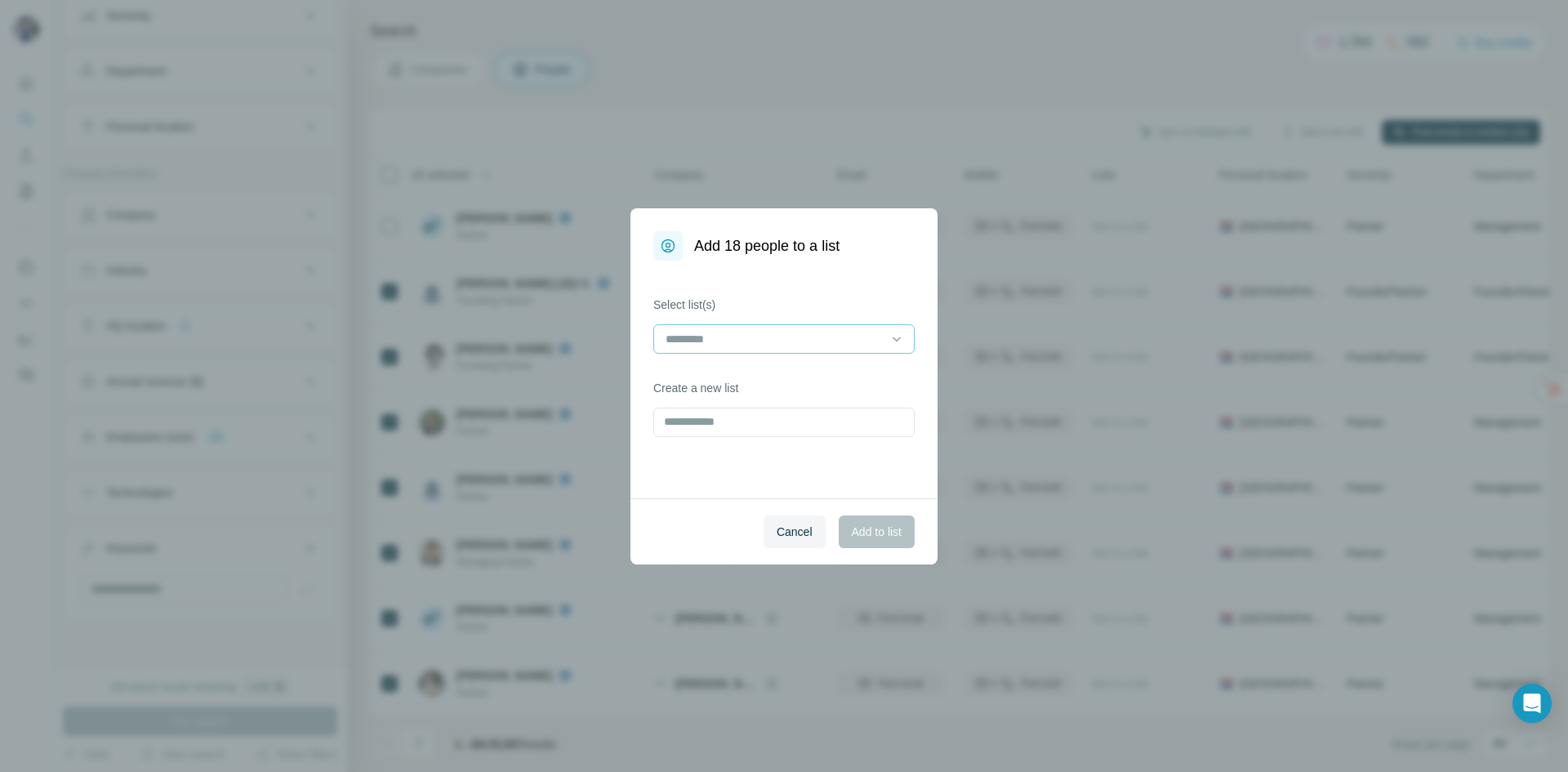
click at [887, 338] on div at bounding box center [784, 339] width 262 height 29
click at [811, 384] on div "Vastgoed prospects" at bounding box center [784, 376] width 253 height 29
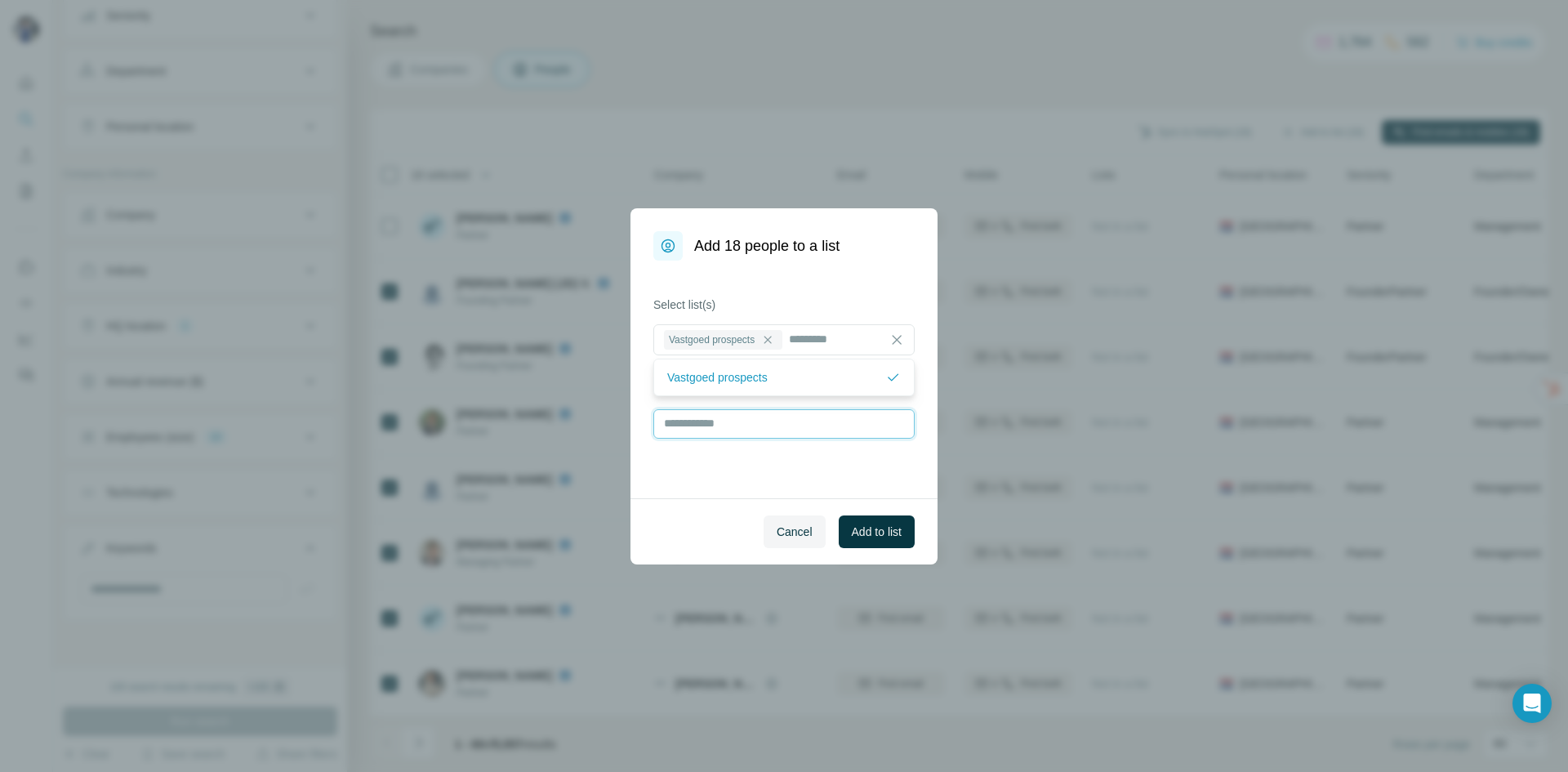
click at [834, 424] on input "text" at bounding box center [784, 424] width 262 height 29
click at [872, 537] on span "Add to list" at bounding box center [877, 532] width 50 height 17
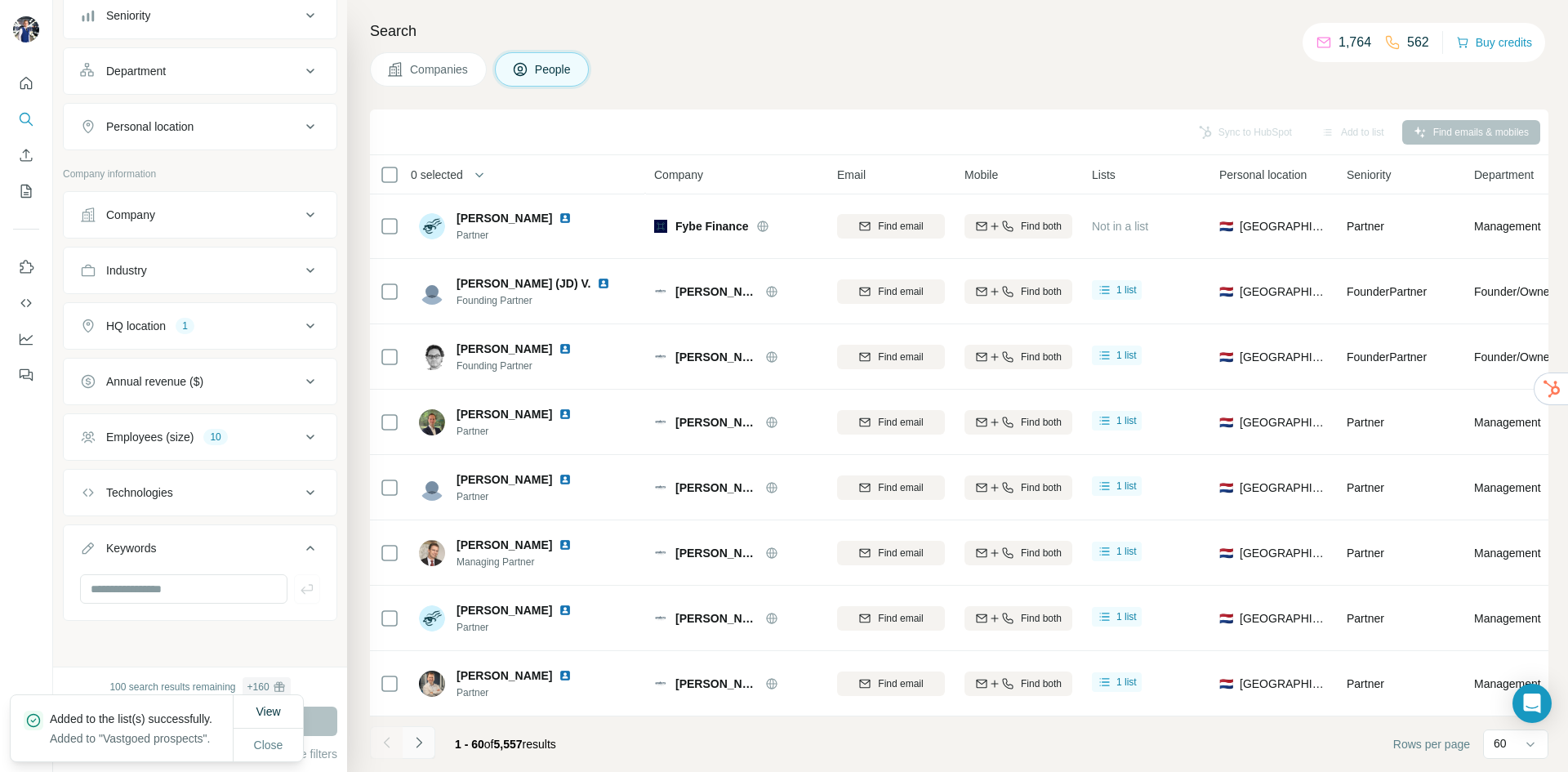
click at [419, 741] on icon "Navigate to next page" at bounding box center [419, 742] width 6 height 11
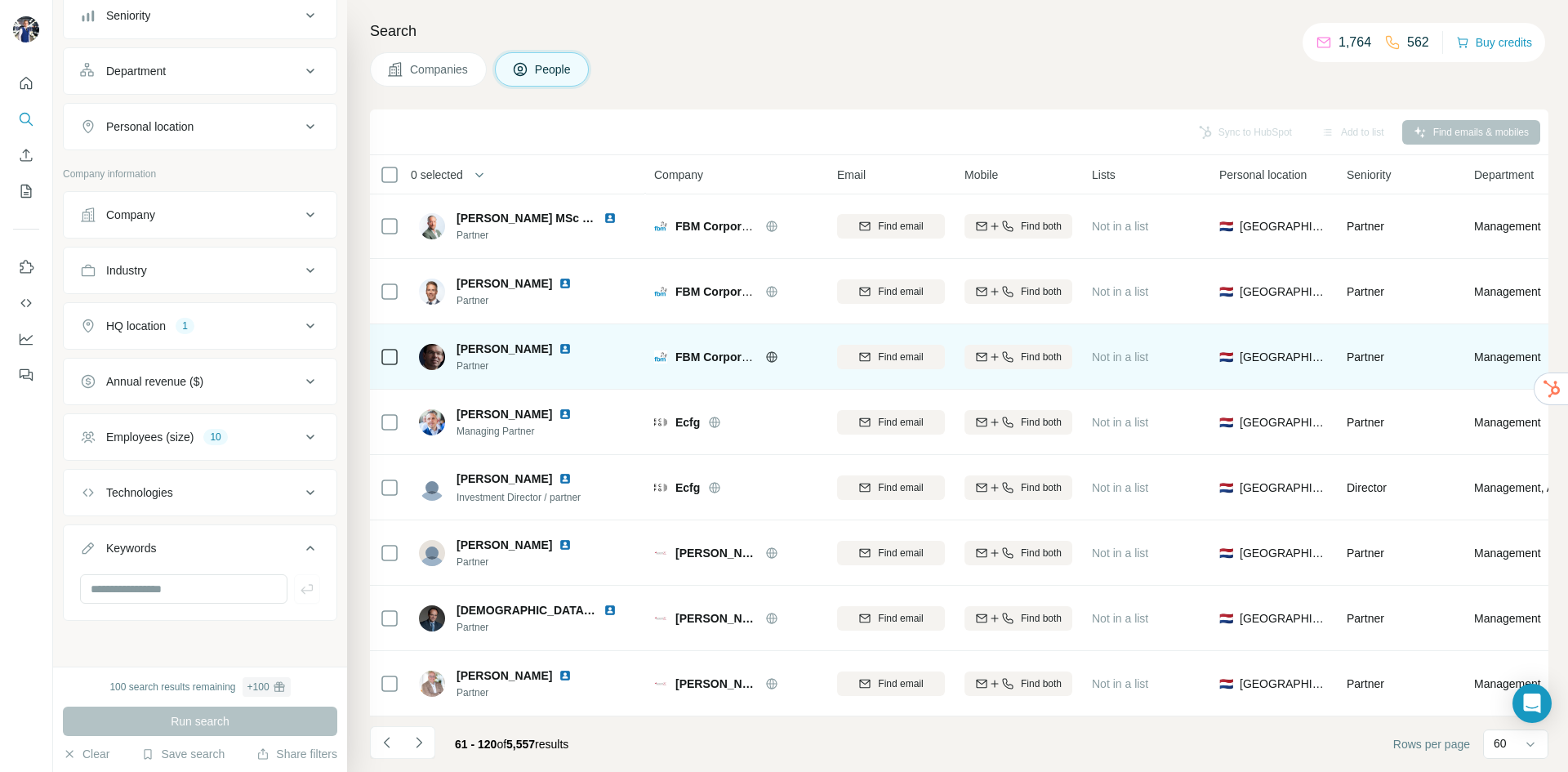
click at [776, 351] on icon at bounding box center [771, 356] width 11 height 11
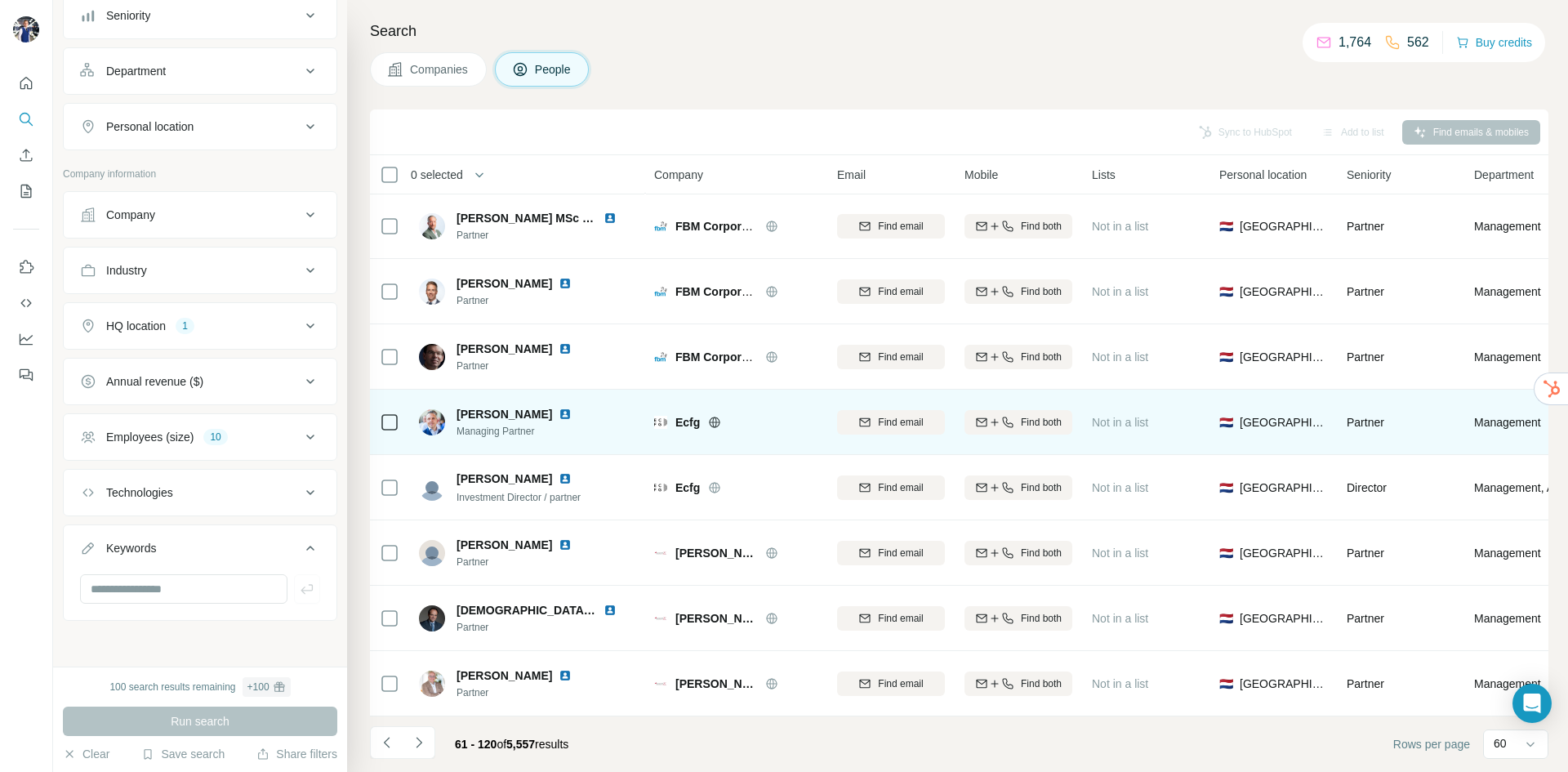
click at [710, 416] on icon at bounding box center [714, 422] width 13 height 13
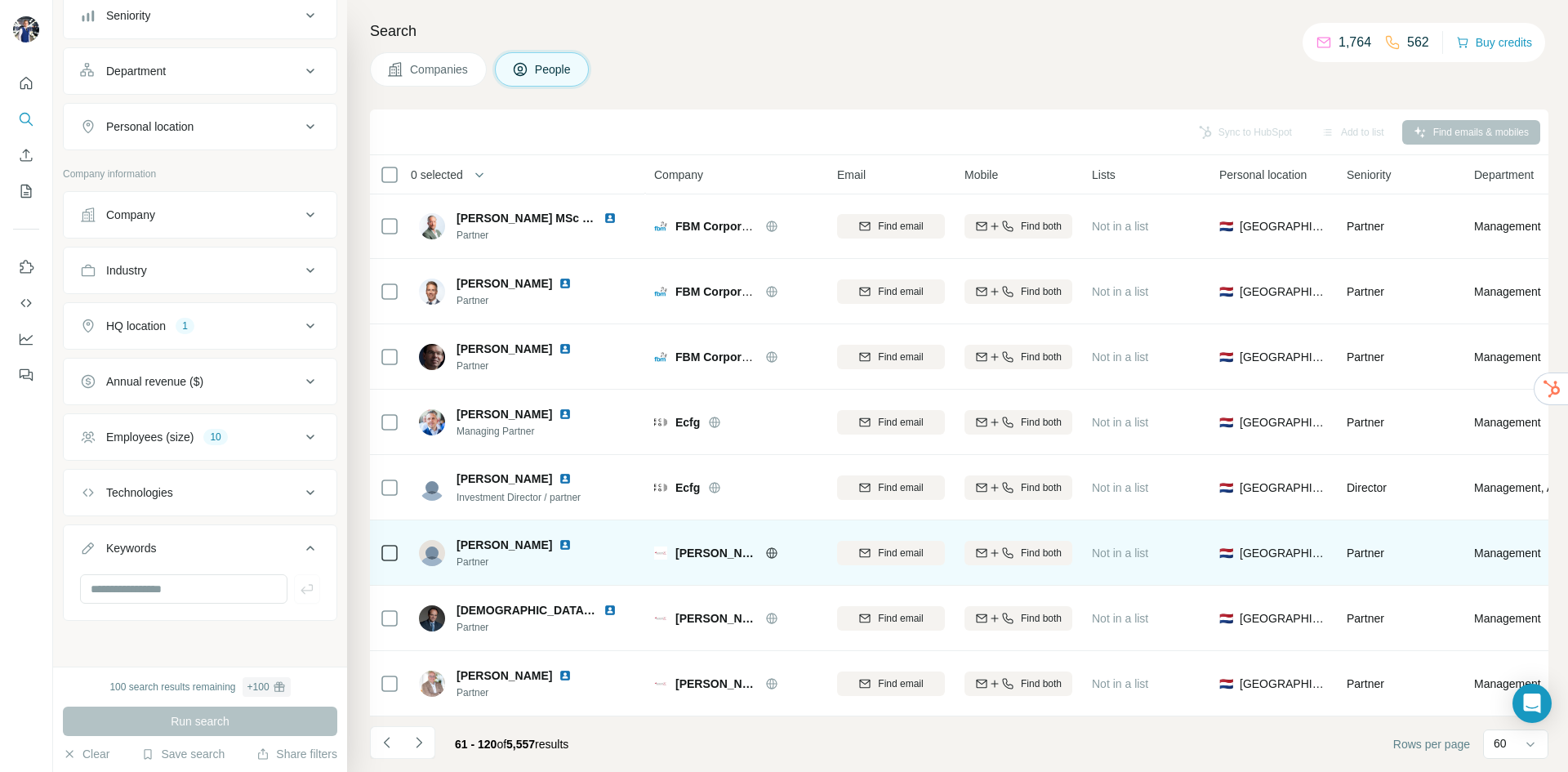
click at [770, 547] on icon at bounding box center [772, 552] width 4 height 11
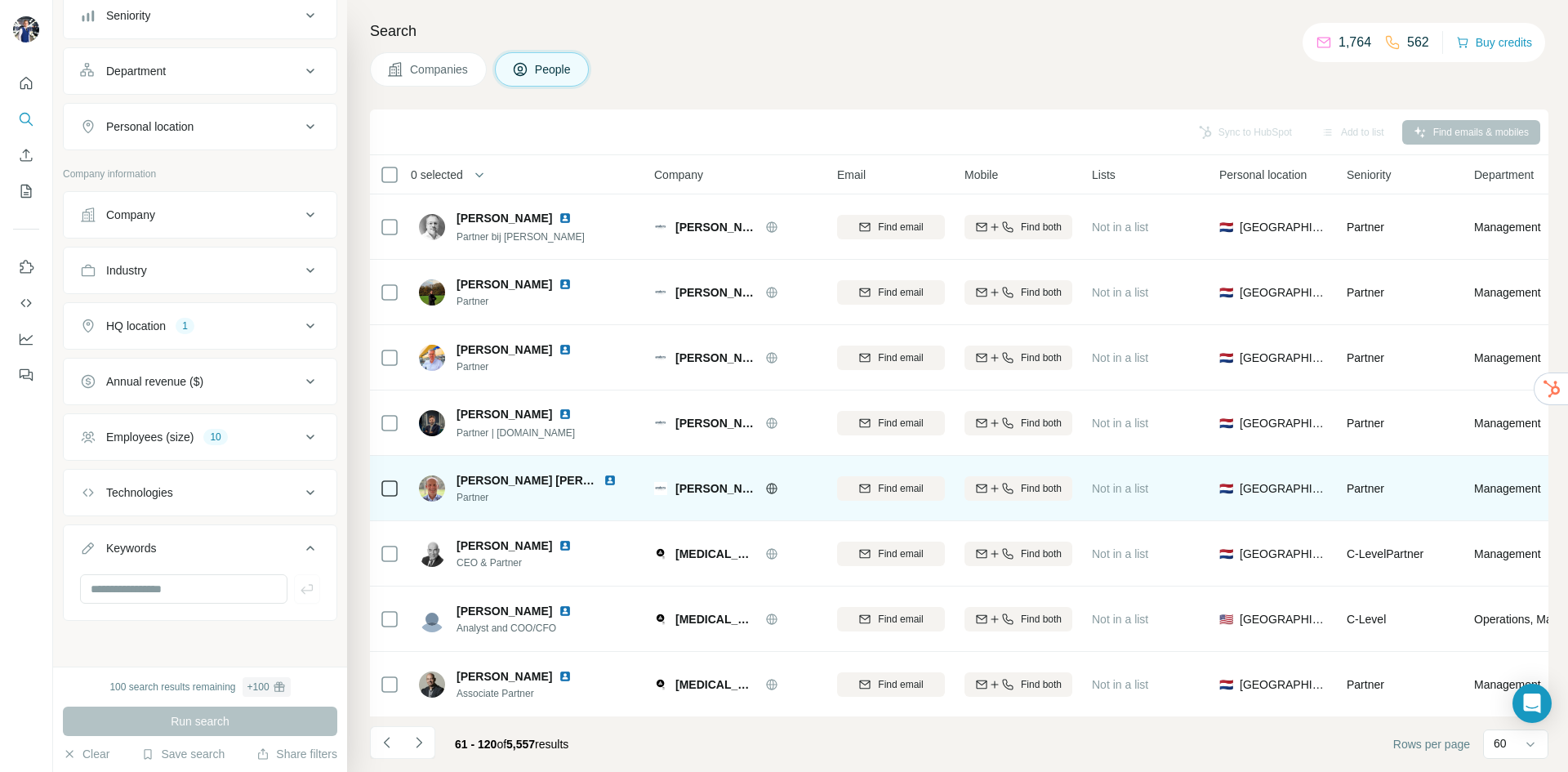
scroll to position [164, 0]
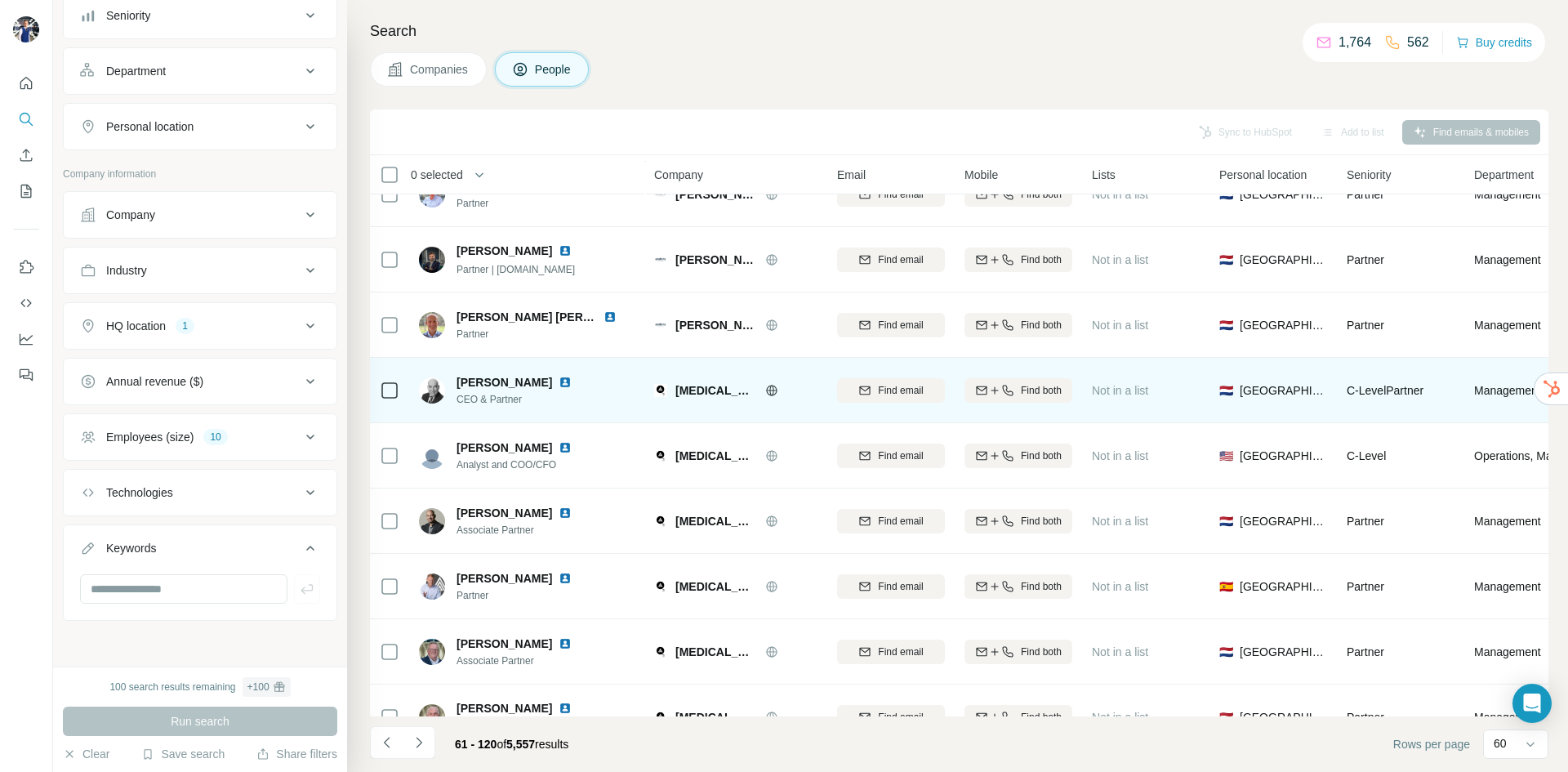
click at [772, 387] on icon at bounding box center [771, 389] width 13 height 13
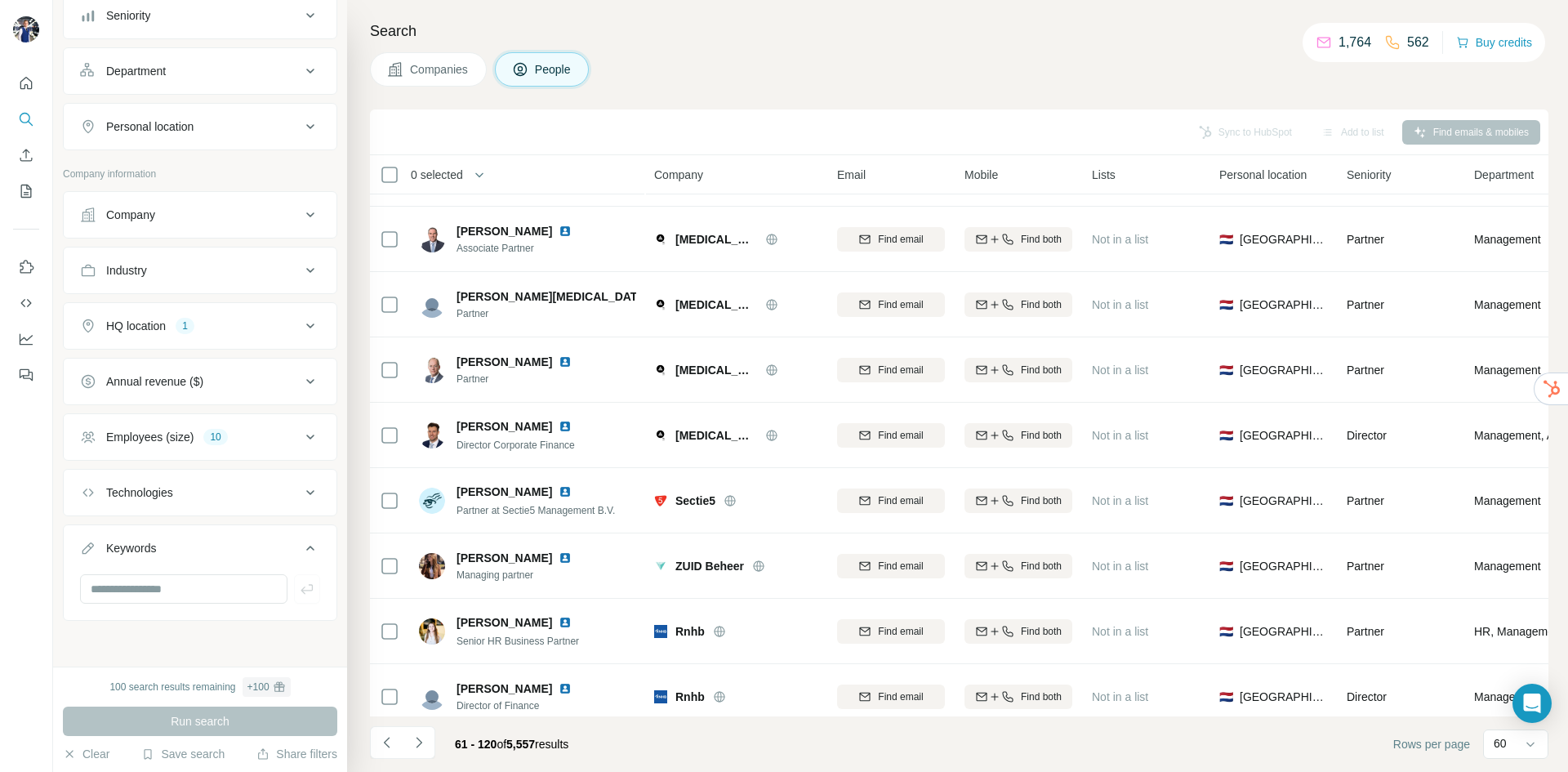
scroll to position [736, 0]
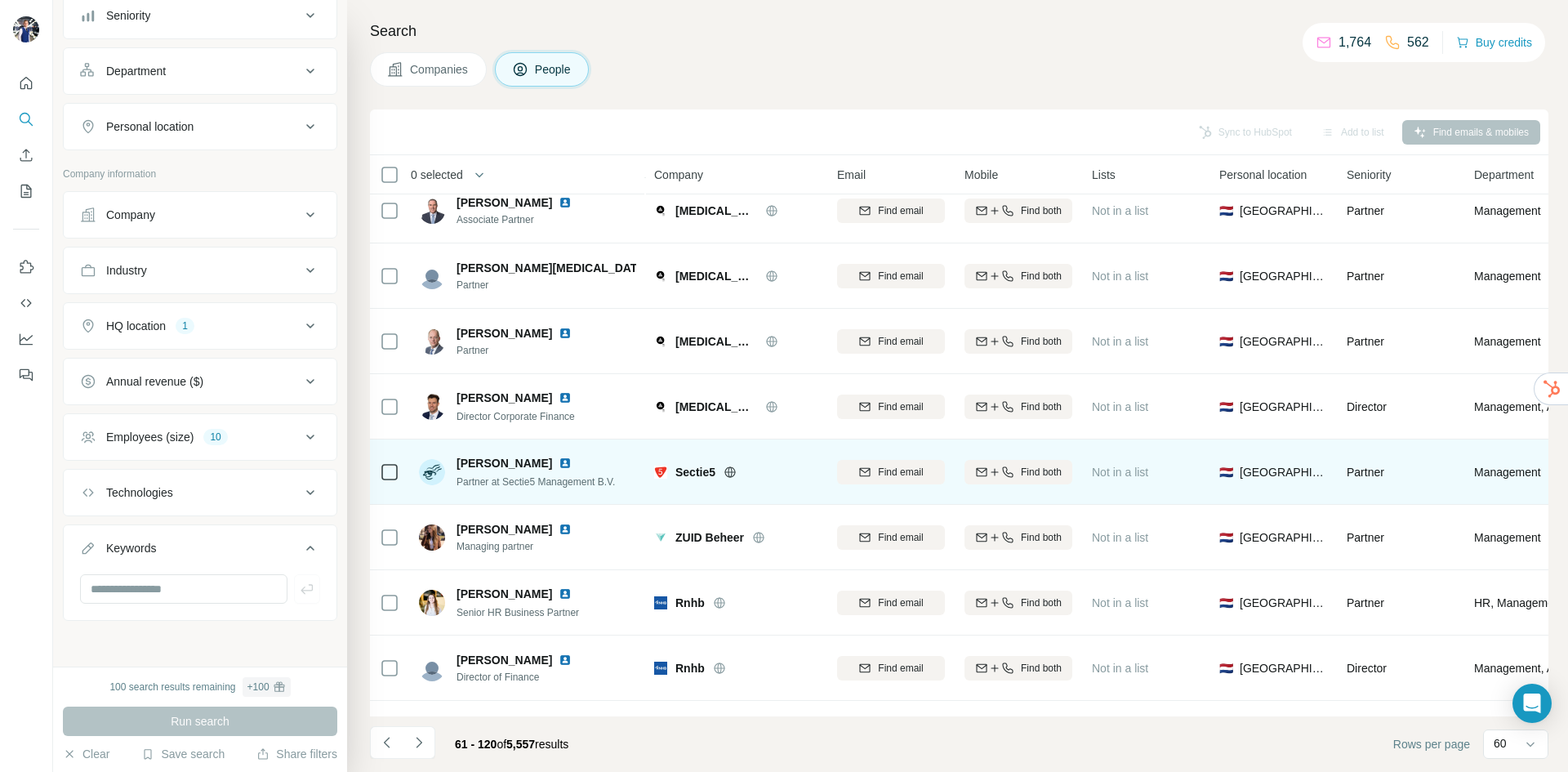
click at [732, 472] on icon at bounding box center [731, 472] width 11 height 1
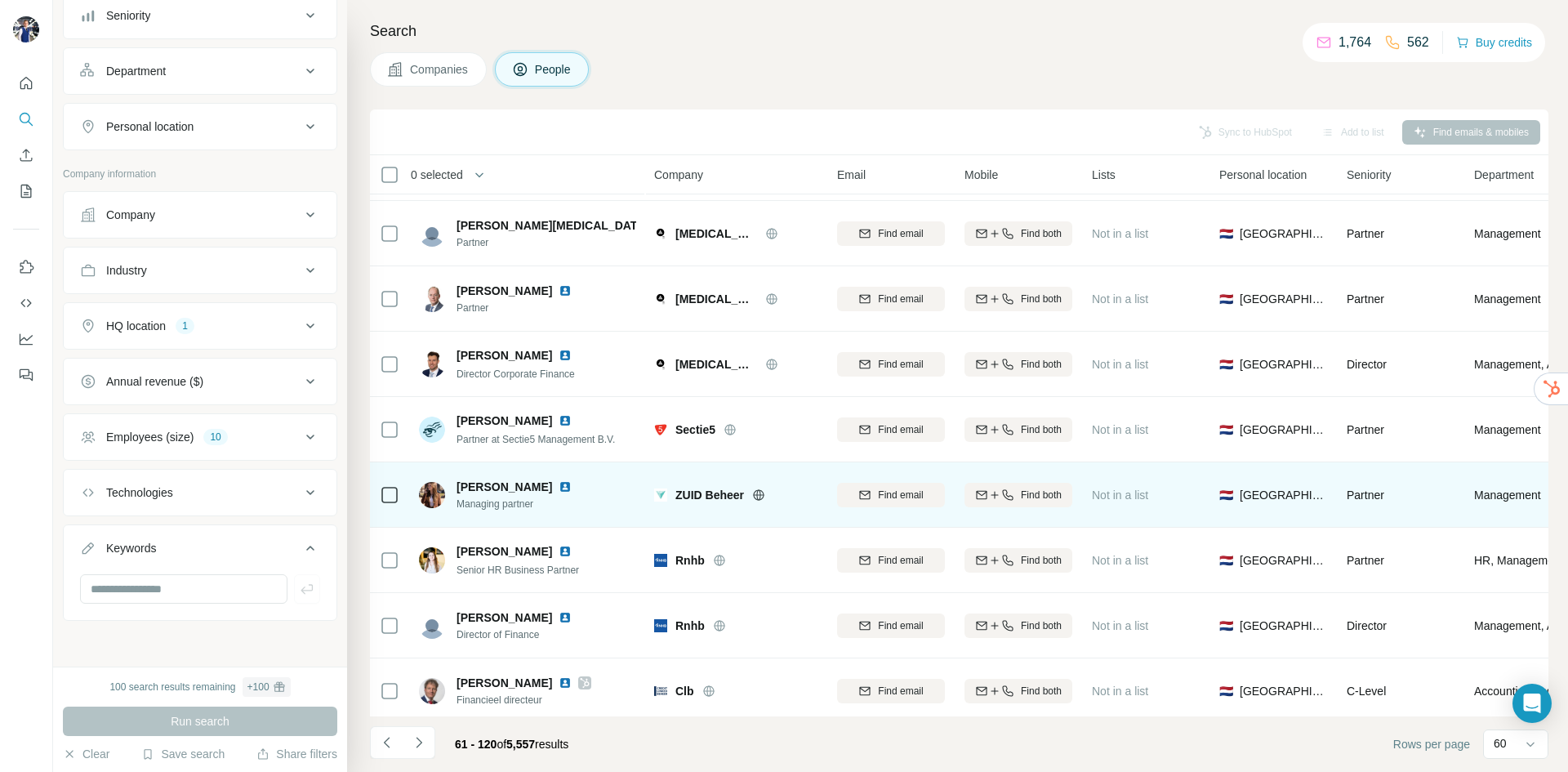
scroll to position [817, 0]
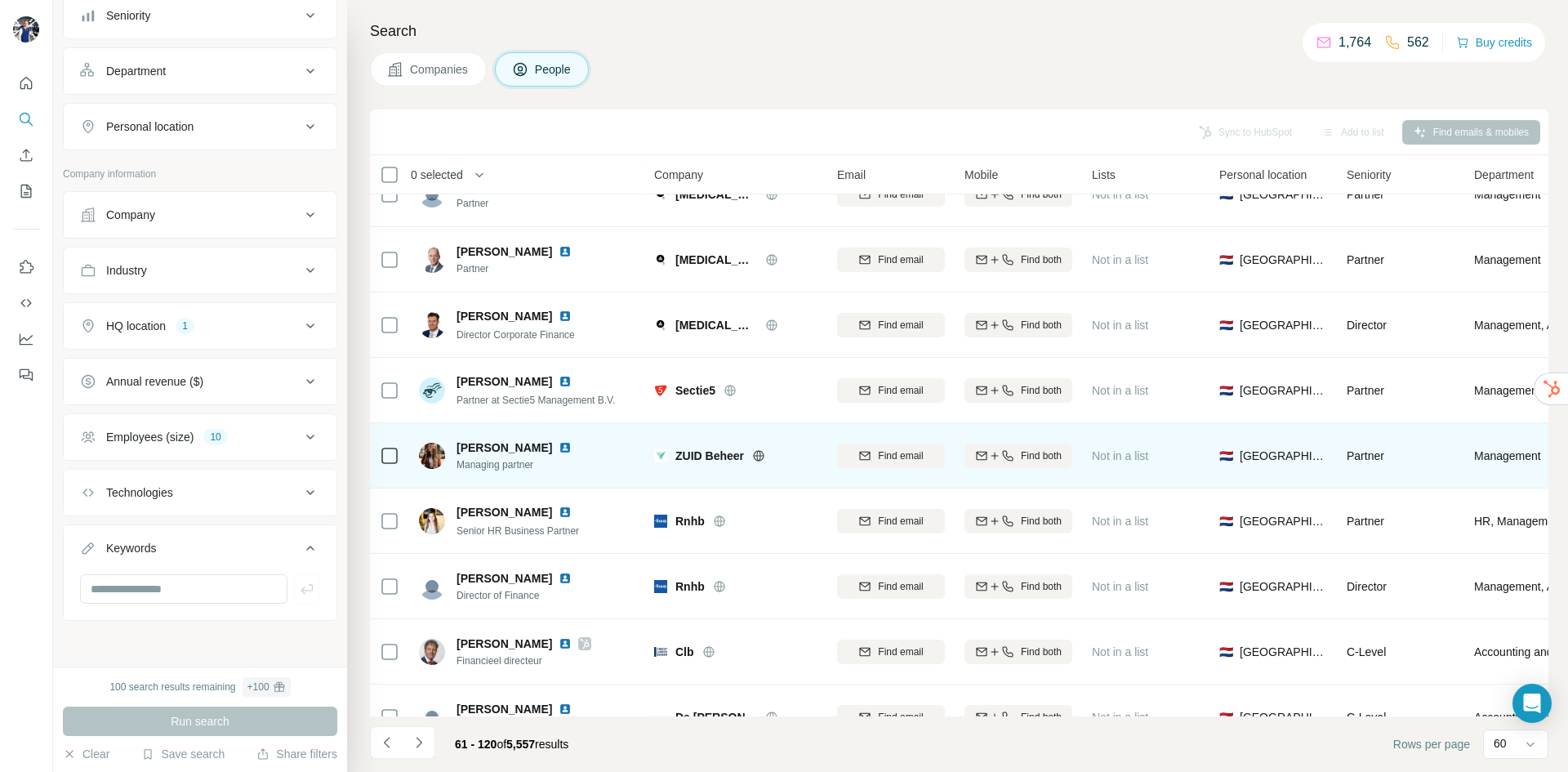
click at [764, 457] on icon at bounding box center [758, 455] width 11 height 11
click at [388, 466] on div at bounding box center [389, 455] width 20 height 45
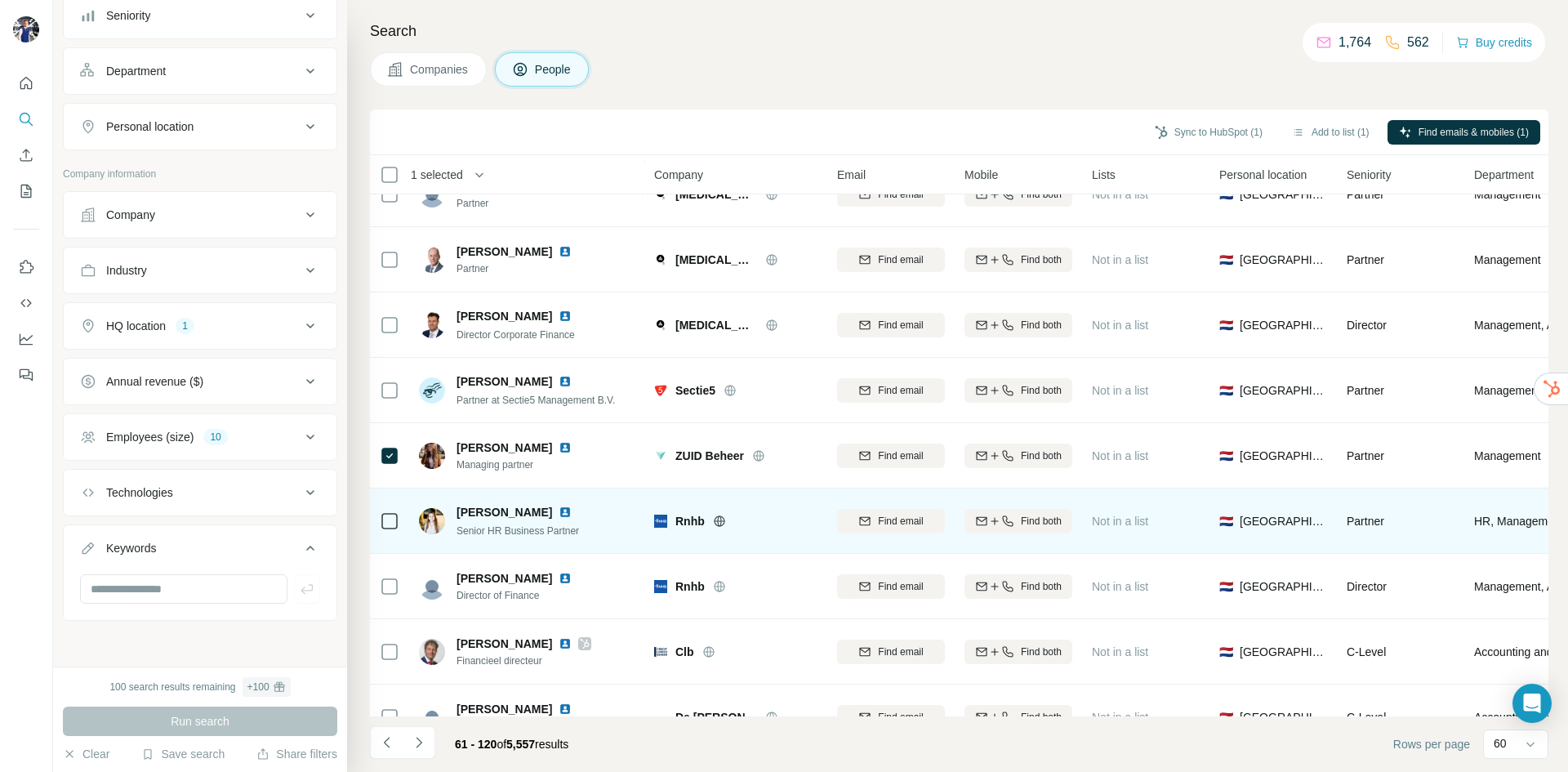
scroll to position [980, 0]
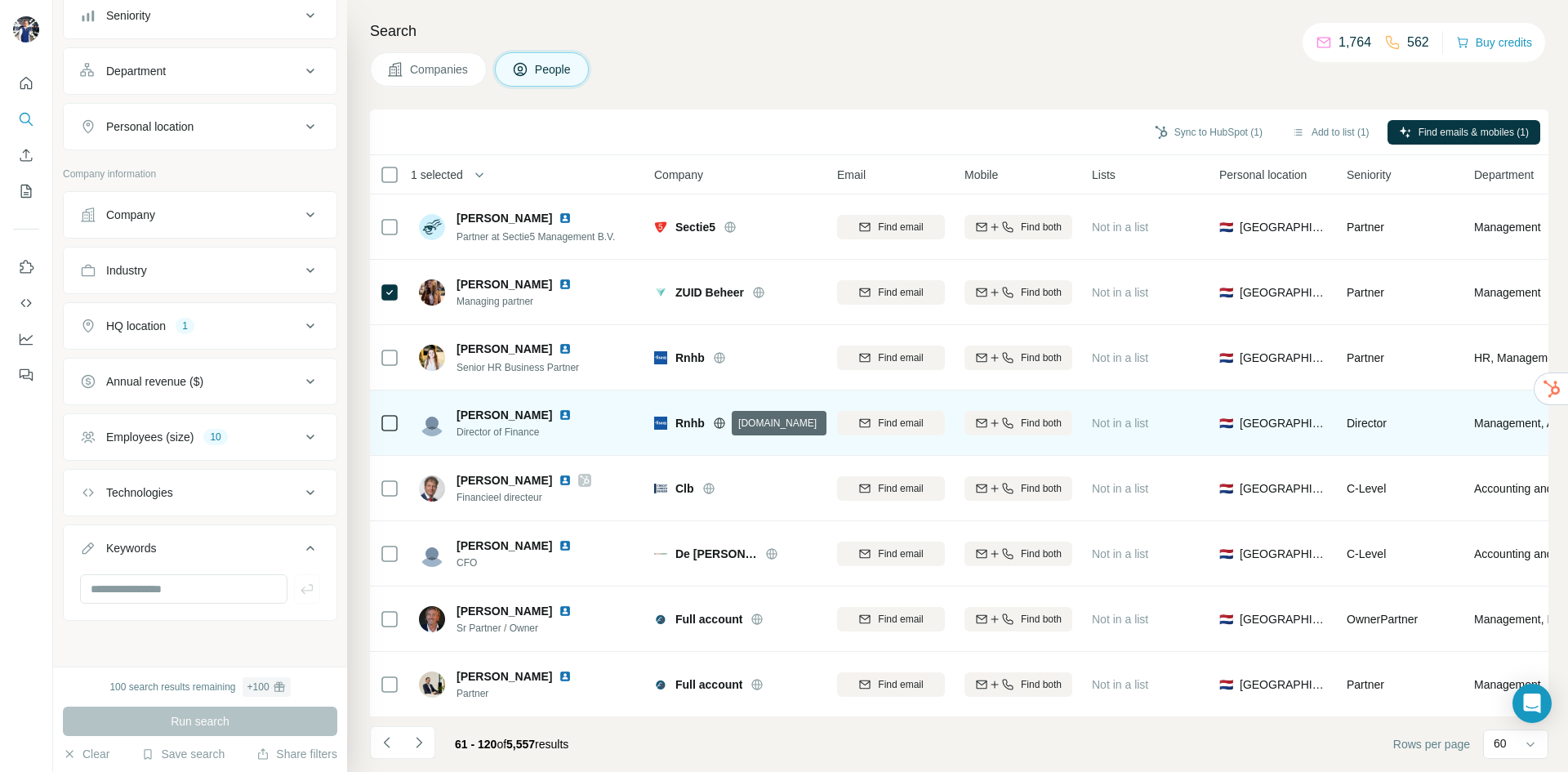
click at [716, 423] on icon at bounding box center [719, 423] width 11 height 1
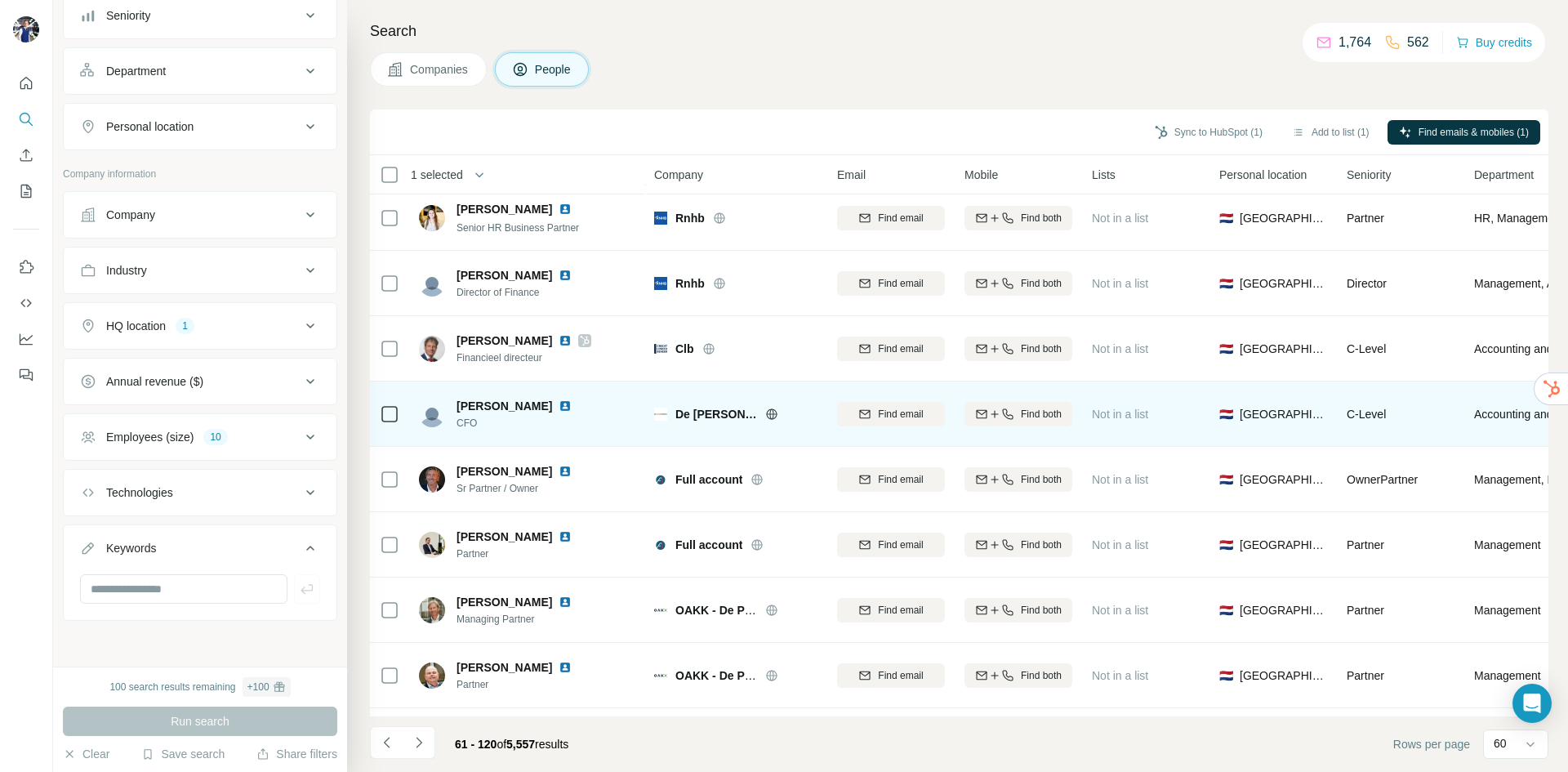
scroll to position [1144, 0]
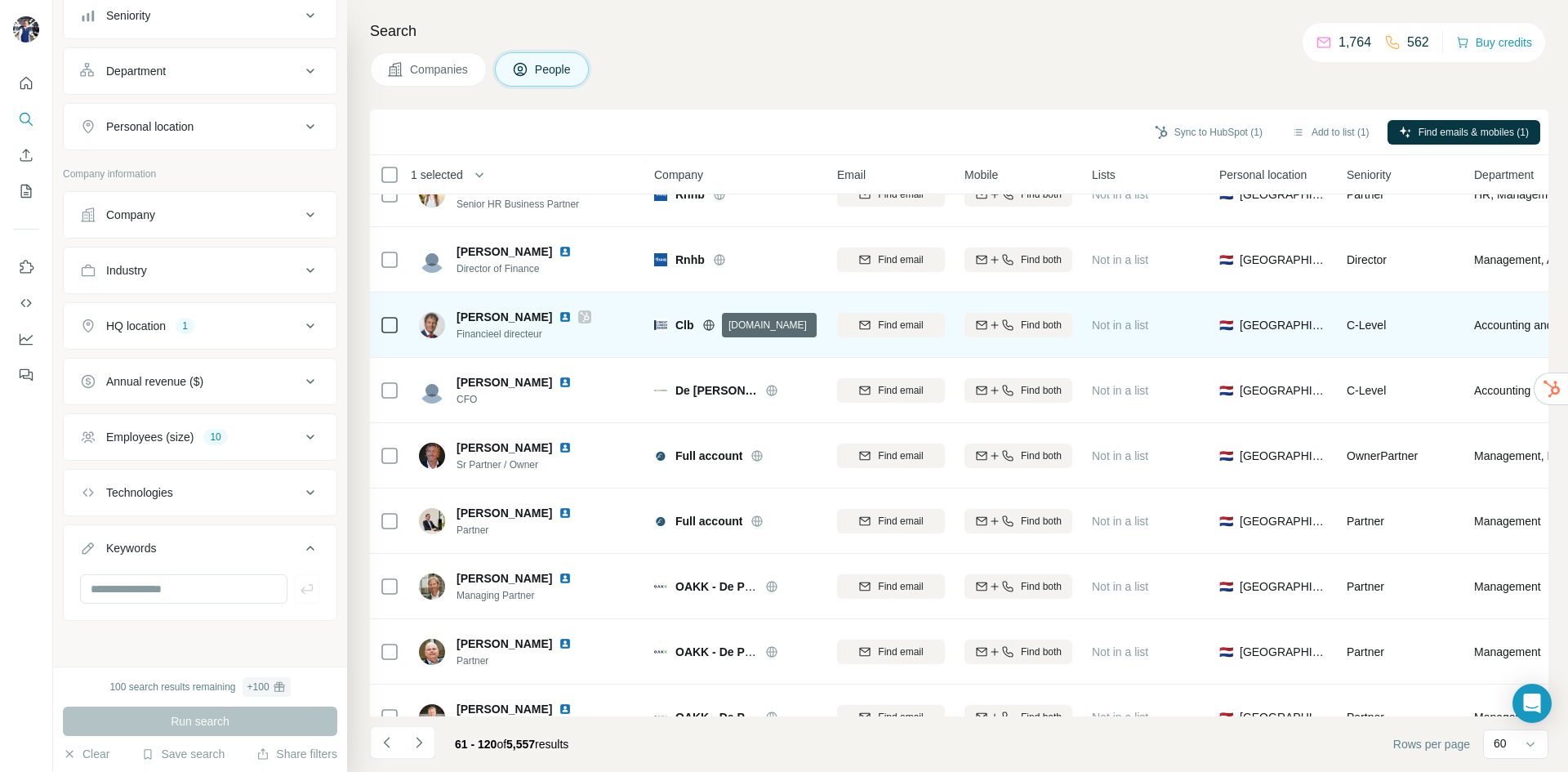
click at [711, 329] on icon at bounding box center [708, 325] width 13 height 13
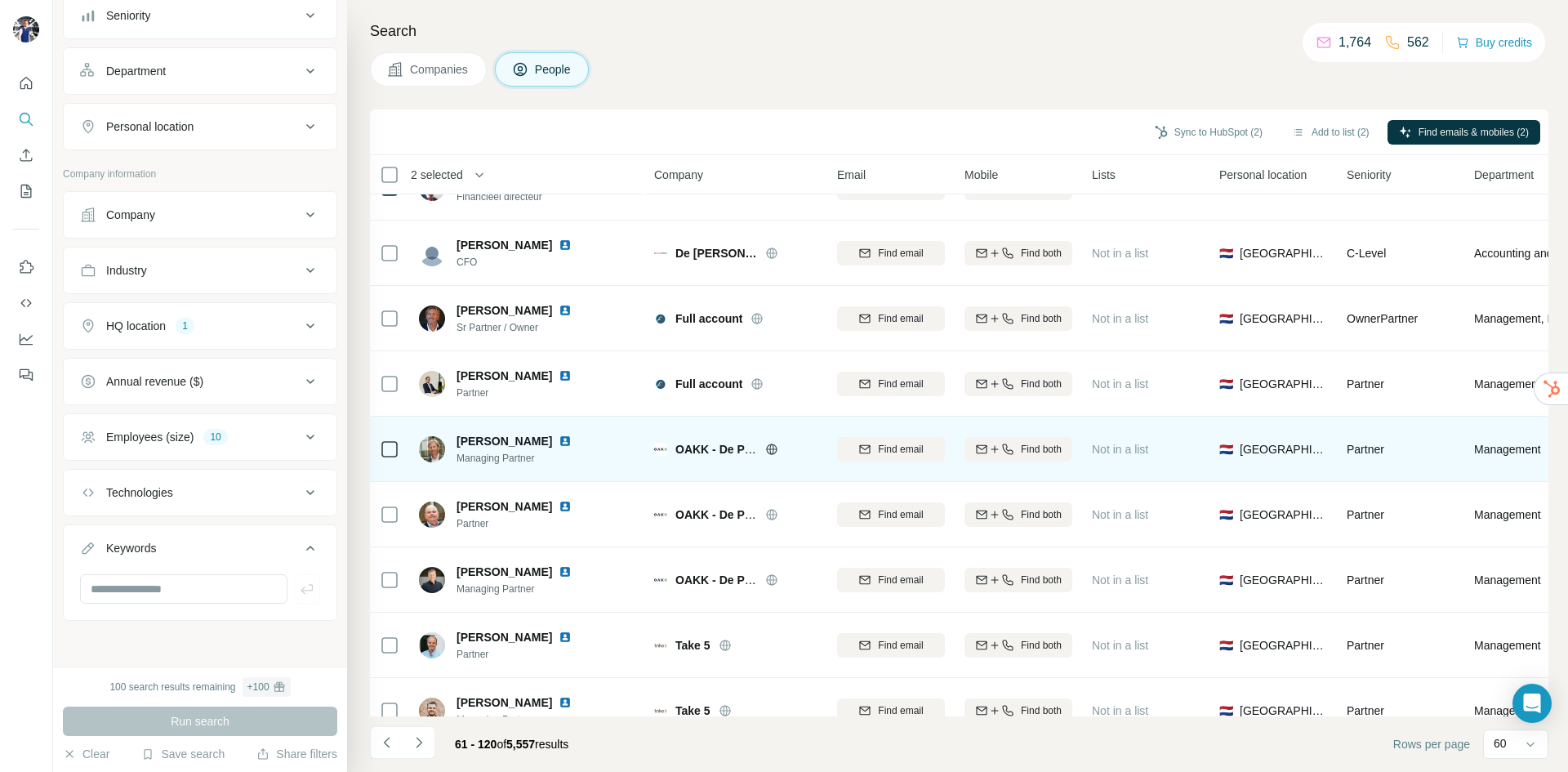
scroll to position [1308, 0]
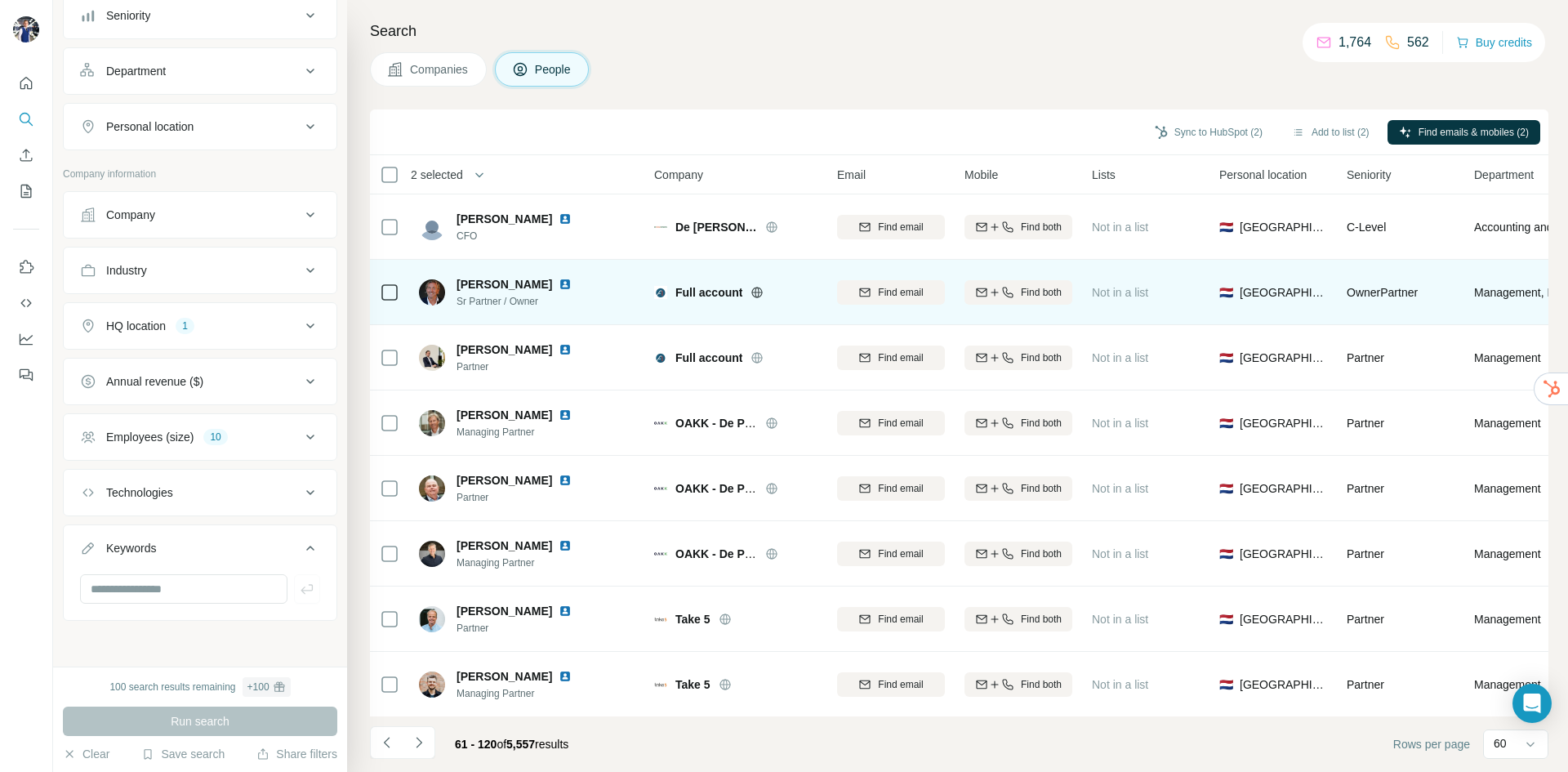
click at [751, 295] on icon at bounding box center [756, 291] width 13 height 13
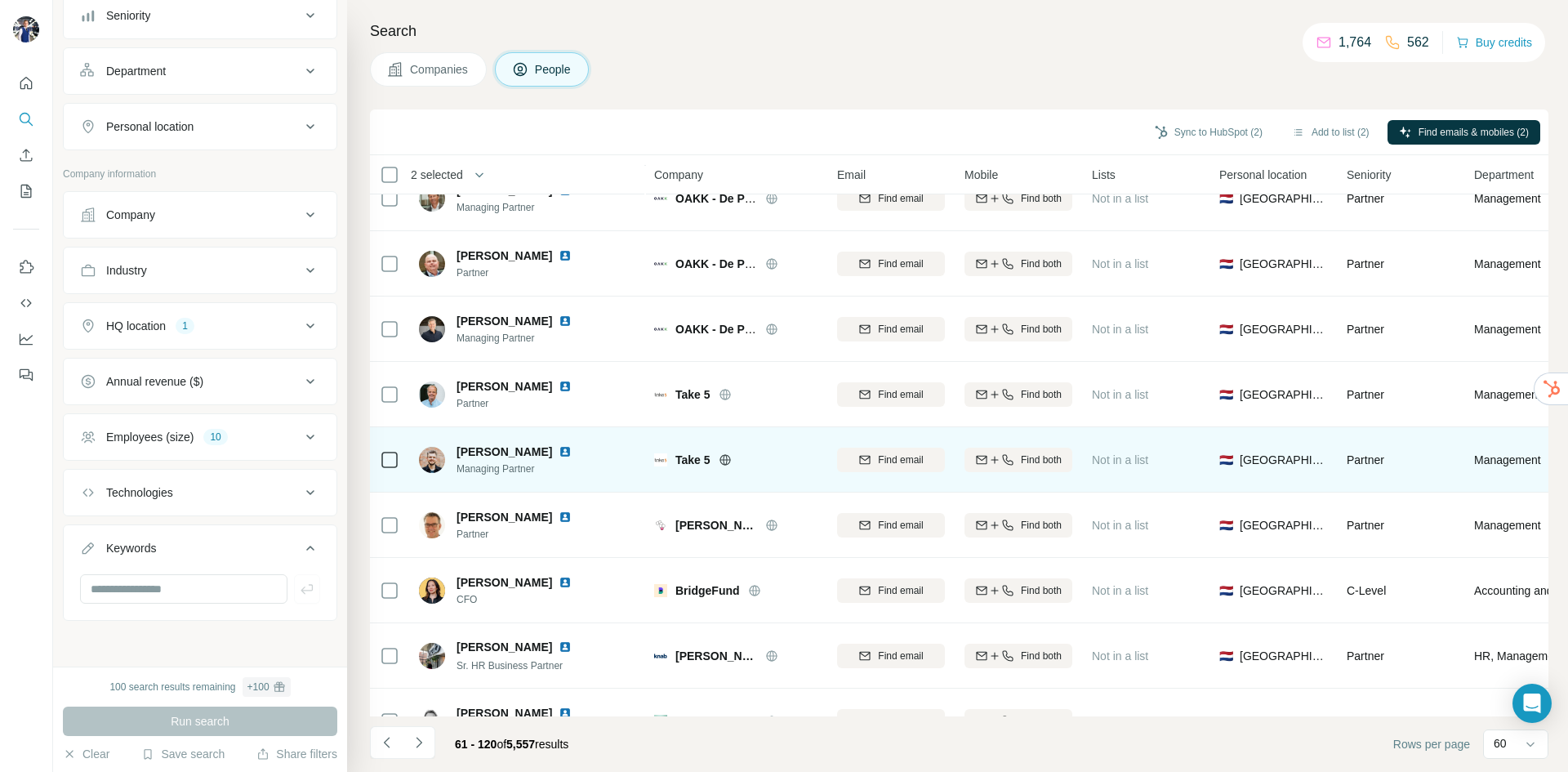
scroll to position [1552, 0]
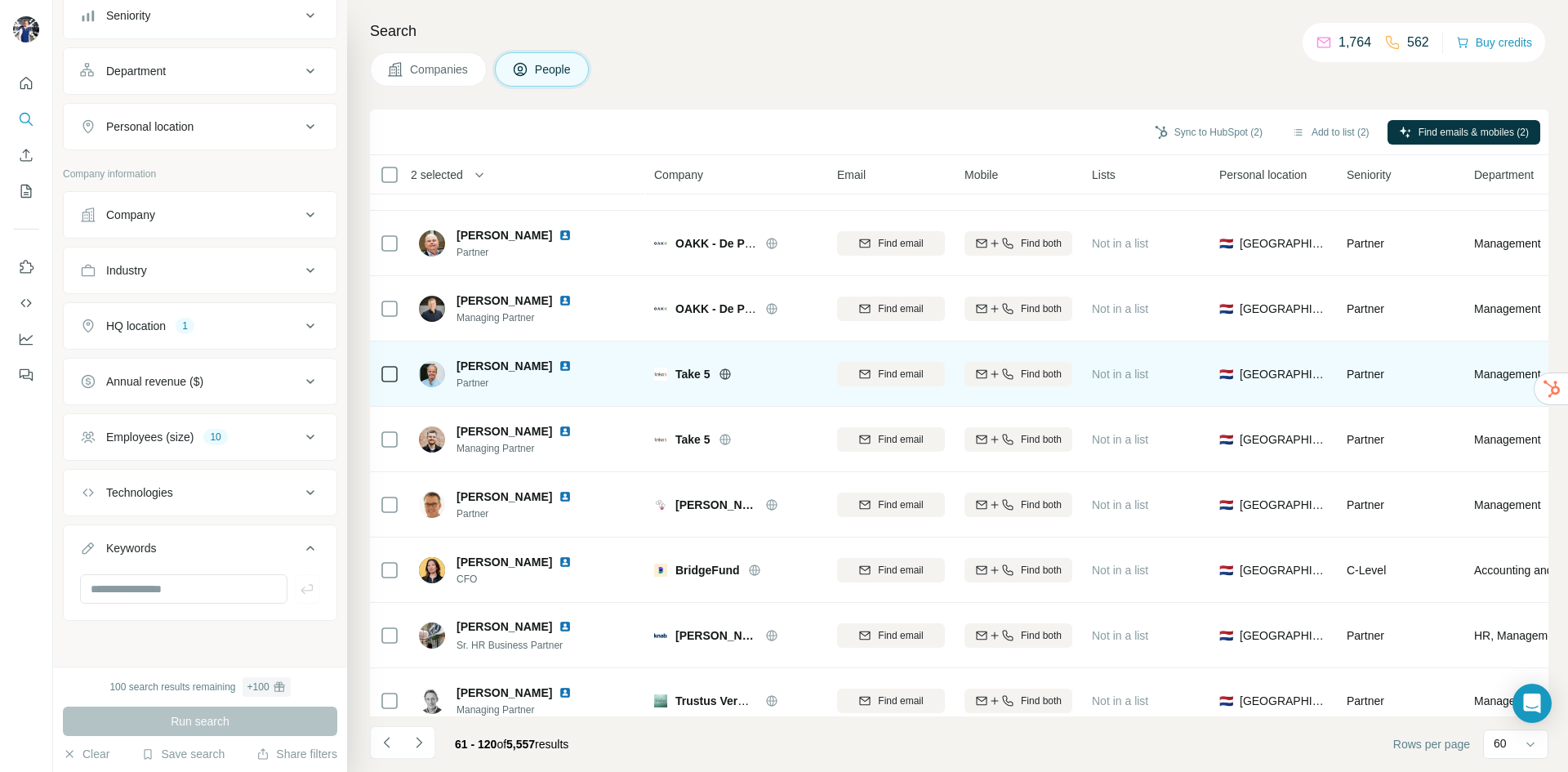
click at [727, 376] on icon at bounding box center [725, 374] width 13 height 13
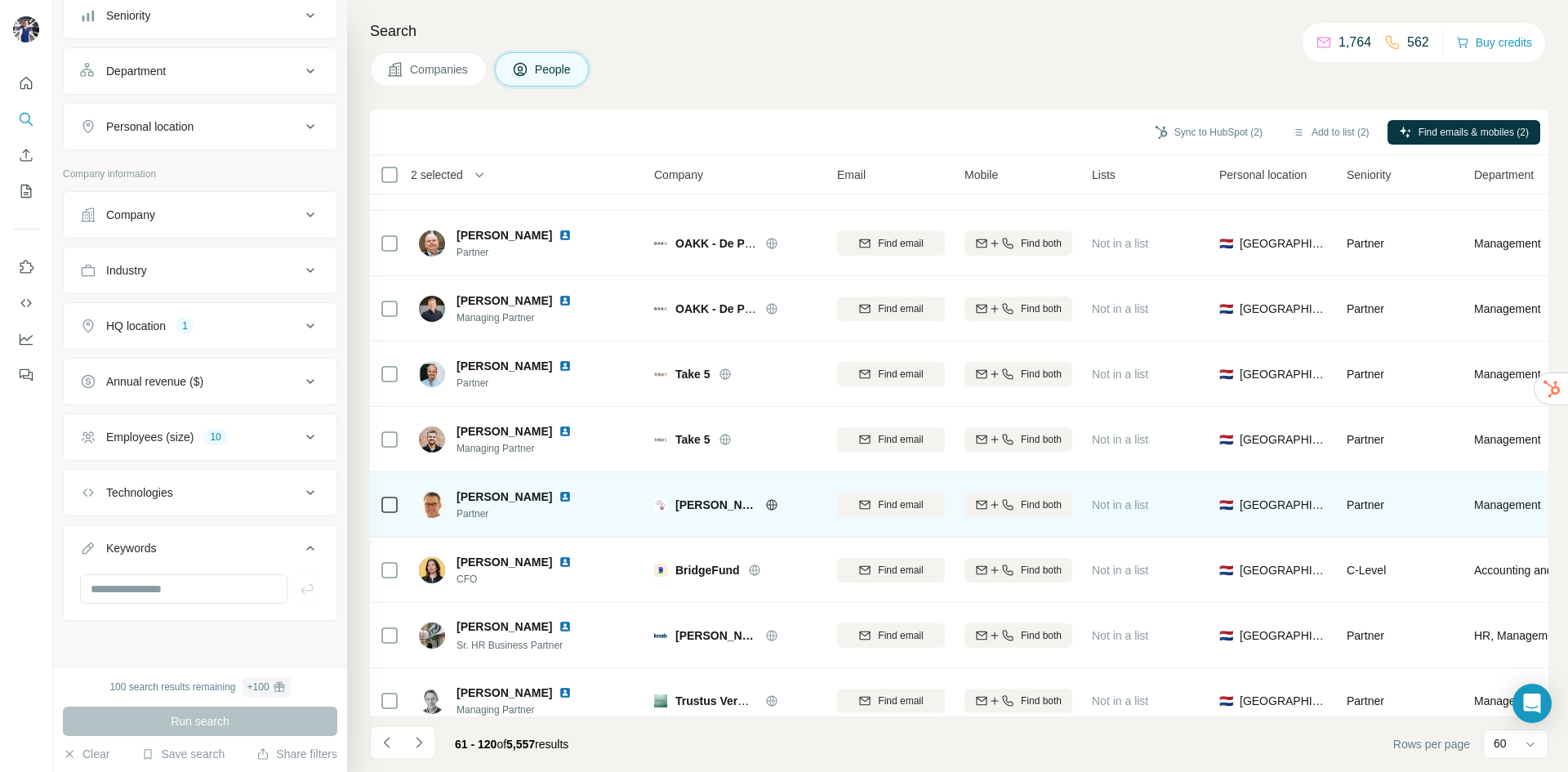
click at [771, 500] on icon at bounding box center [772, 504] width 4 height 11
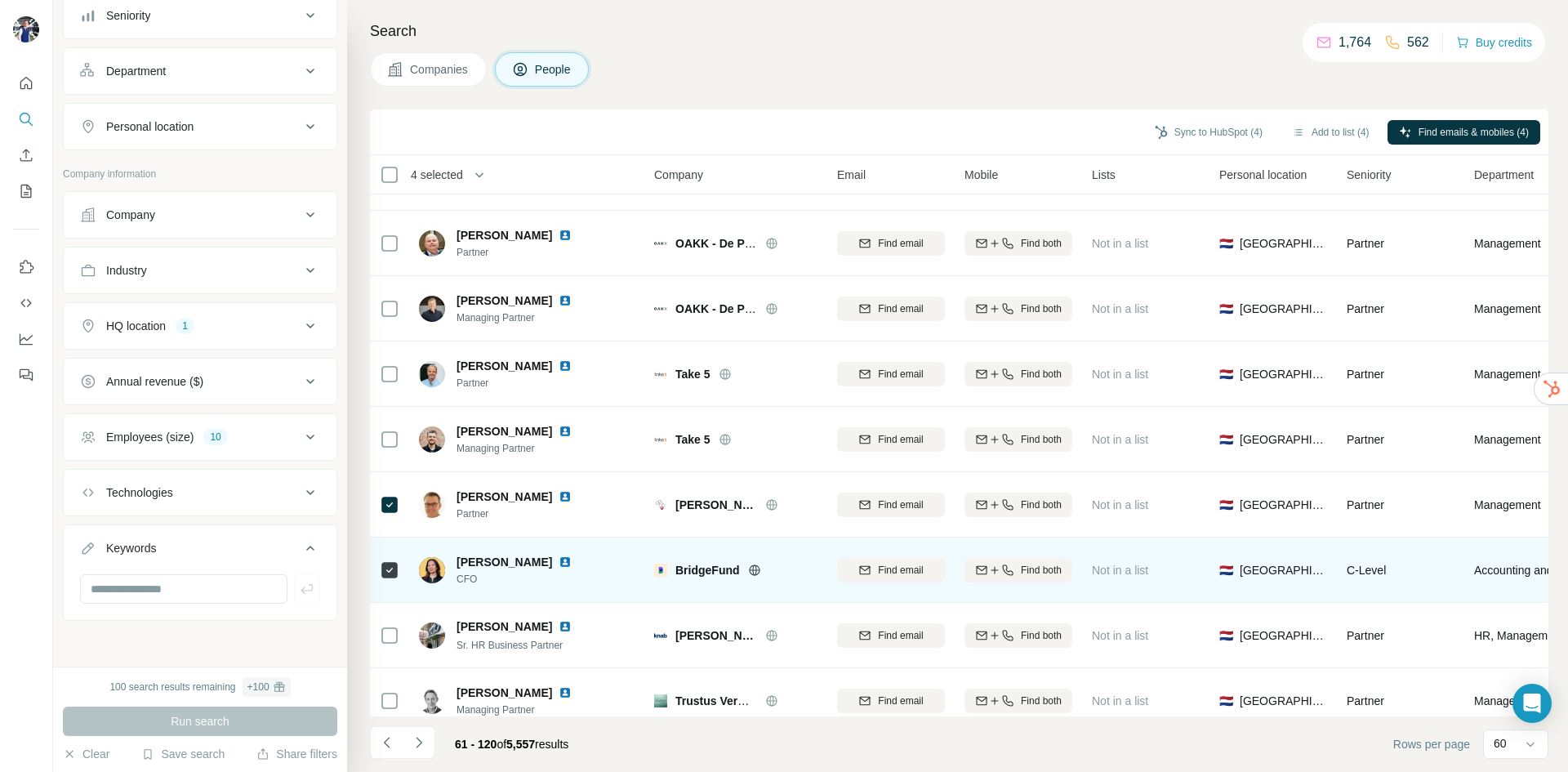
click at [745, 571] on div "BridgeFund" at bounding box center [746, 570] width 142 height 17
click at [750, 572] on icon at bounding box center [754, 569] width 11 height 11
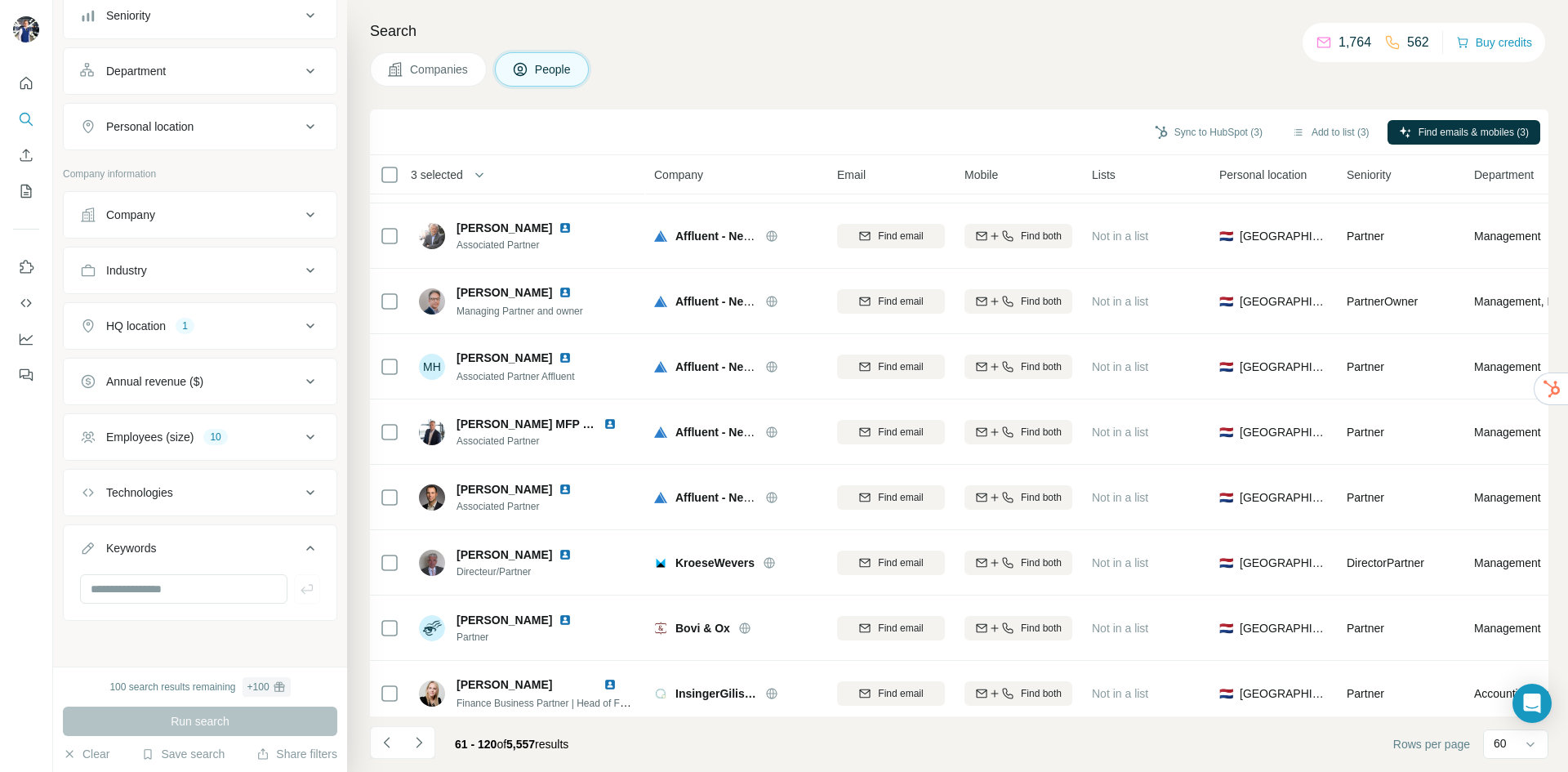
scroll to position [2778, 0]
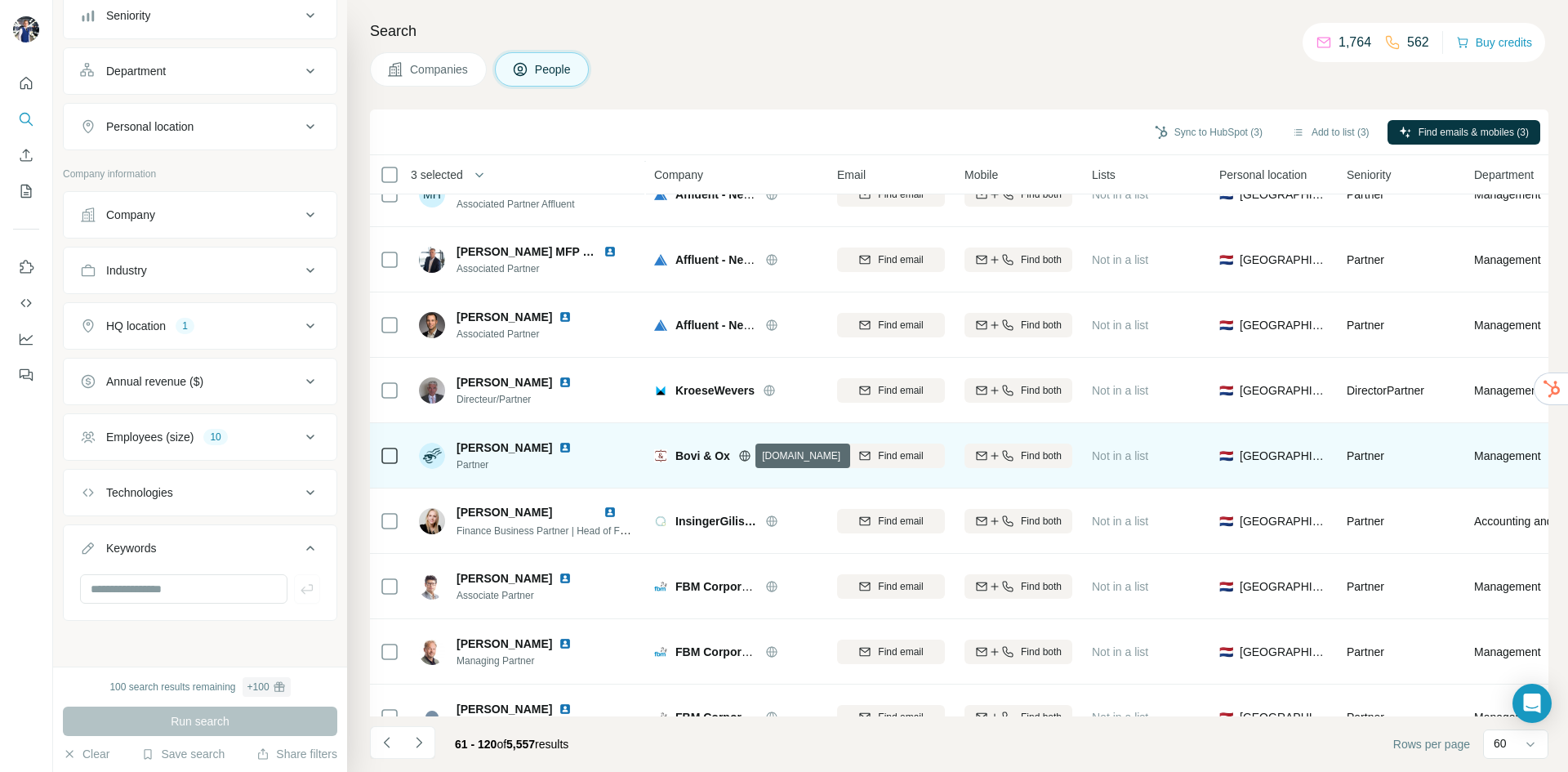
click at [740, 456] on icon at bounding box center [744, 455] width 11 height 1
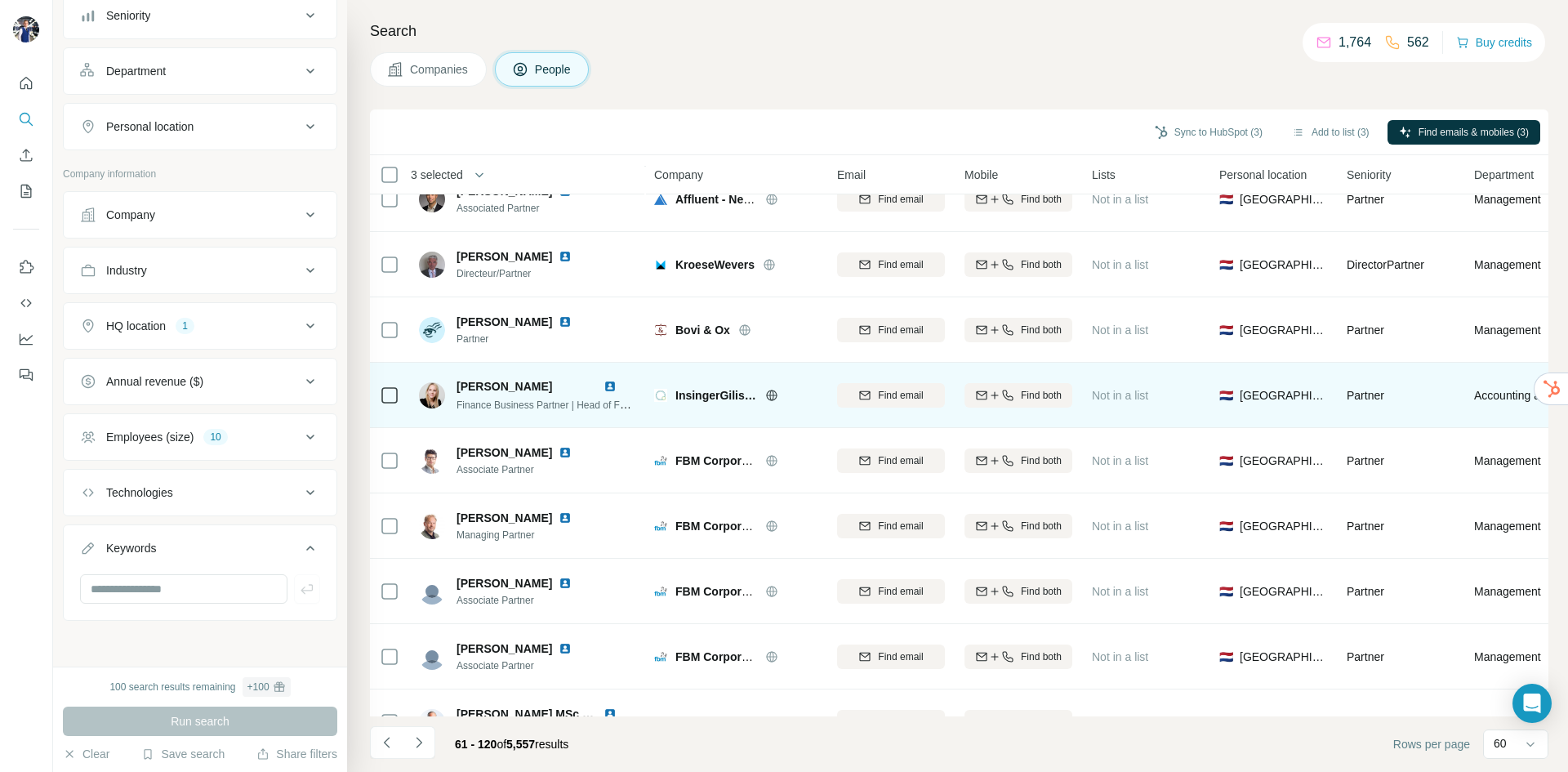
scroll to position [2941, 0]
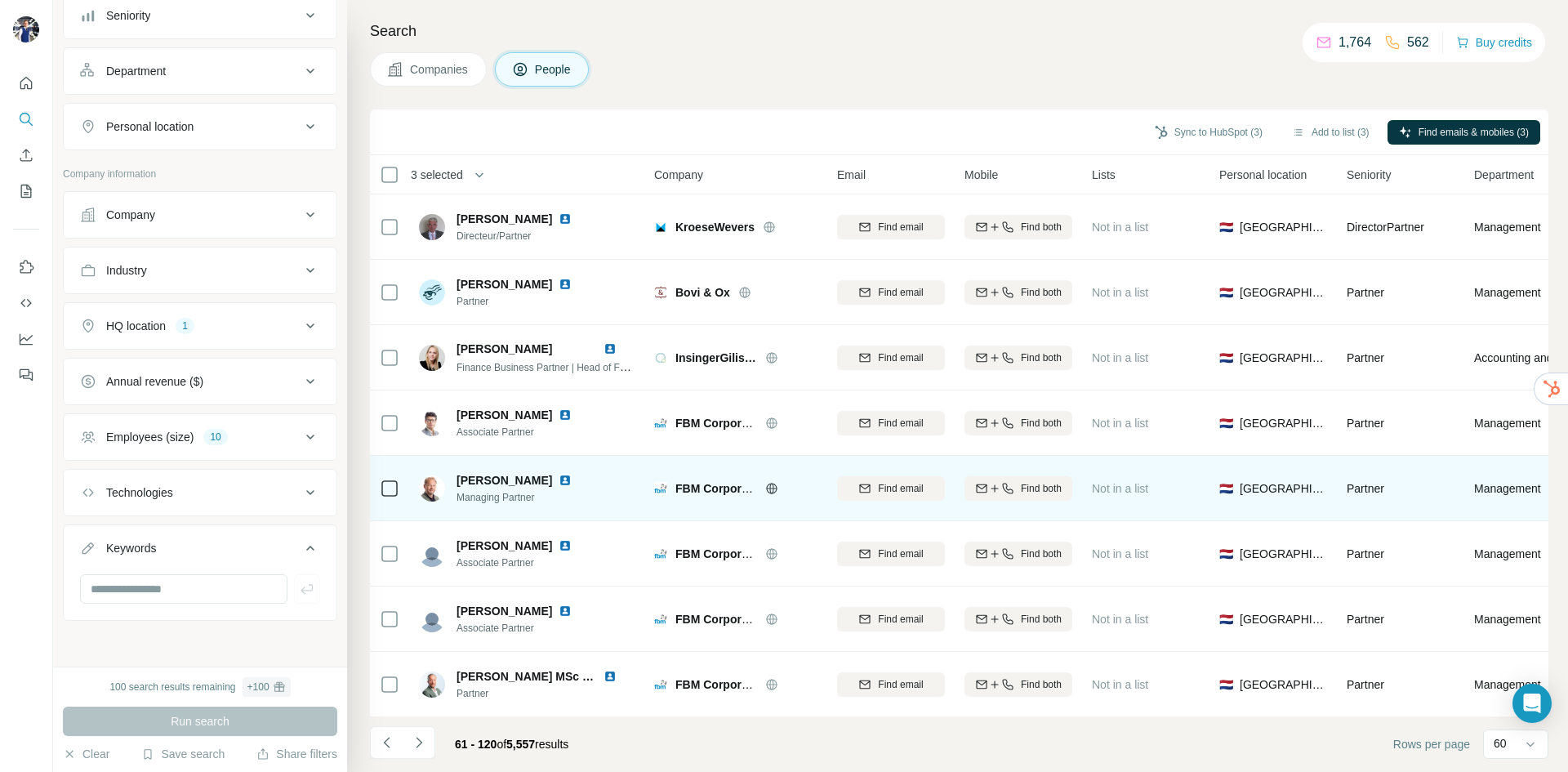
click at [775, 489] on icon at bounding box center [771, 488] width 13 height 13
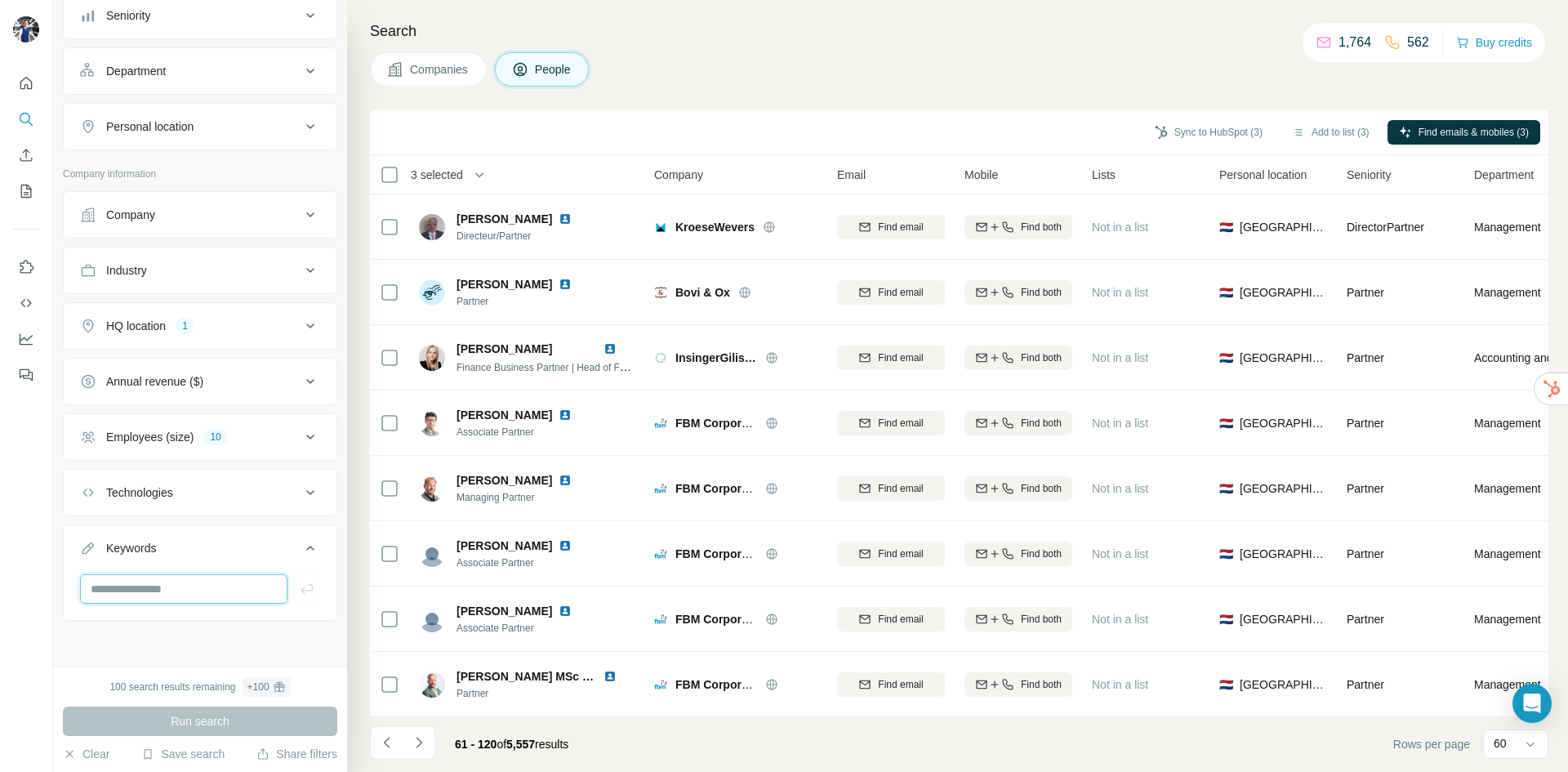
click at [163, 589] on input "text" at bounding box center [184, 589] width 208 height 29
type input "**********"
click at [1314, 138] on button "Add to list (3)" at bounding box center [1331, 131] width 100 height 25
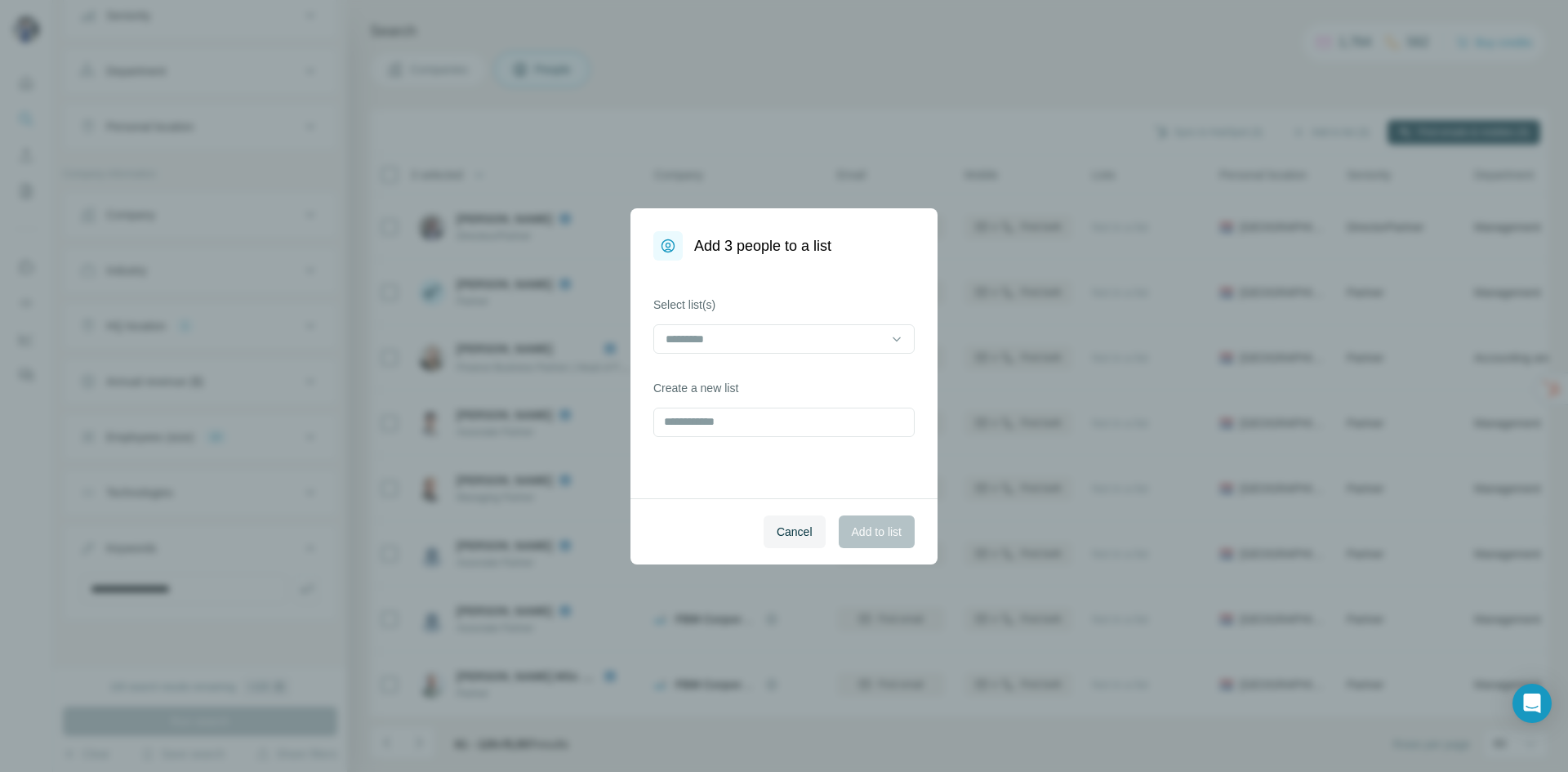
click at [875, 319] on div "Select list(s)" at bounding box center [784, 325] width 262 height 57
click at [875, 332] on input at bounding box center [774, 338] width 221 height 18
click at [799, 376] on div "Vastgoed prospects" at bounding box center [784, 376] width 233 height 17
click at [856, 516] on button "Add to list" at bounding box center [876, 532] width 76 height 32
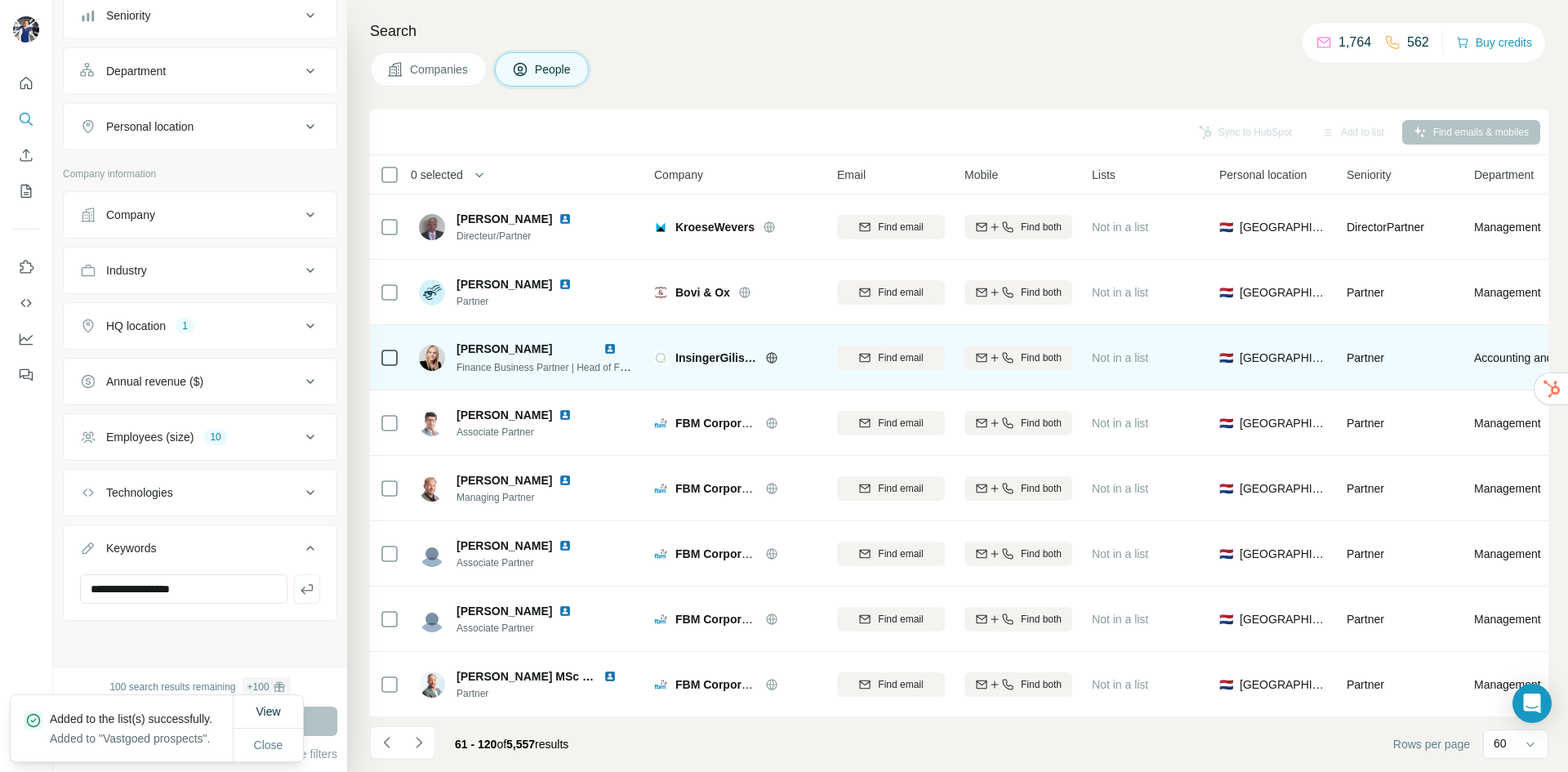
scroll to position [3408, 0]
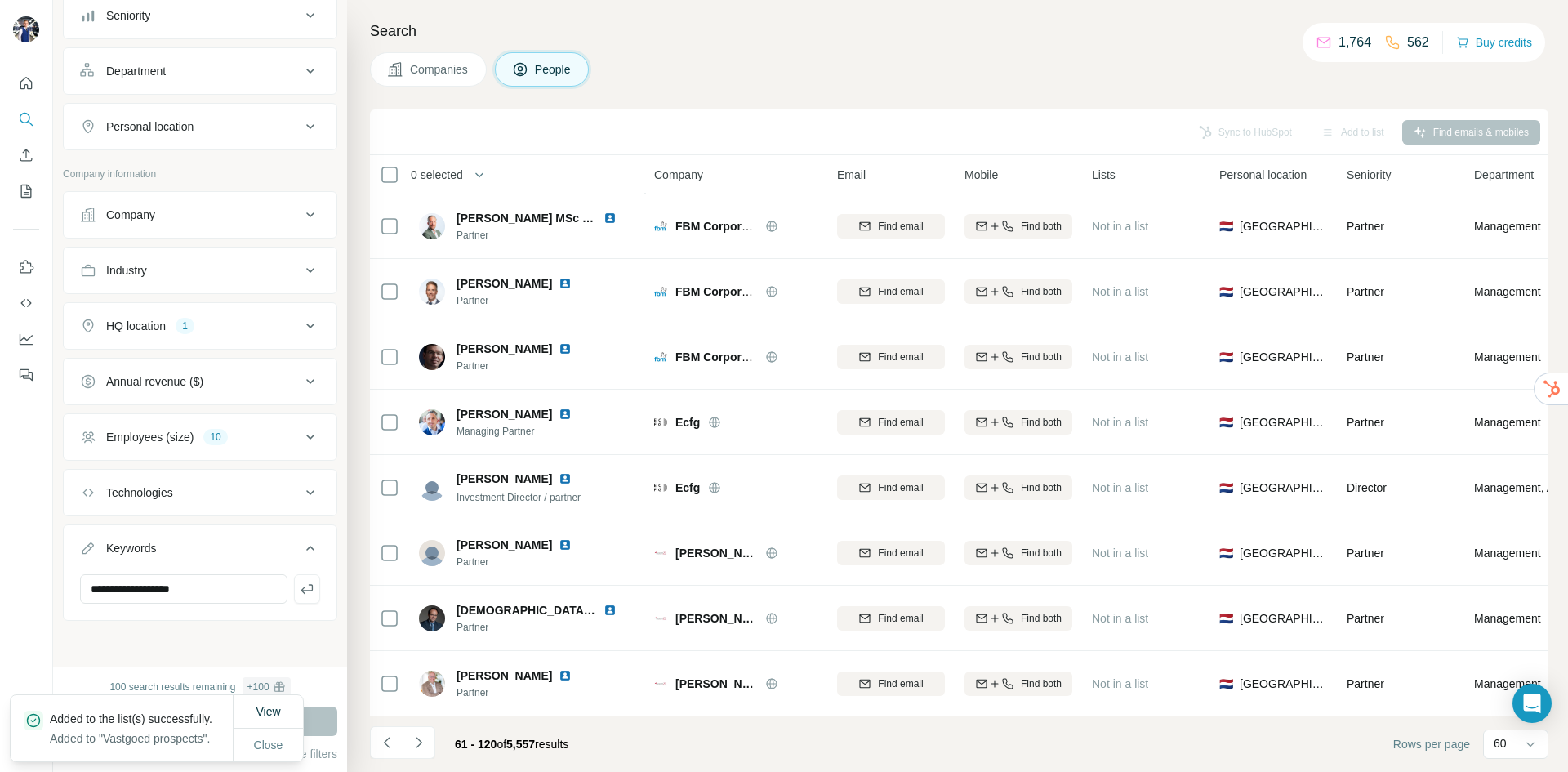
click at [240, 643] on div "**********" at bounding box center [200, 334] width 294 height 667
click at [299, 588] on icon "button" at bounding box center [307, 589] width 17 height 17
click at [276, 737] on span "Close" at bounding box center [269, 745] width 29 height 17
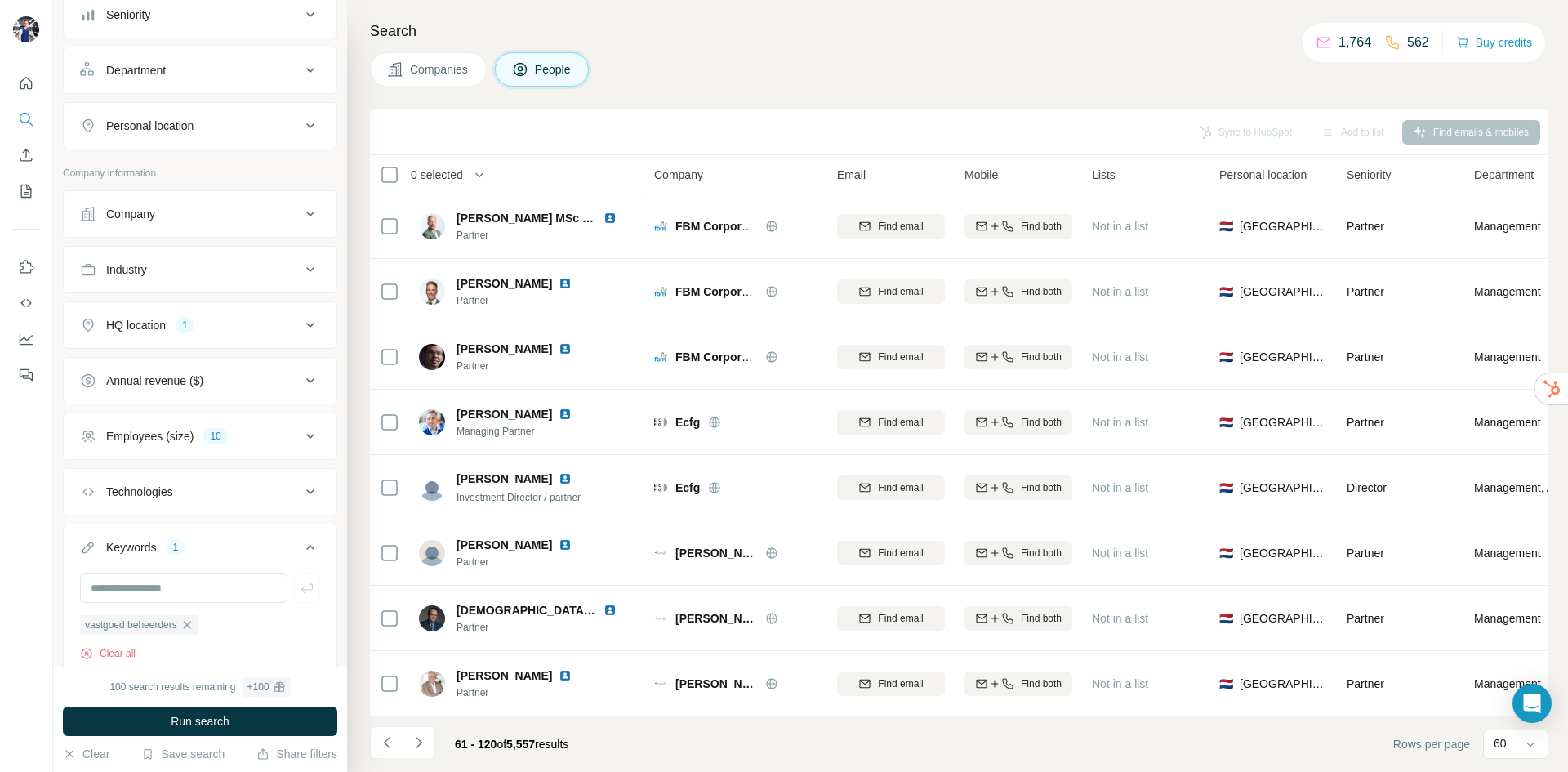
click at [278, 718] on button "Run search" at bounding box center [200, 721] width 275 height 29
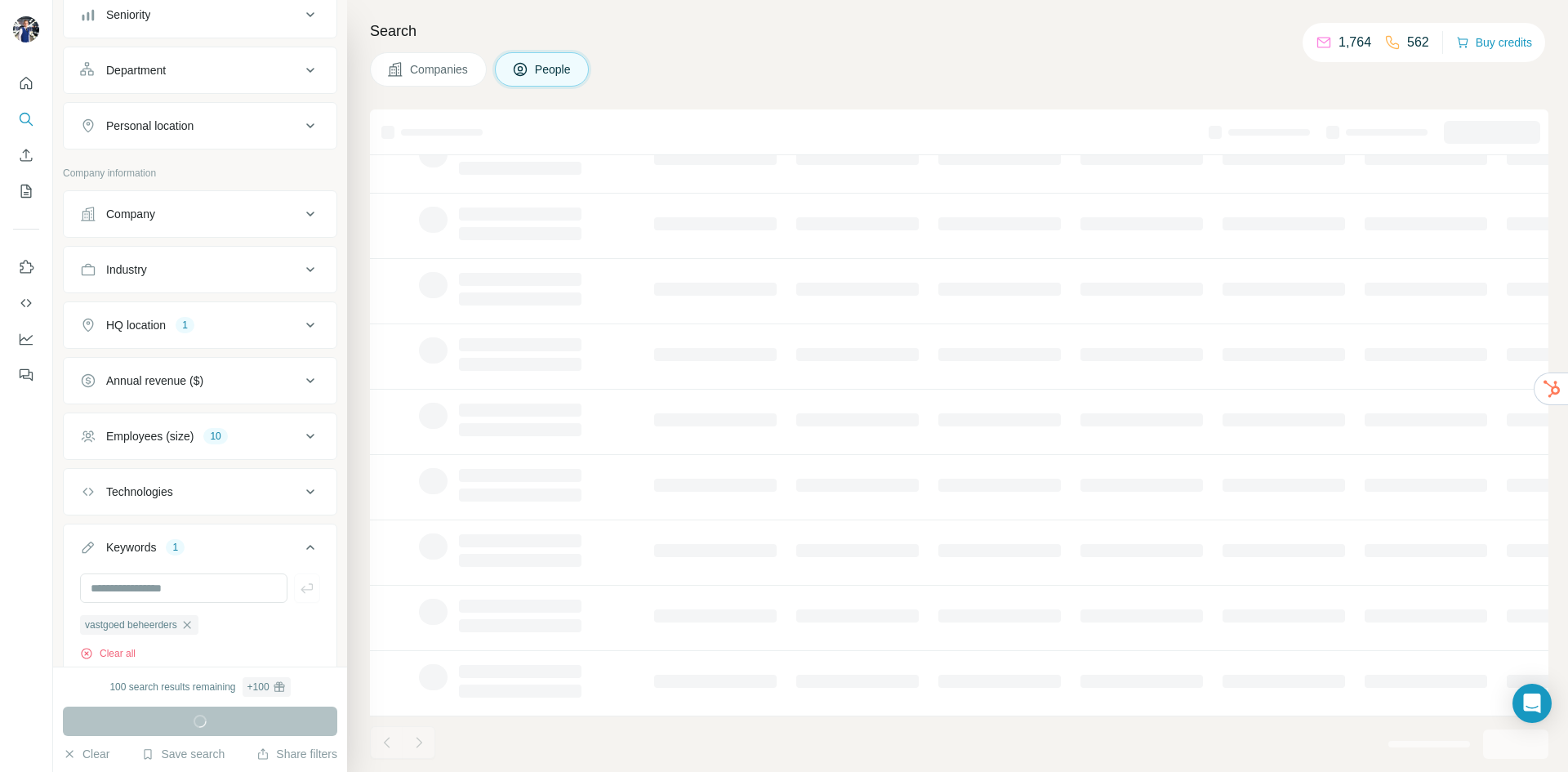
scroll to position [139, 0]
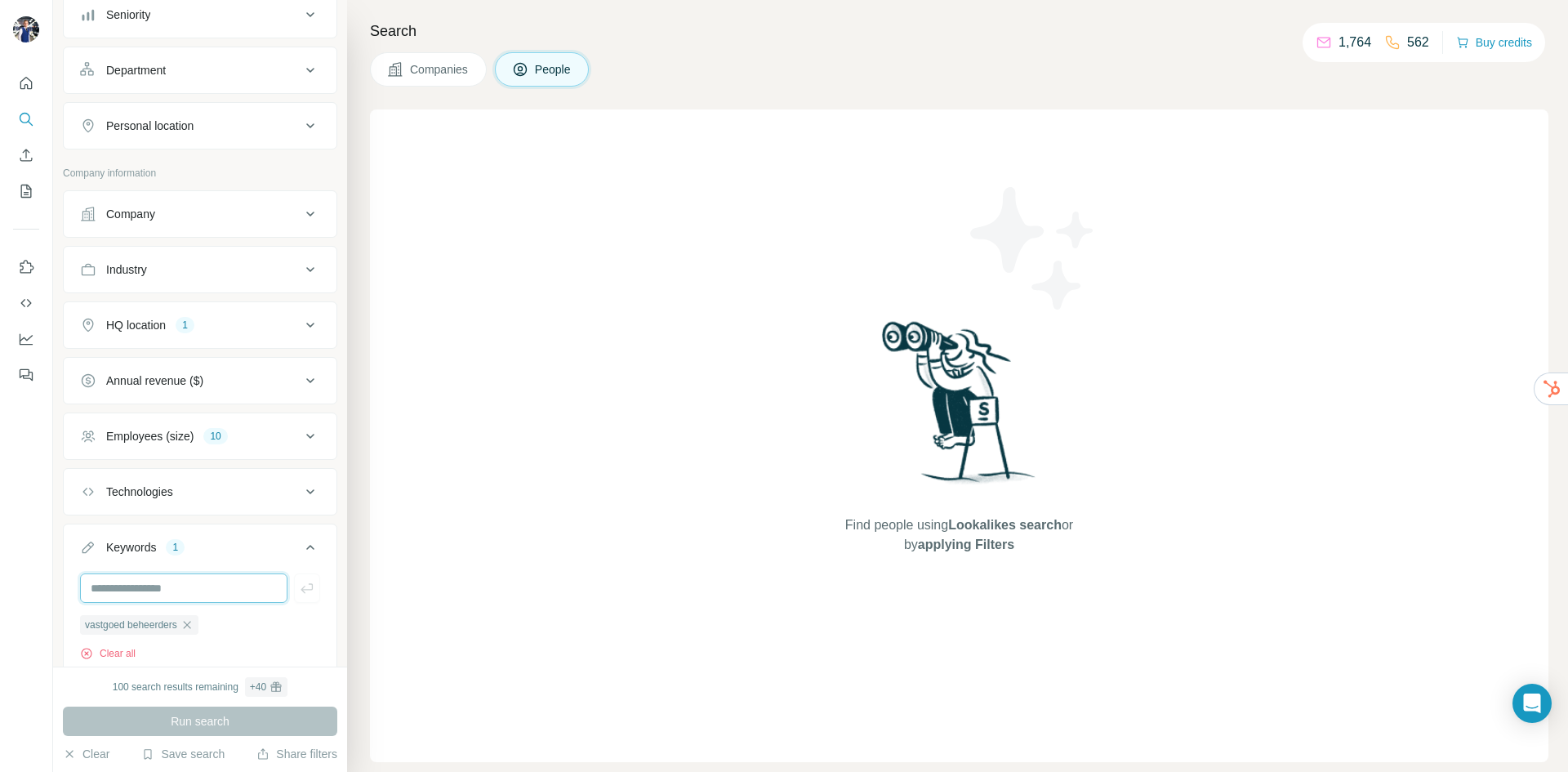
click at [188, 602] on input "text" at bounding box center [184, 589] width 208 height 29
click at [193, 628] on icon "button" at bounding box center [186, 624] width 13 height 13
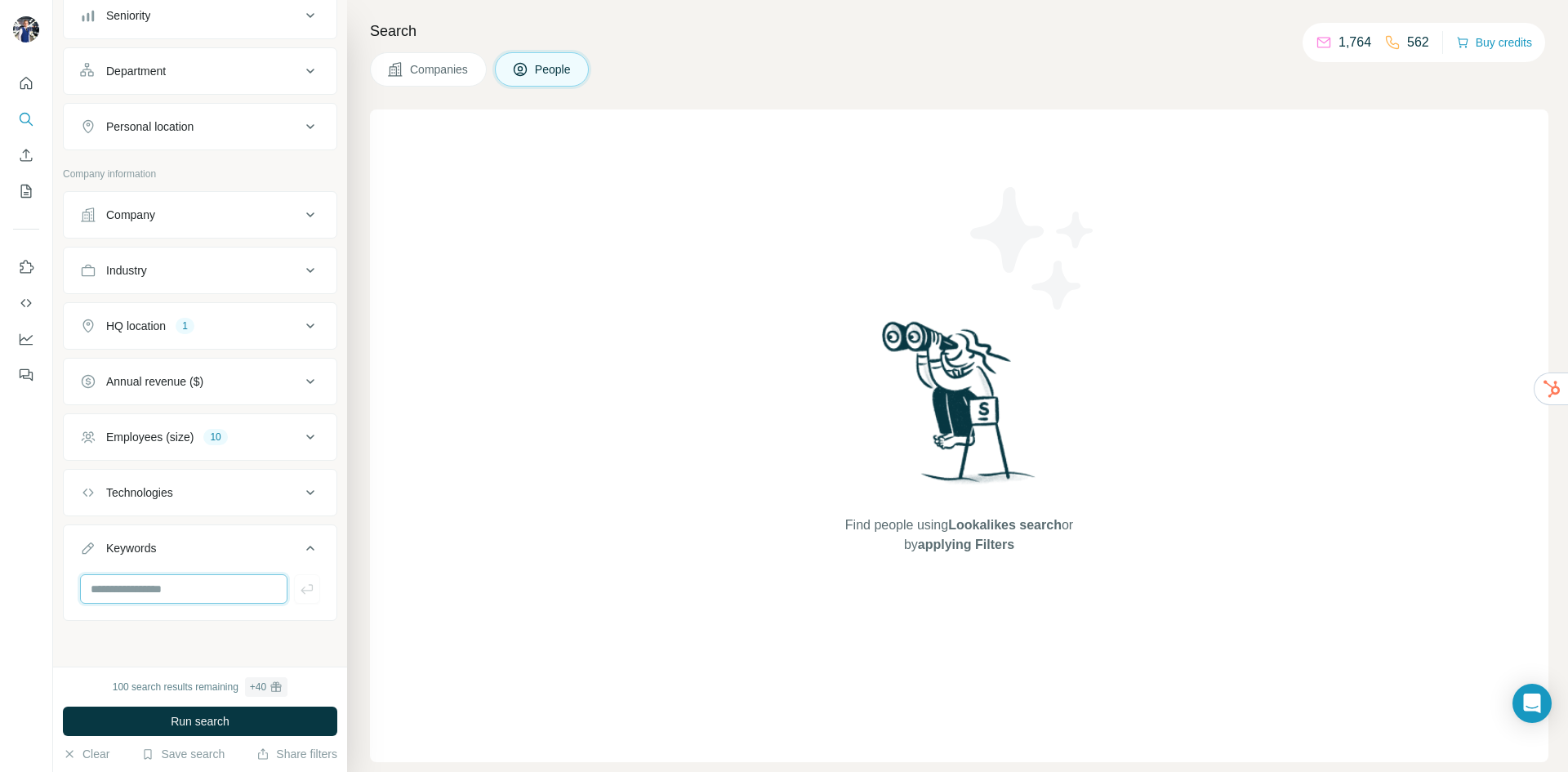
click at [173, 592] on input "text" at bounding box center [184, 589] width 208 height 29
type input "********"
click at [239, 720] on button "Run search" at bounding box center [200, 721] width 275 height 29
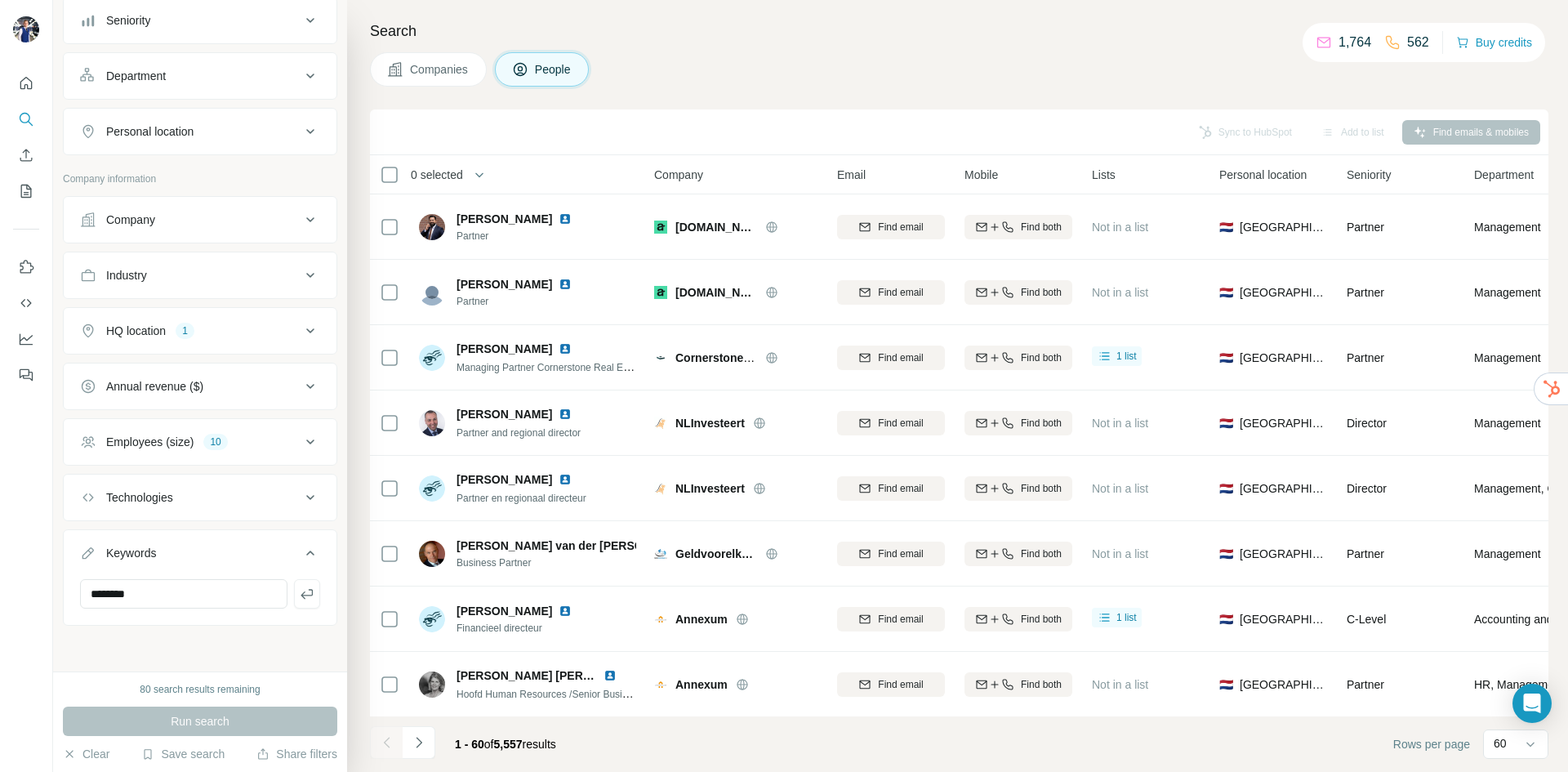
scroll to position [297, 0]
click at [270, 643] on div "New search Hide Company lookalikes 1 Personal information Job title 2 Partner f…" at bounding box center [200, 335] width 294 height 672
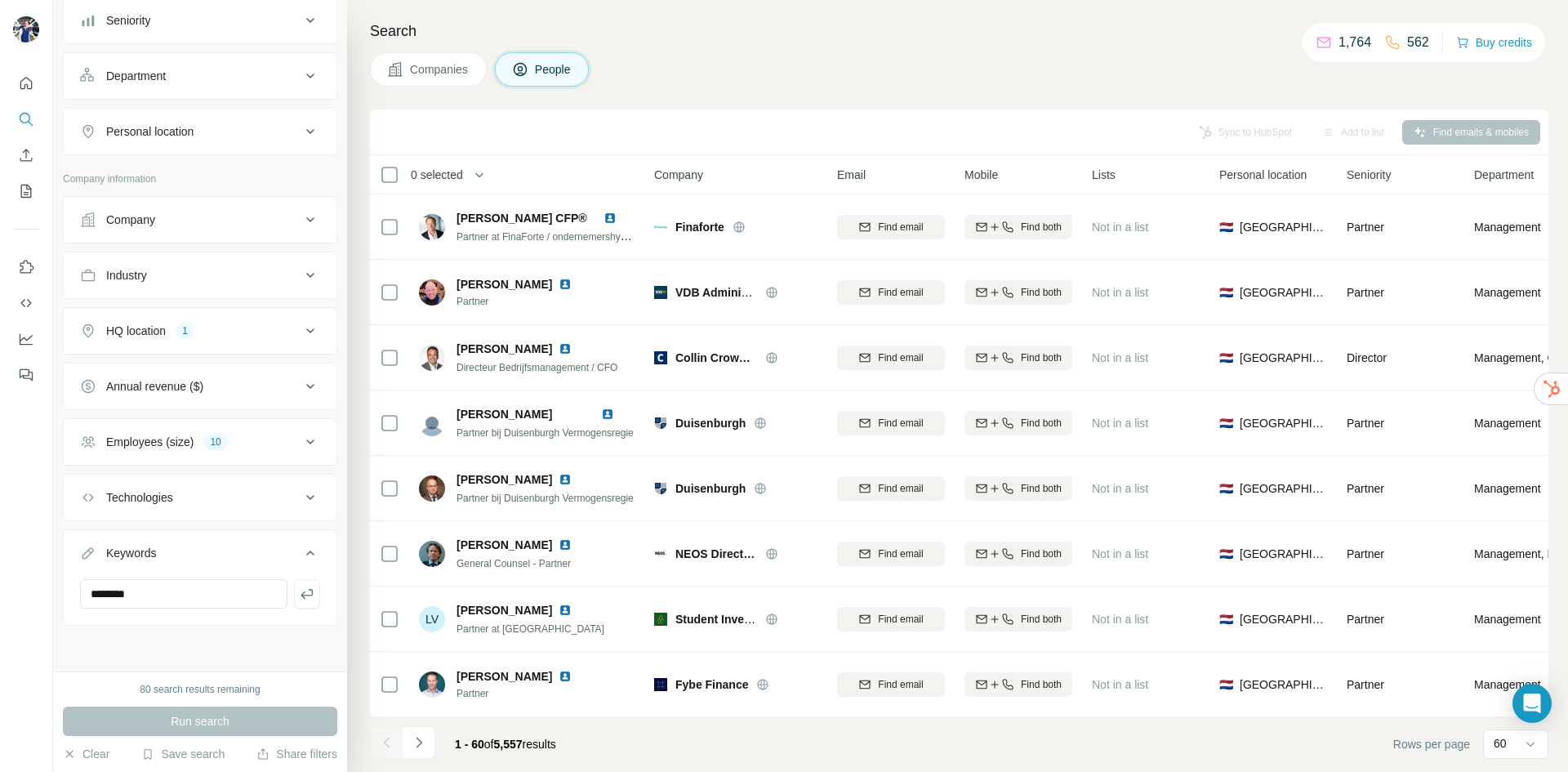
scroll to position [3408, 0]
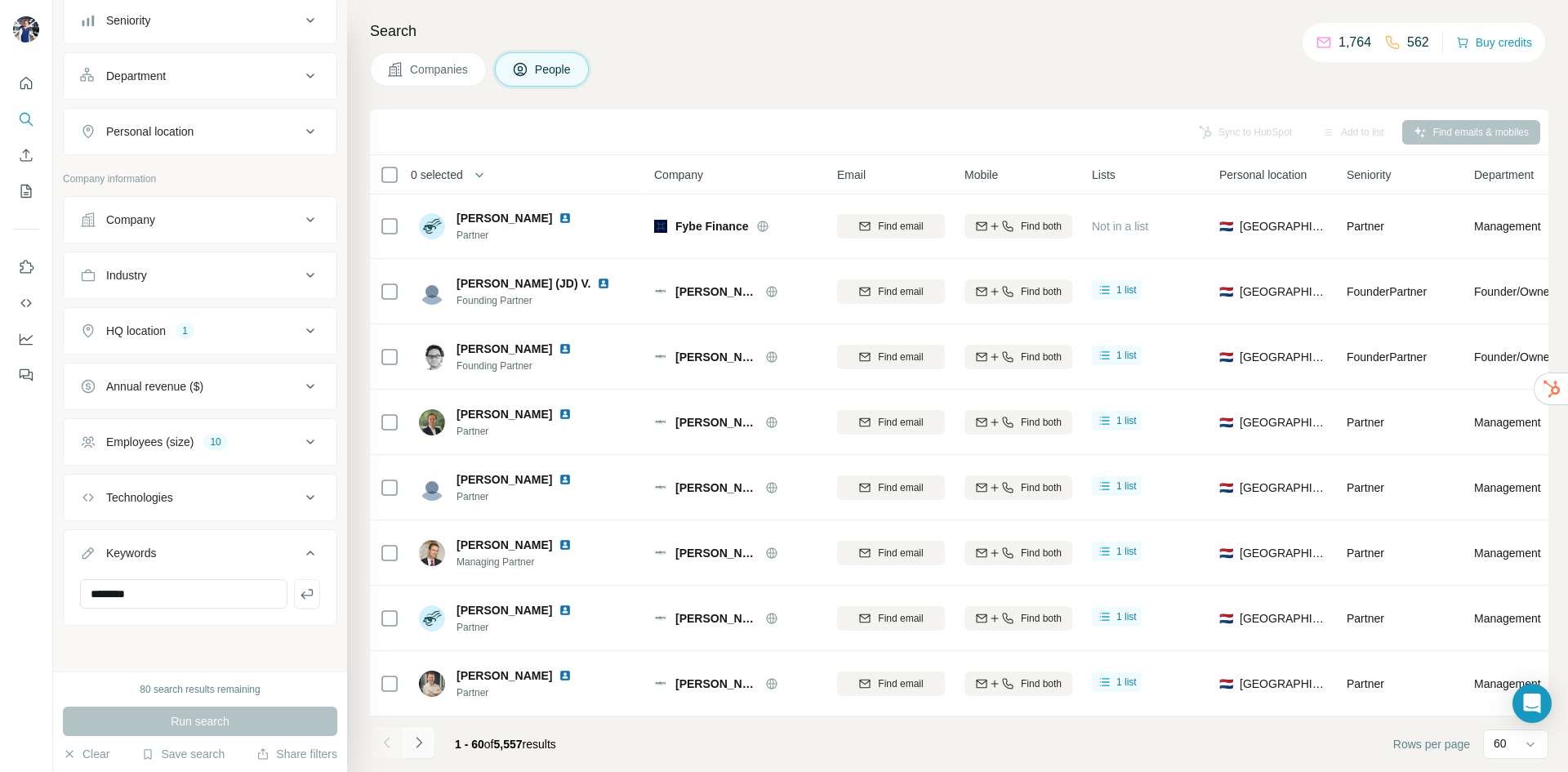
click at [419, 749] on icon "Navigate to next page" at bounding box center [419, 743] width 17 height 17
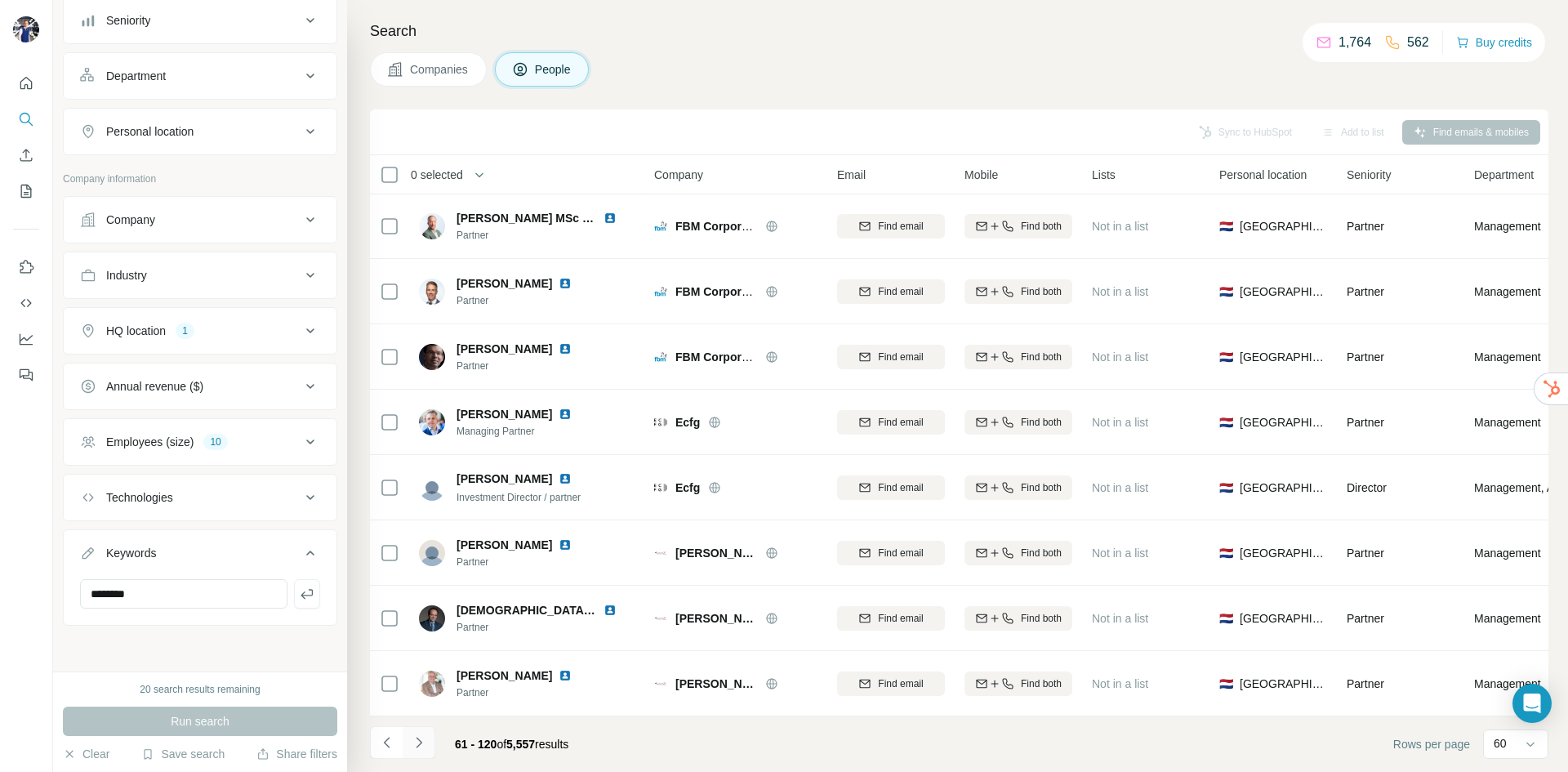
click at [407, 738] on button "Navigate to next page" at bounding box center [419, 742] width 32 height 32
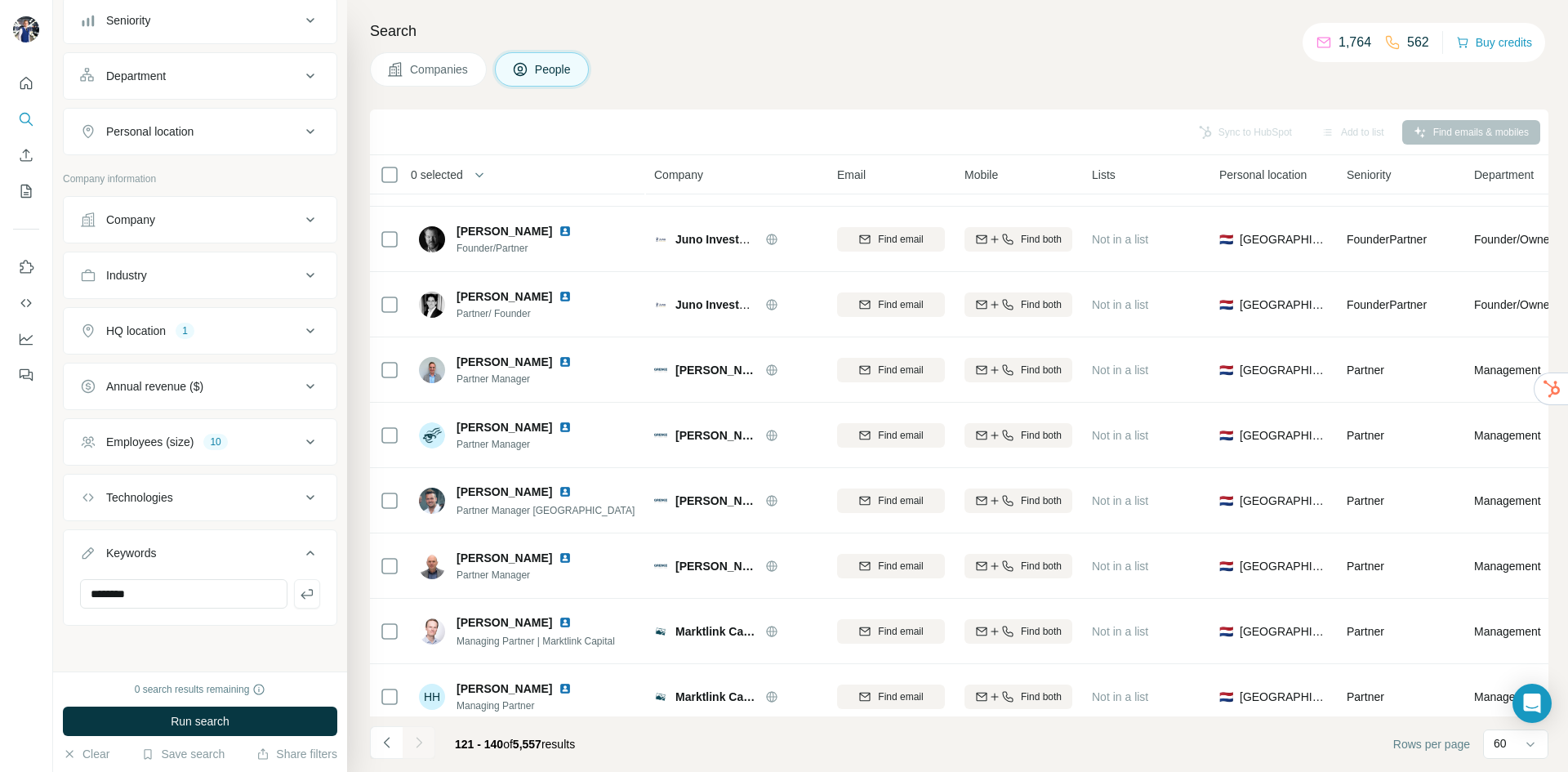
scroll to position [794, 0]
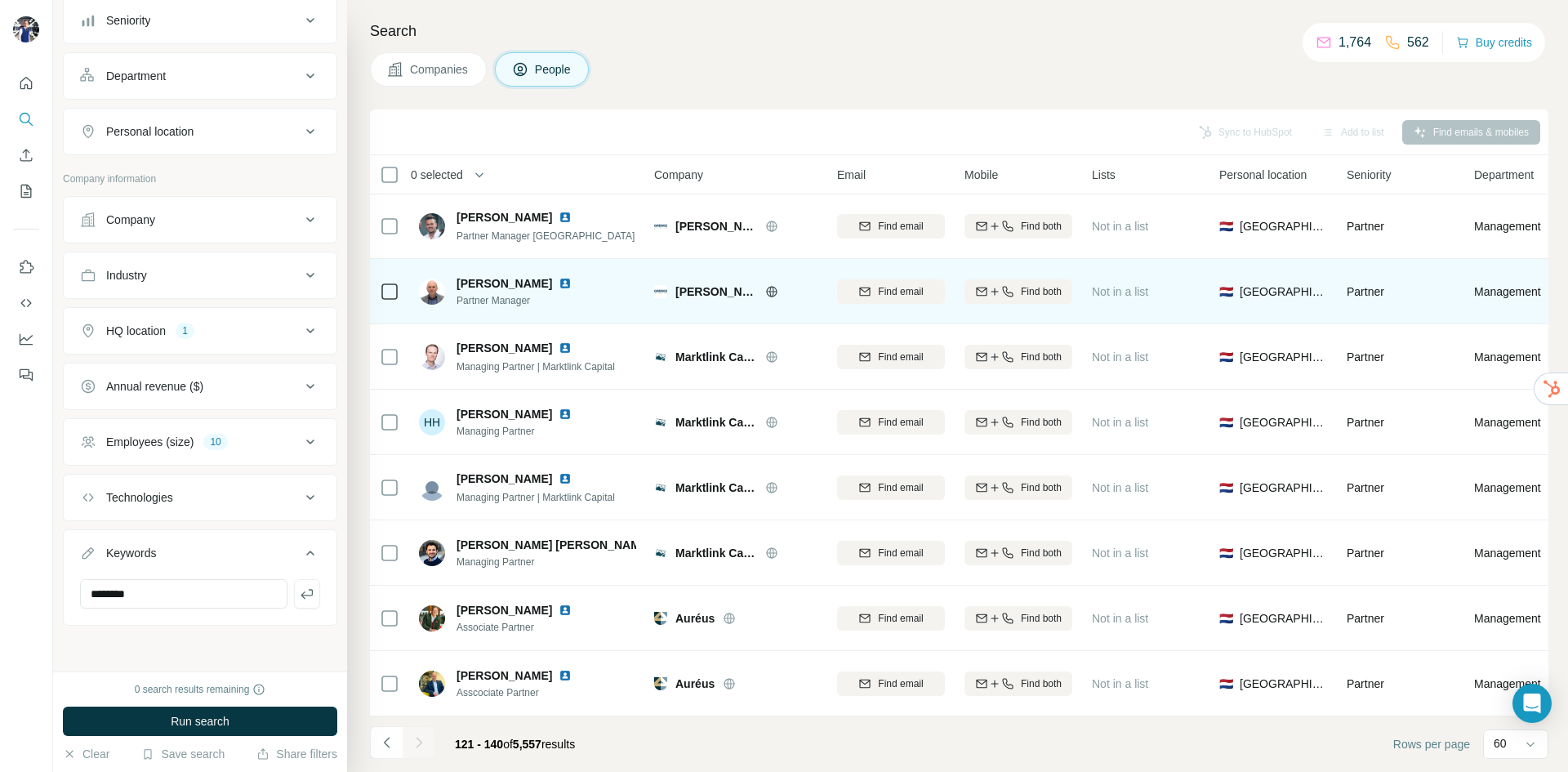
click at [774, 285] on icon at bounding box center [772, 290] width 4 height 11
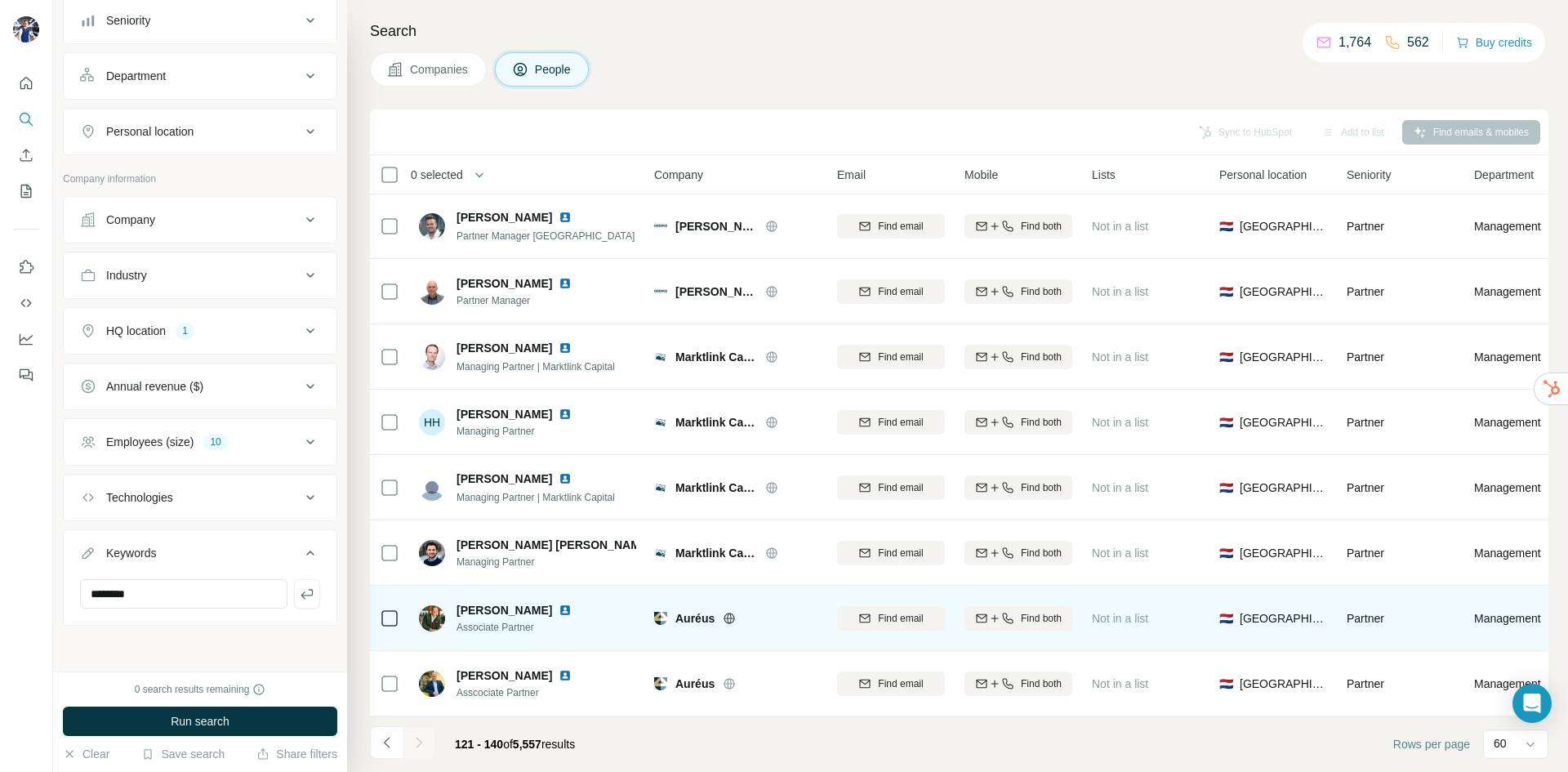
click at [731, 613] on icon at bounding box center [730, 618] width 4 height 11
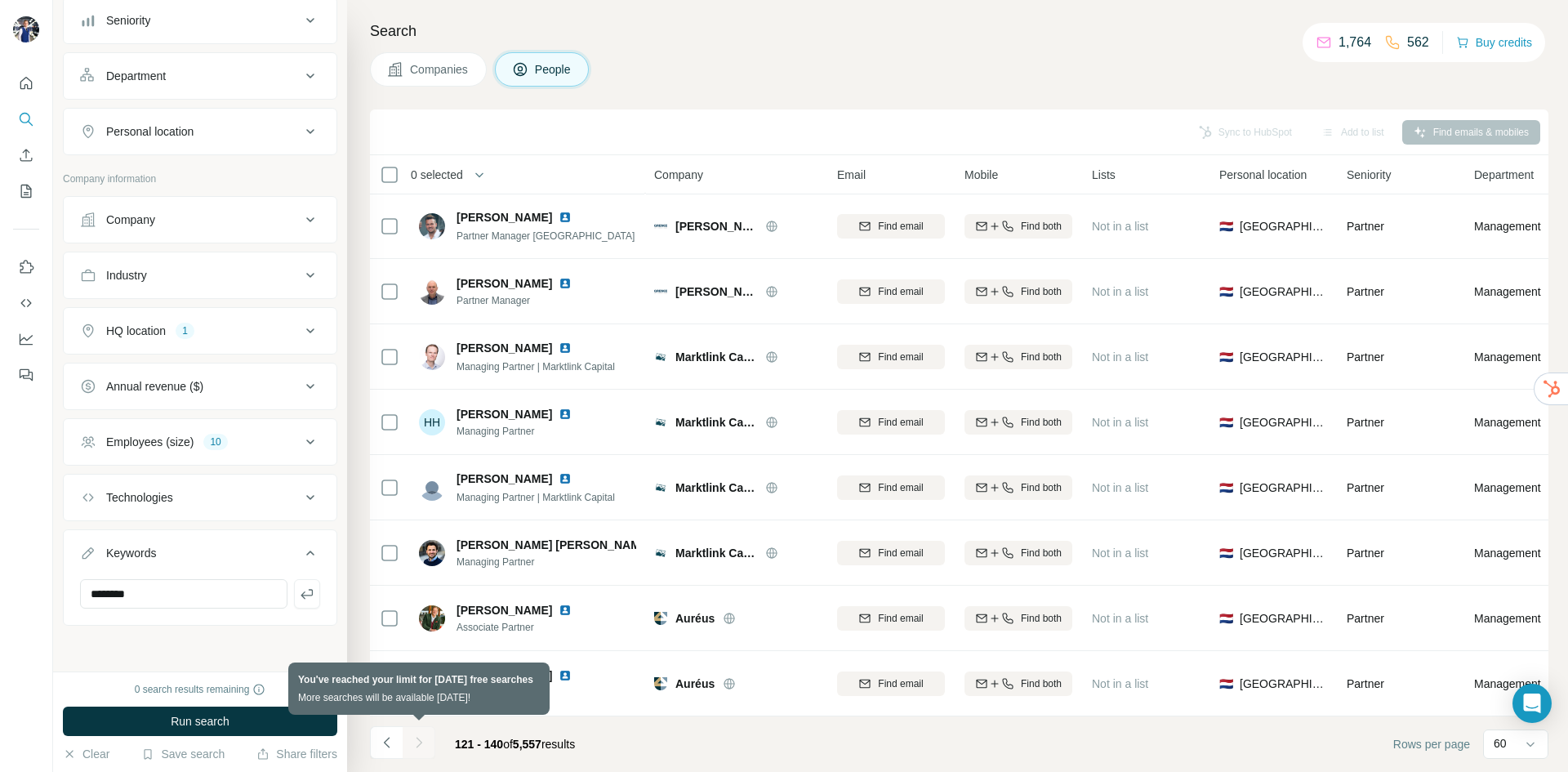
click at [413, 746] on div at bounding box center [419, 742] width 32 height 32
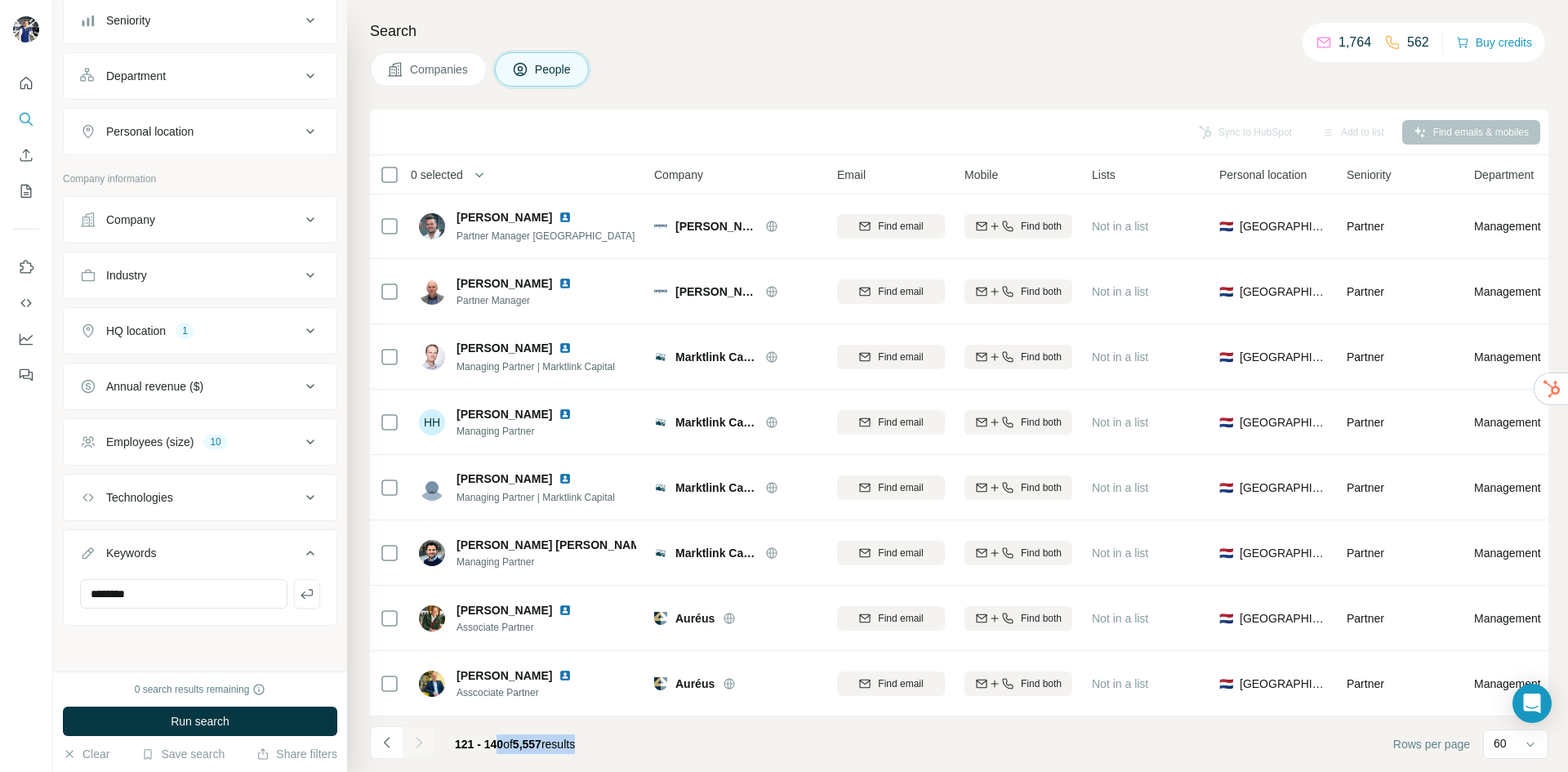
drag, startPoint x: 495, startPoint y: 742, endPoint x: 603, endPoint y: 736, distance: 108.2
click at [588, 736] on div "121 - 140 of 5,557 results" at bounding box center [515, 744] width 146 height 36
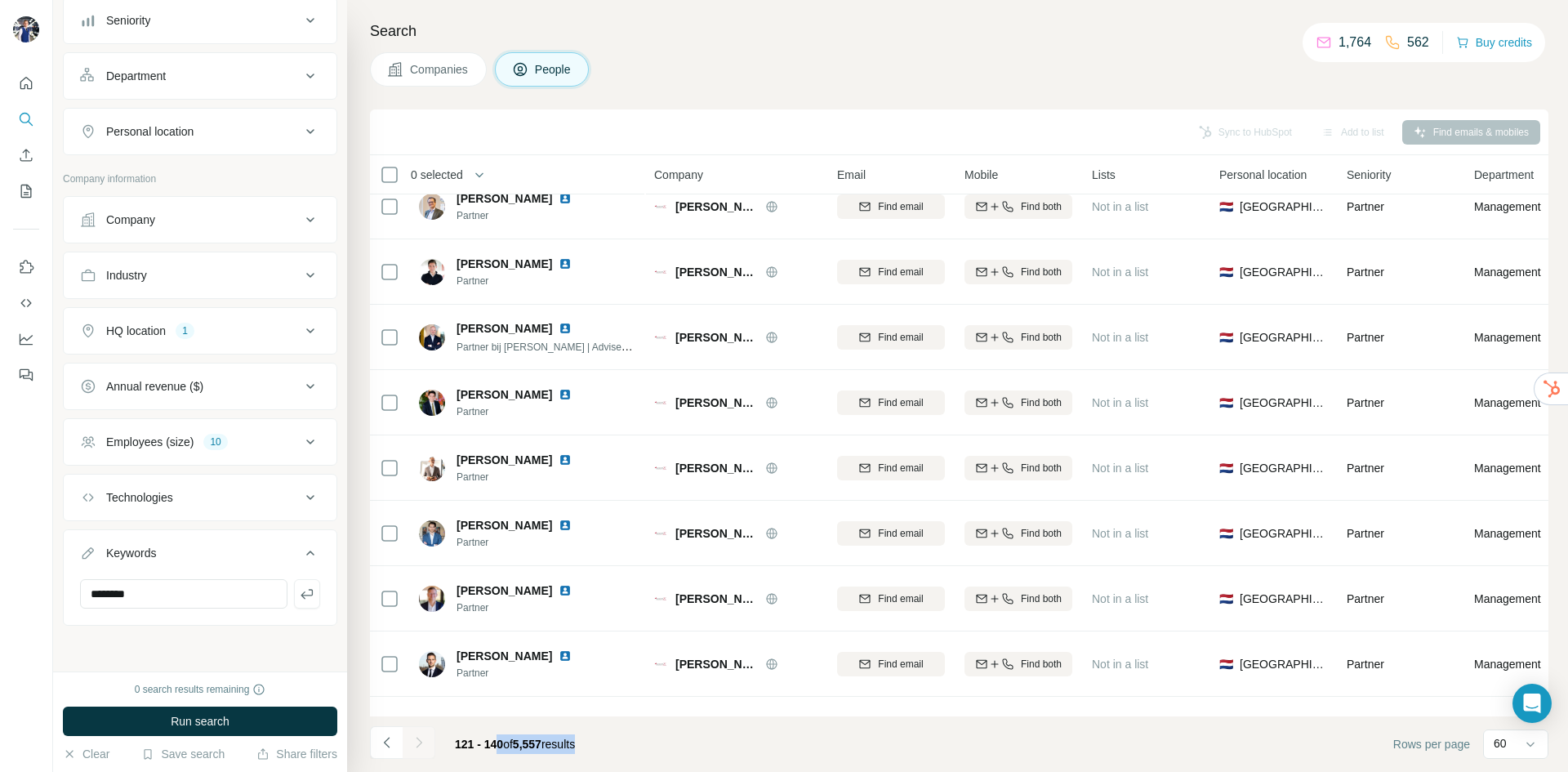
scroll to position [0, 0]
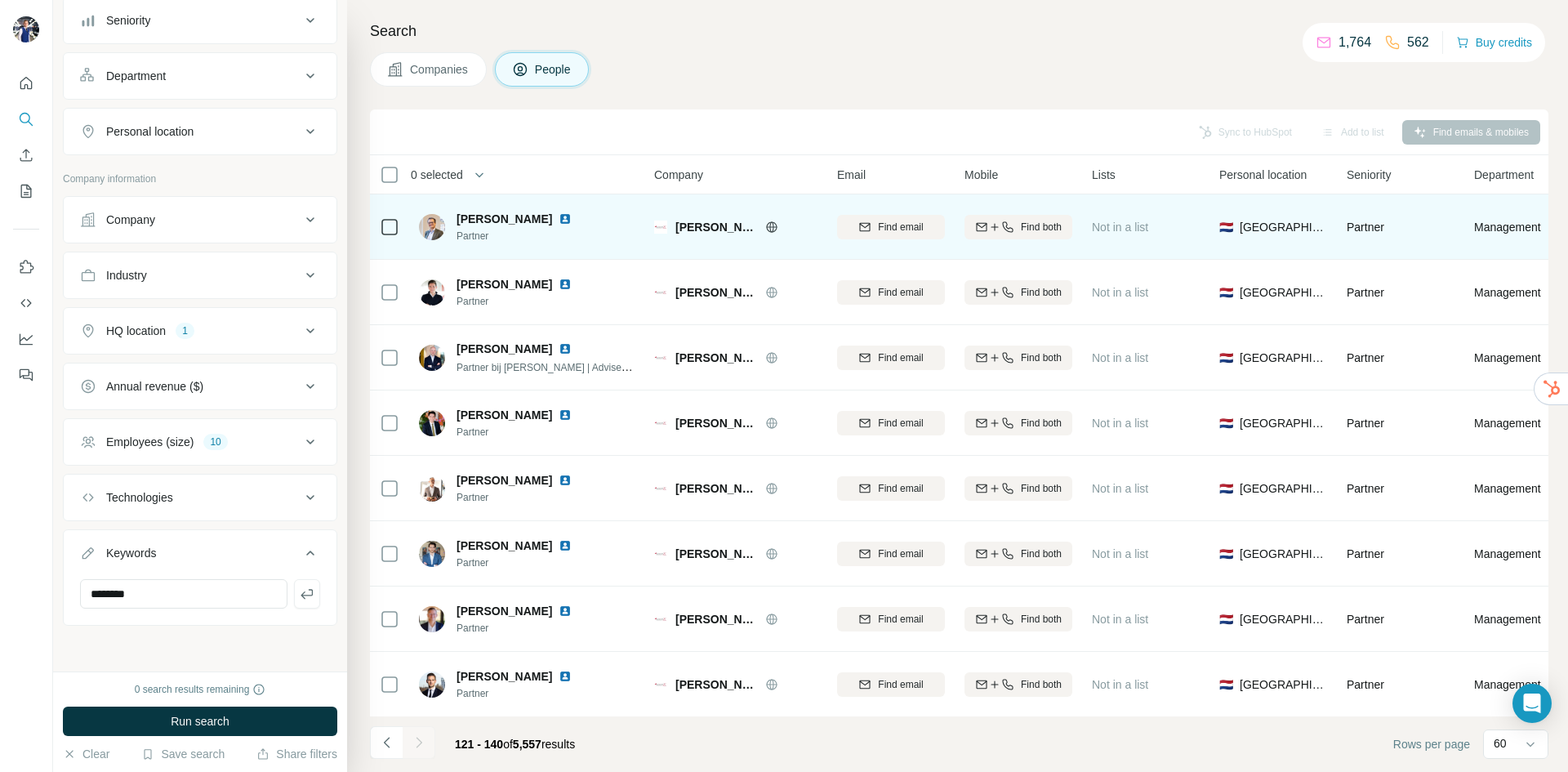
click at [878, 247] on div "Find email" at bounding box center [891, 227] width 108 height 45
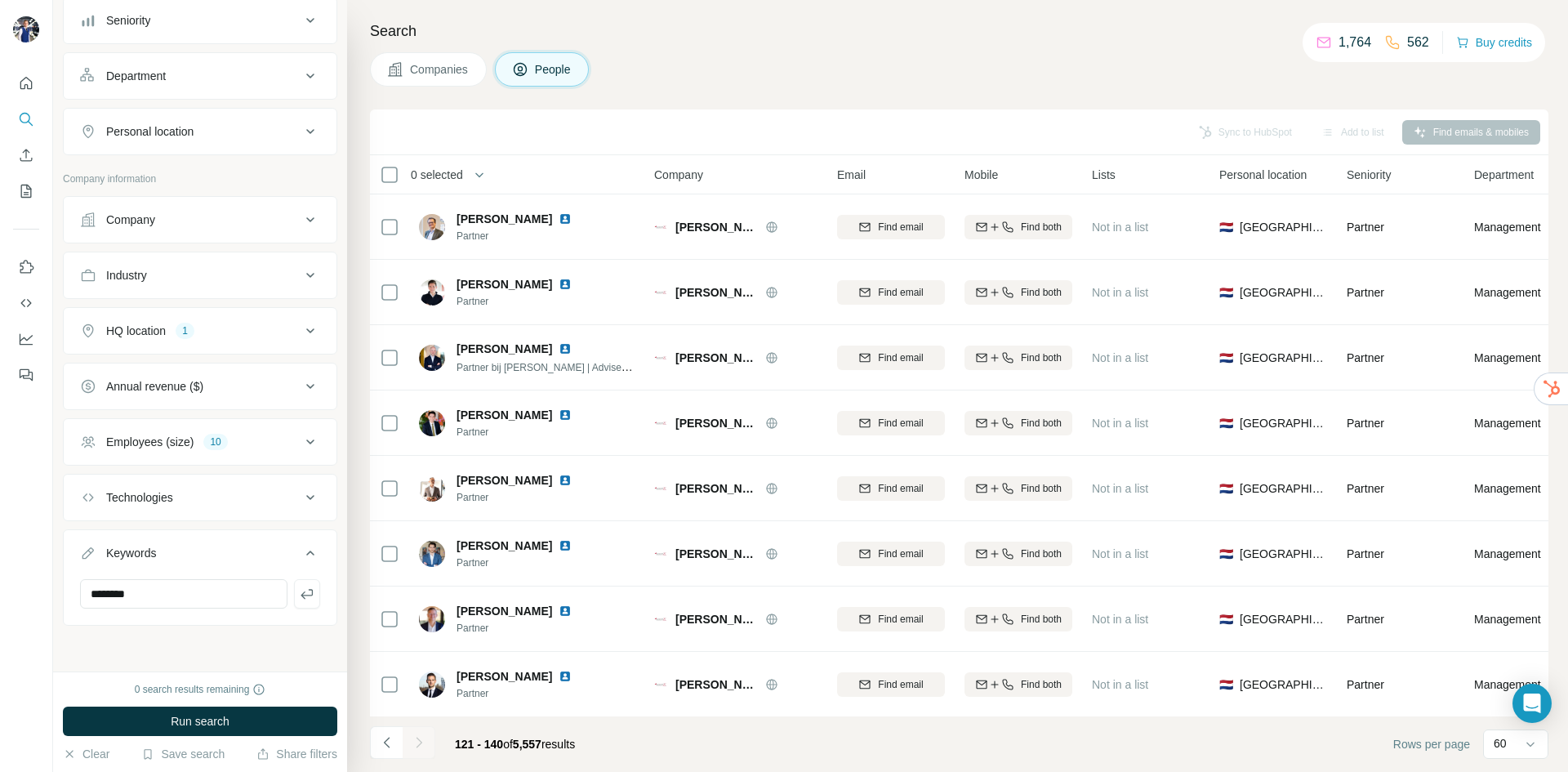
click at [455, 70] on span "Companies" at bounding box center [439, 69] width 60 height 17
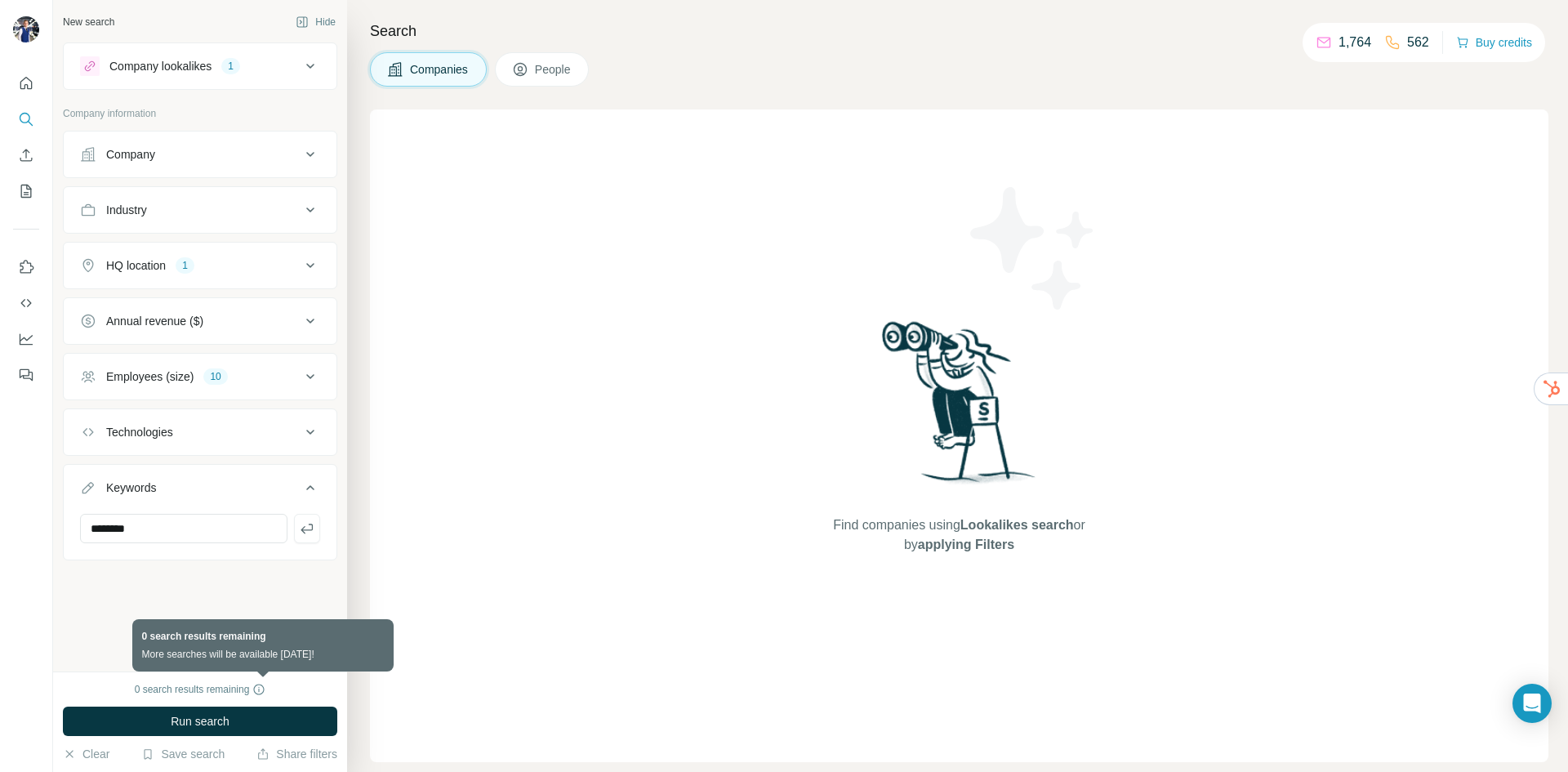
click at [265, 689] on icon at bounding box center [258, 689] width 13 height 13
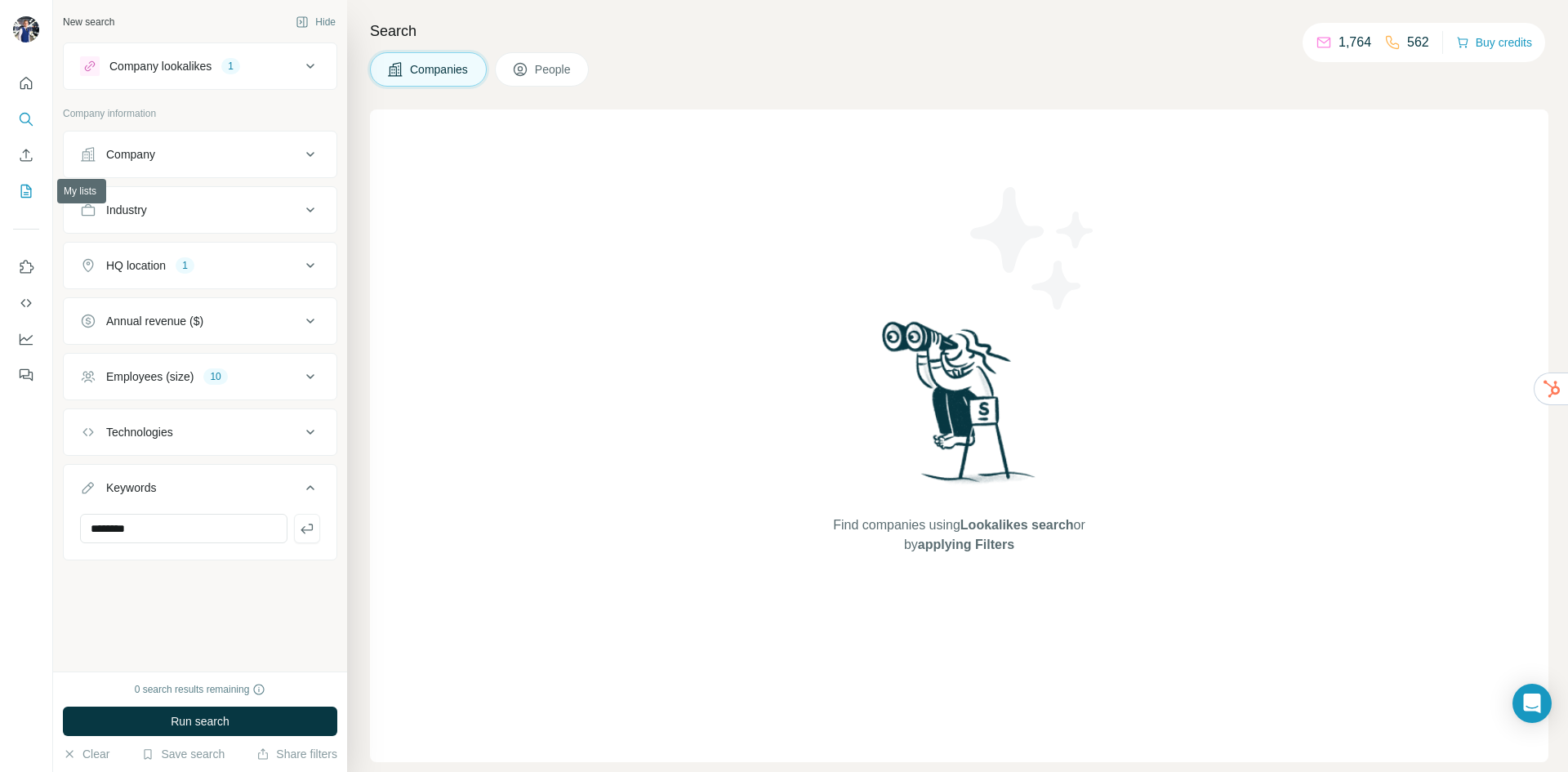
click at [28, 193] on icon "My lists" at bounding box center [27, 189] width 8 height 11
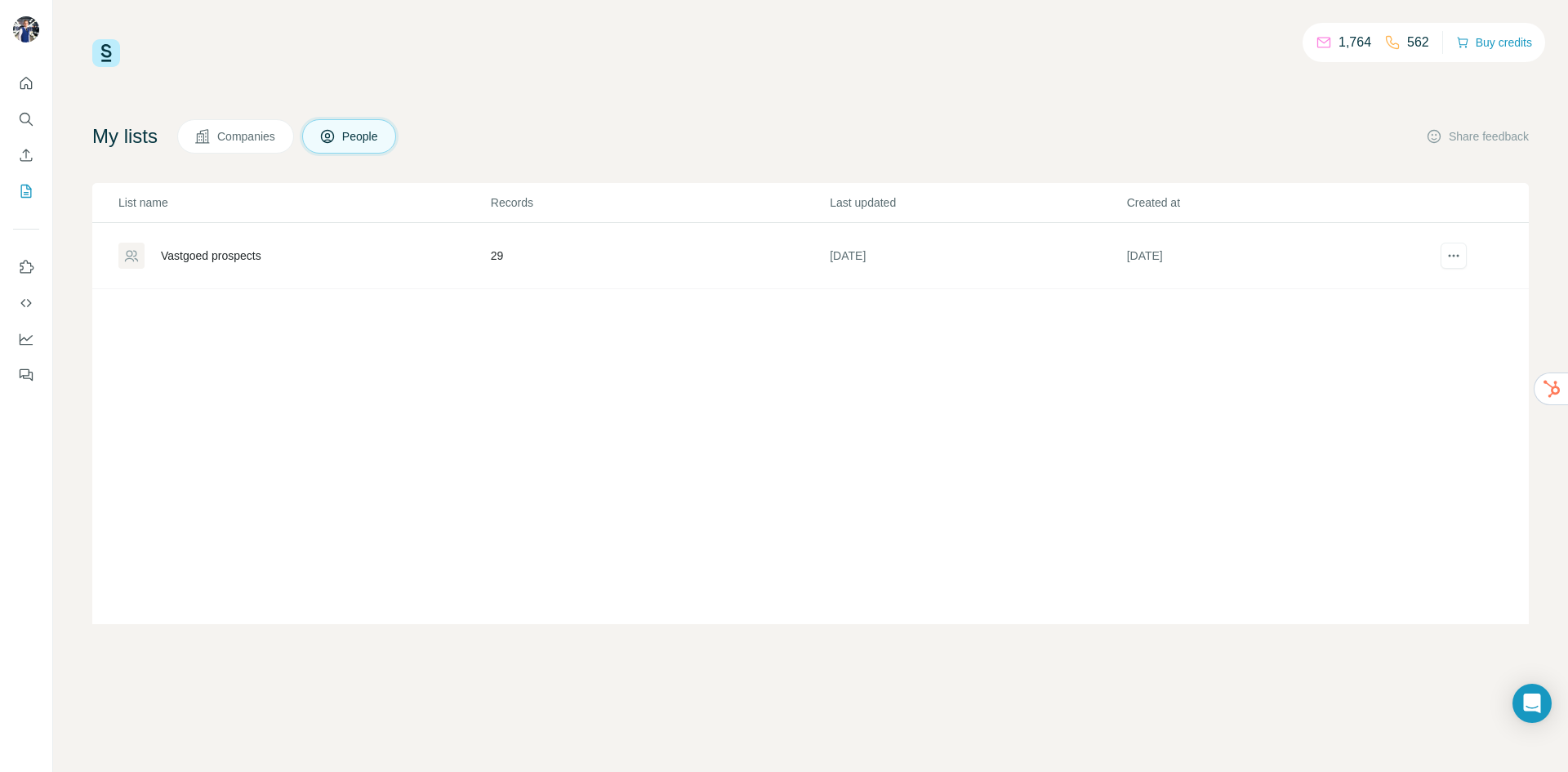
click at [258, 264] on div "Vastgoed prospects" at bounding box center [304, 255] width 371 height 26
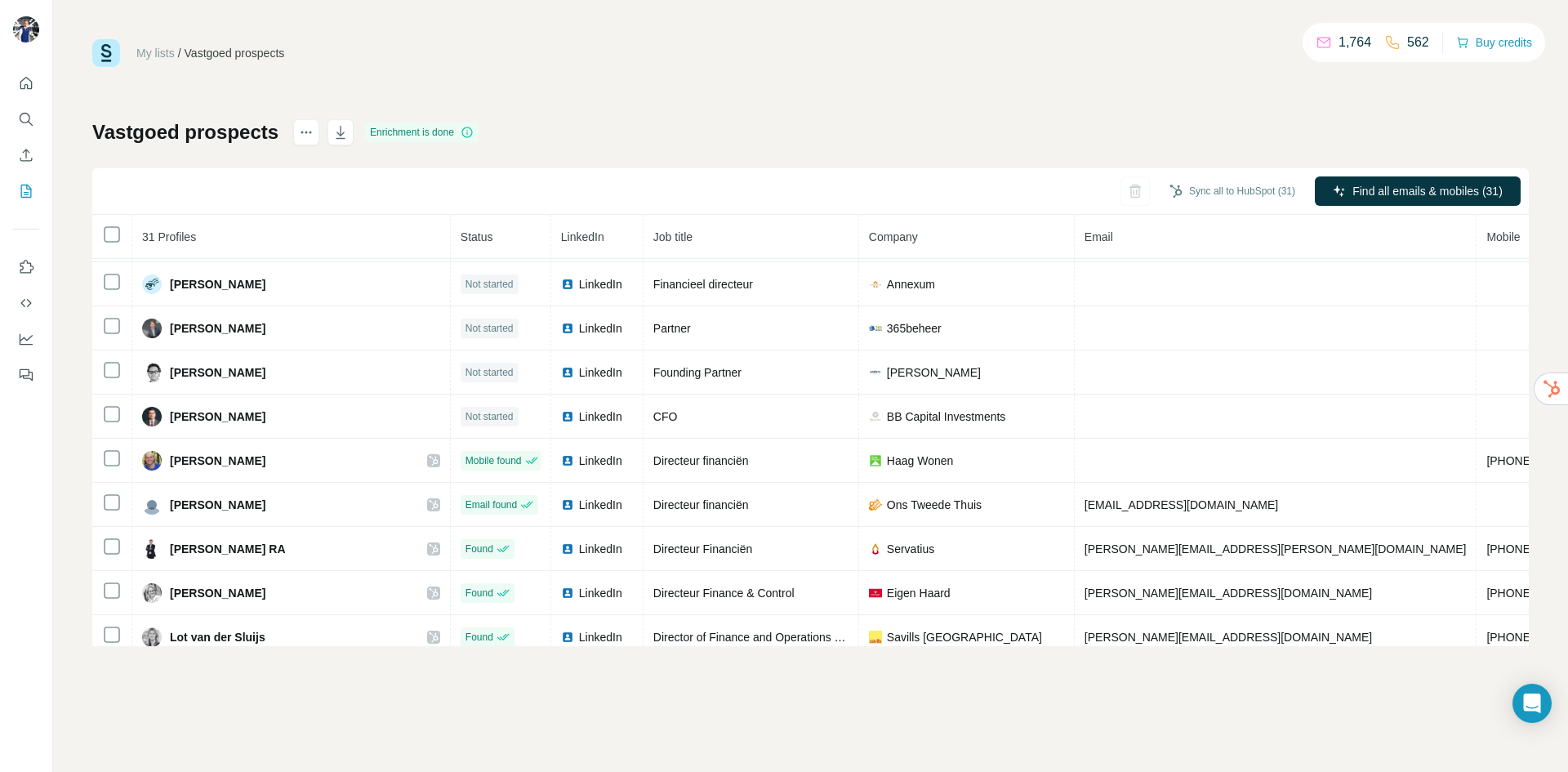
scroll to position [335, 0]
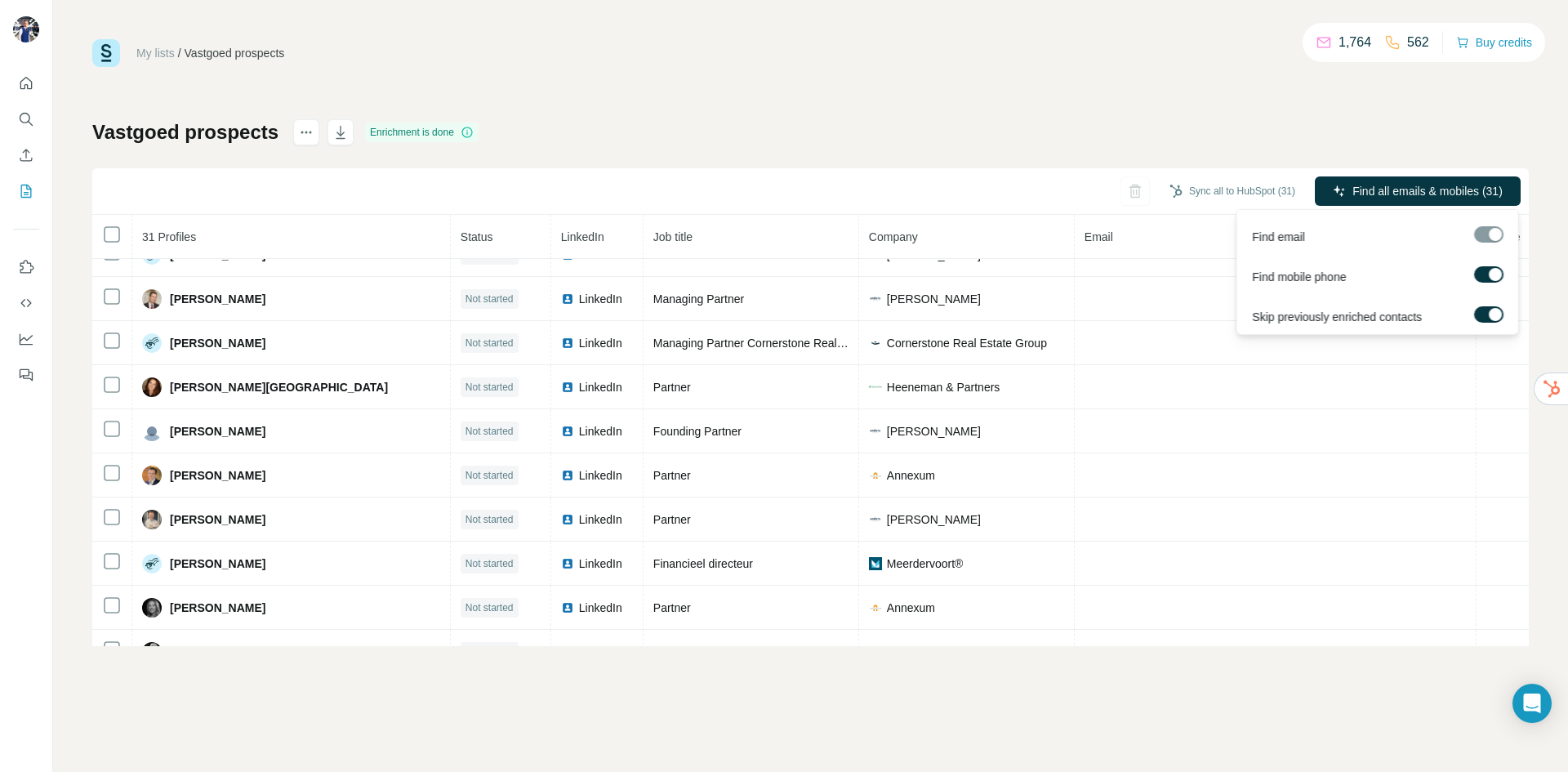
click at [1492, 276] on div at bounding box center [1494, 274] width 13 height 13
click at [1485, 281] on label at bounding box center [1489, 275] width 29 height 17
click at [1413, 193] on span "Find all emails & mobiles (31)" at bounding box center [1427, 191] width 150 height 17
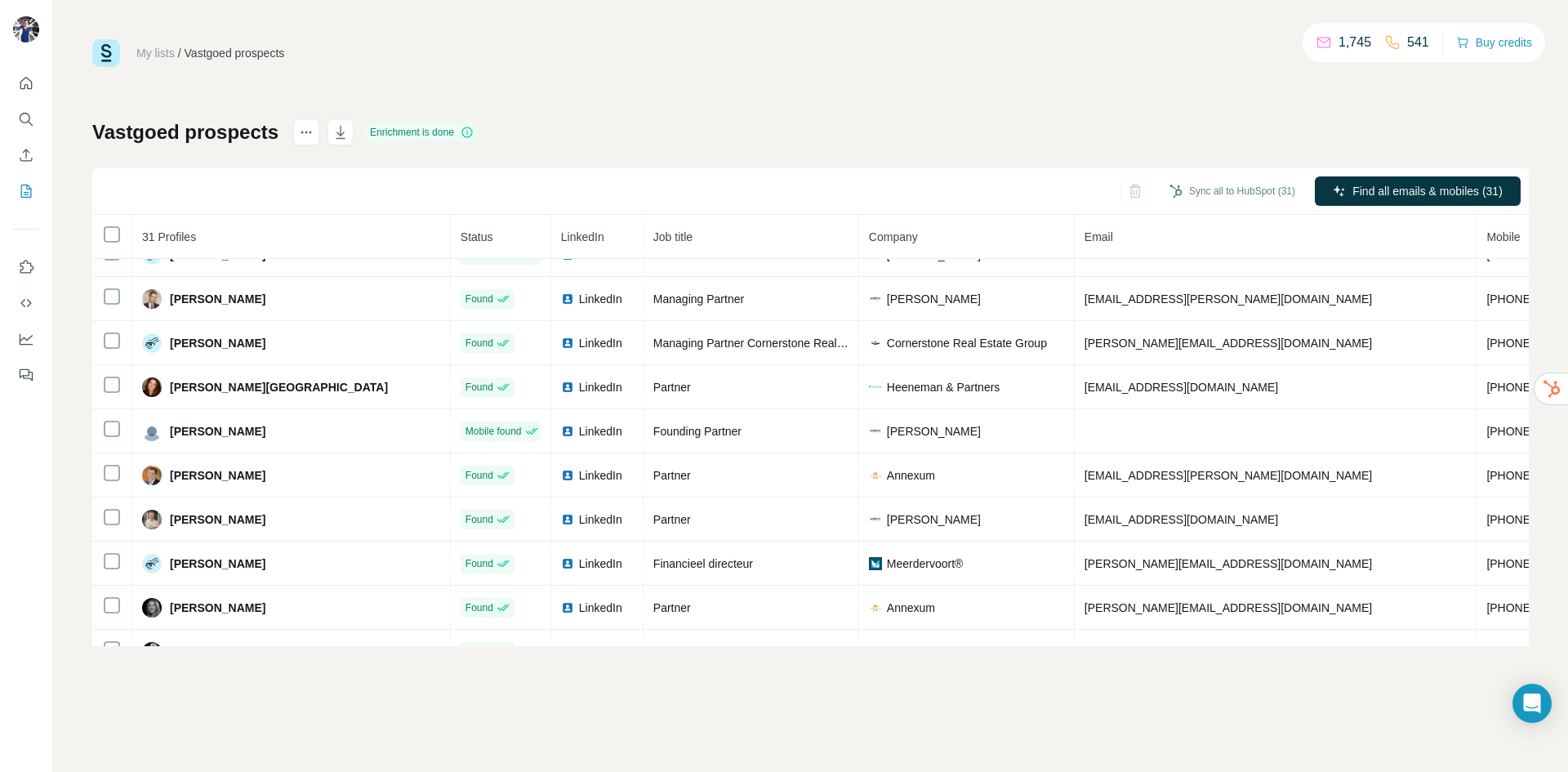
click at [579, 701] on div "My lists / Vastgoed prospects 1,745 541 Buy credits Vastgoed prospects Enrichme…" at bounding box center [810, 386] width 1515 height 772
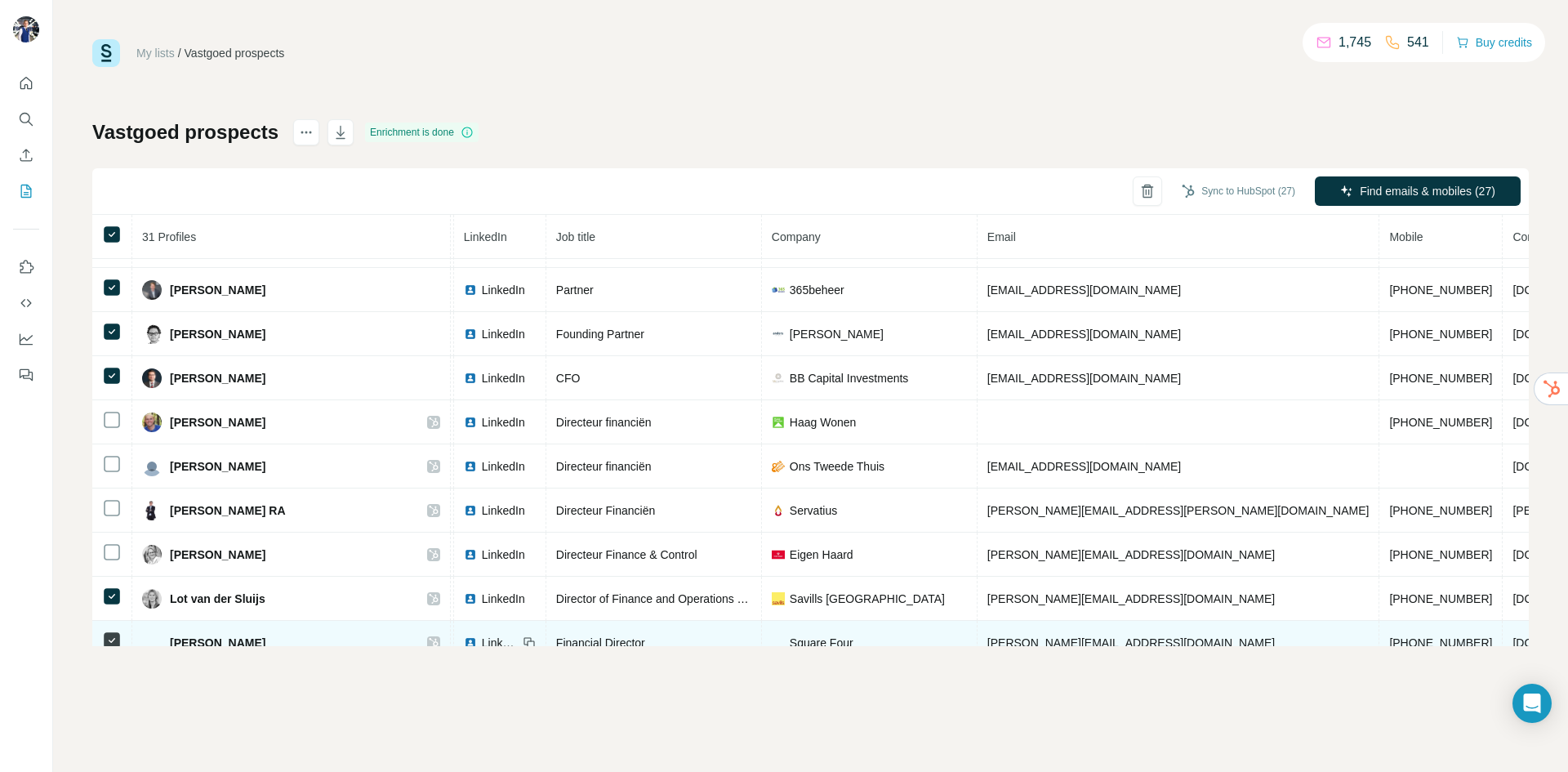
scroll to position [825, 97]
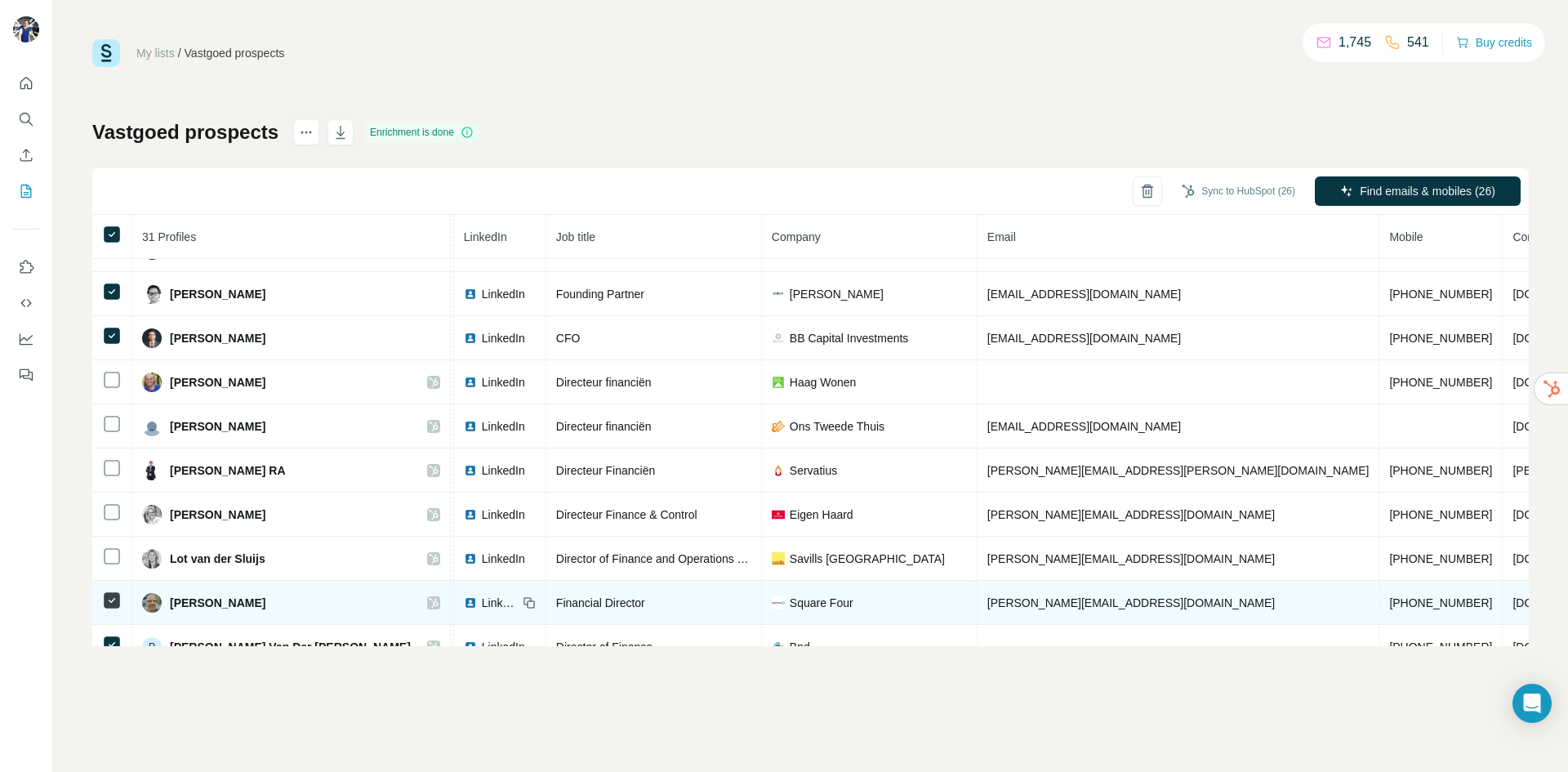
click at [110, 586] on td at bounding box center [112, 602] width 40 height 44
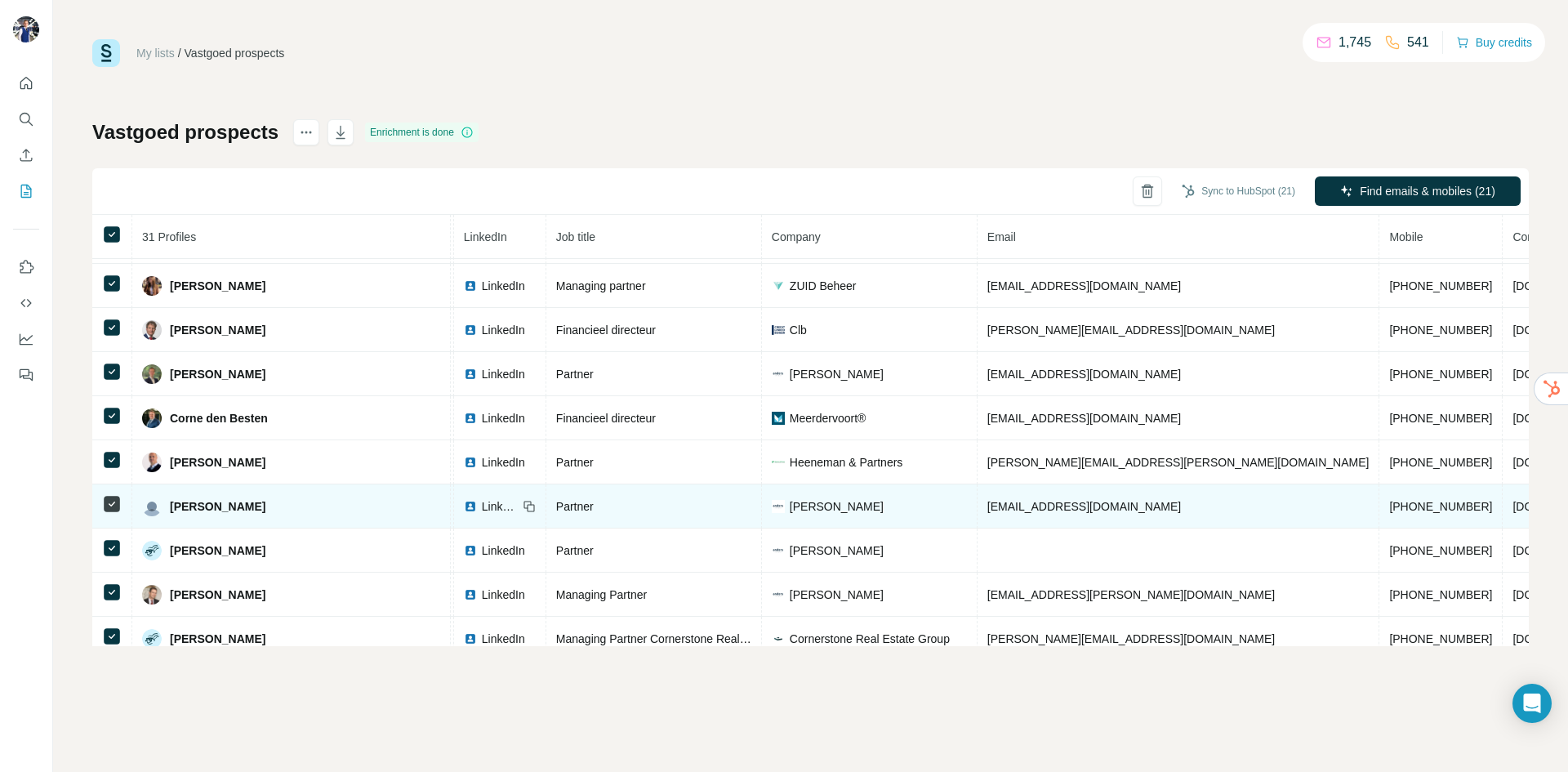
scroll to position [0, 97]
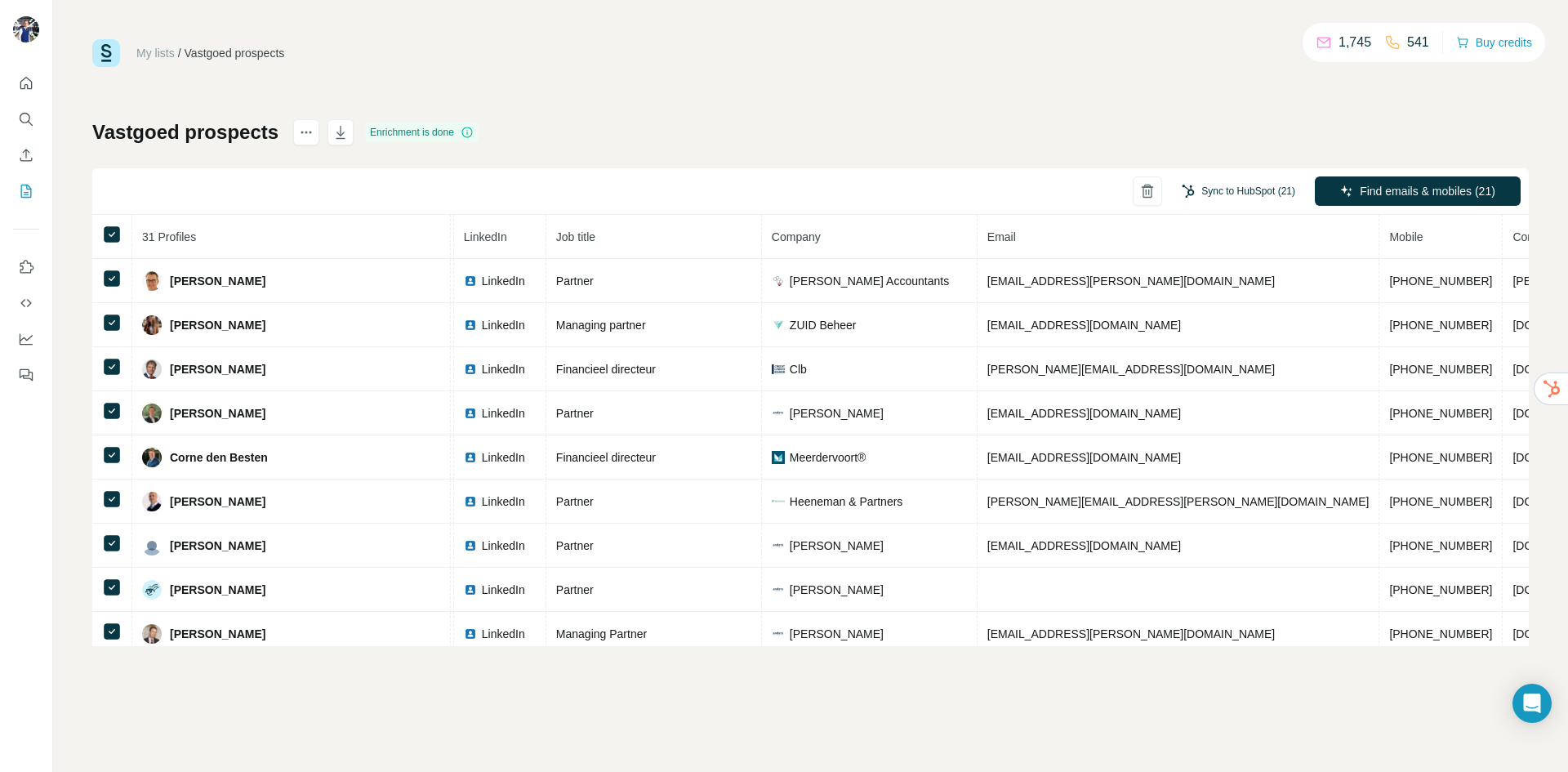
click at [1208, 188] on button "Sync to HubSpot (21)" at bounding box center [1238, 190] width 136 height 25
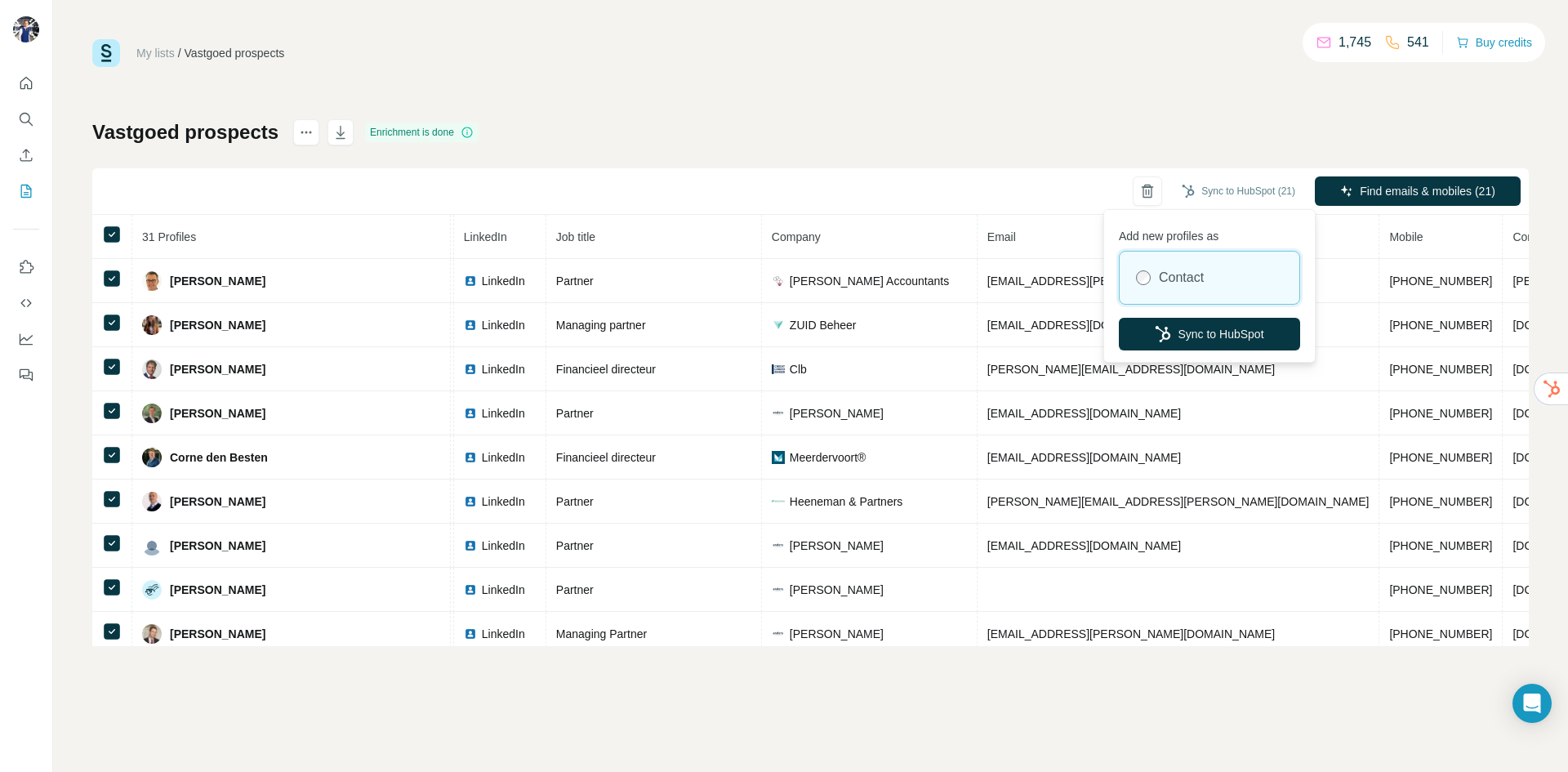
click at [1158, 277] on div "Contact" at bounding box center [1209, 278] width 179 height 52
click at [1189, 335] on button "Sync to HubSpot" at bounding box center [1209, 334] width 181 height 32
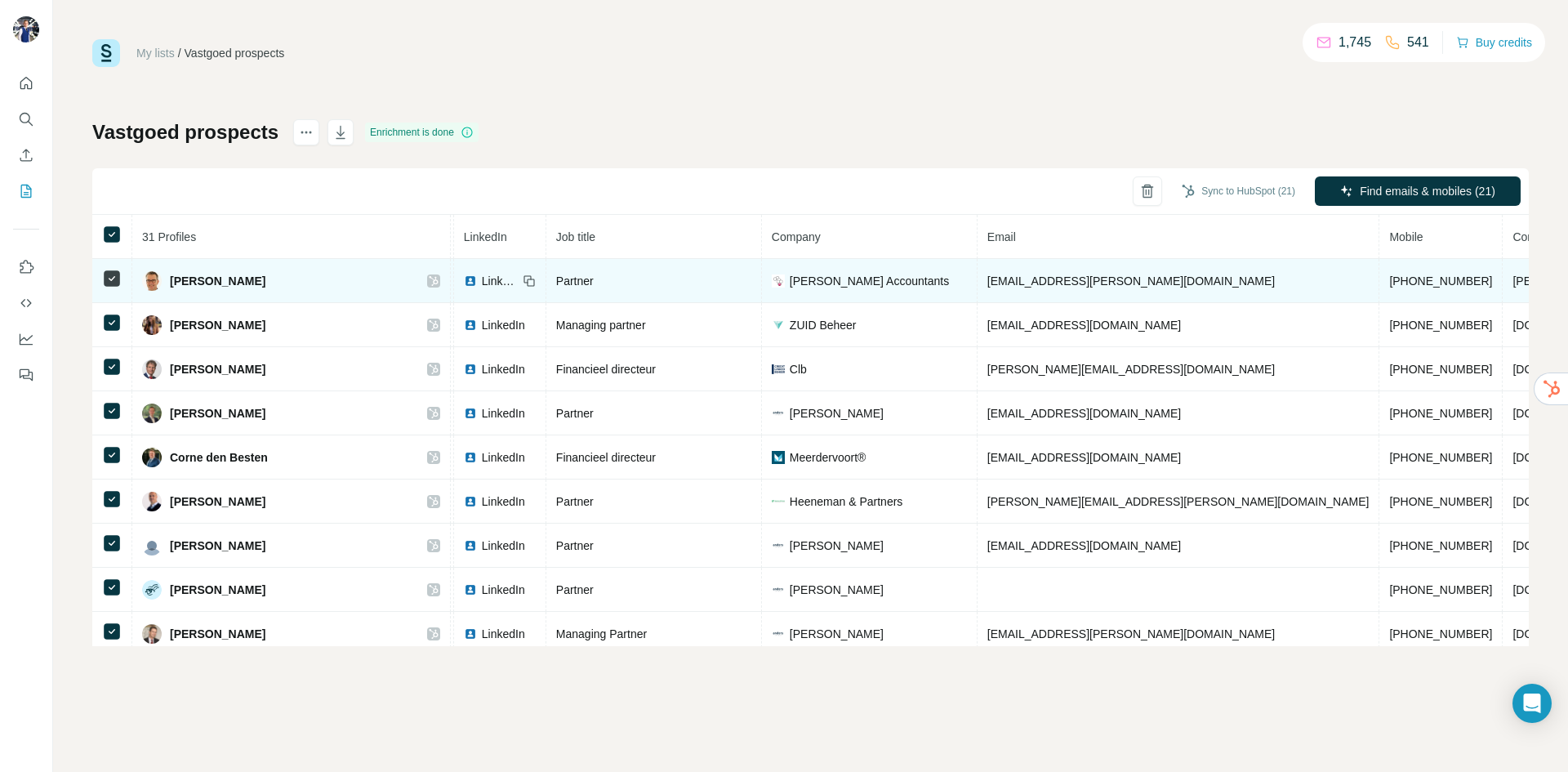
click at [429, 282] on icon at bounding box center [433, 281] width 10 height 13
